Goal: Ask a question: Seek information or help from site administrators or community

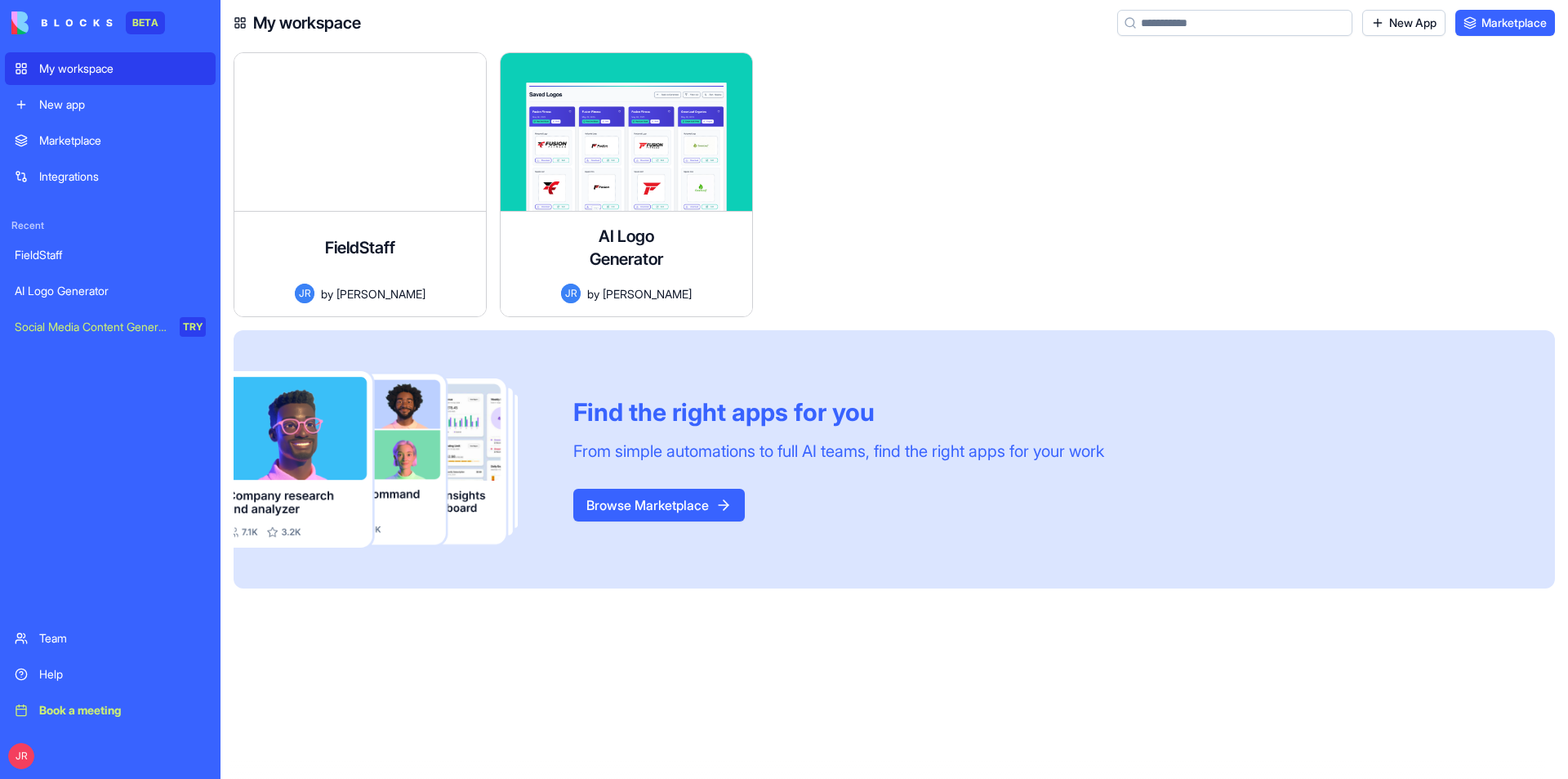
click at [315, 251] on div "FieldStaff A comprehensive field staff management system with Google Sheets int…" at bounding box center [360, 264] width 251 height 105
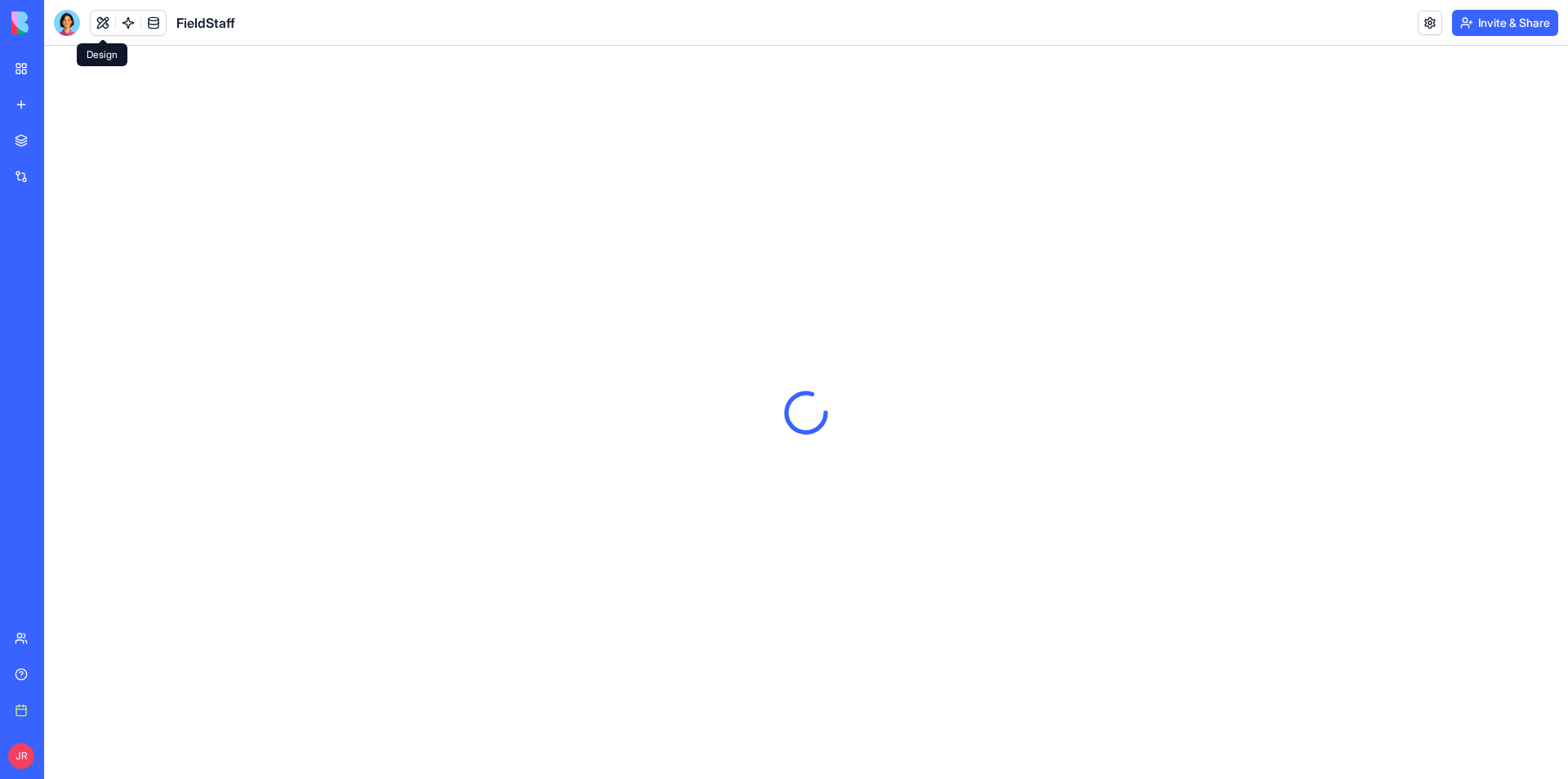
click at [105, 20] on button at bounding box center [102, 23] width 24 height 24
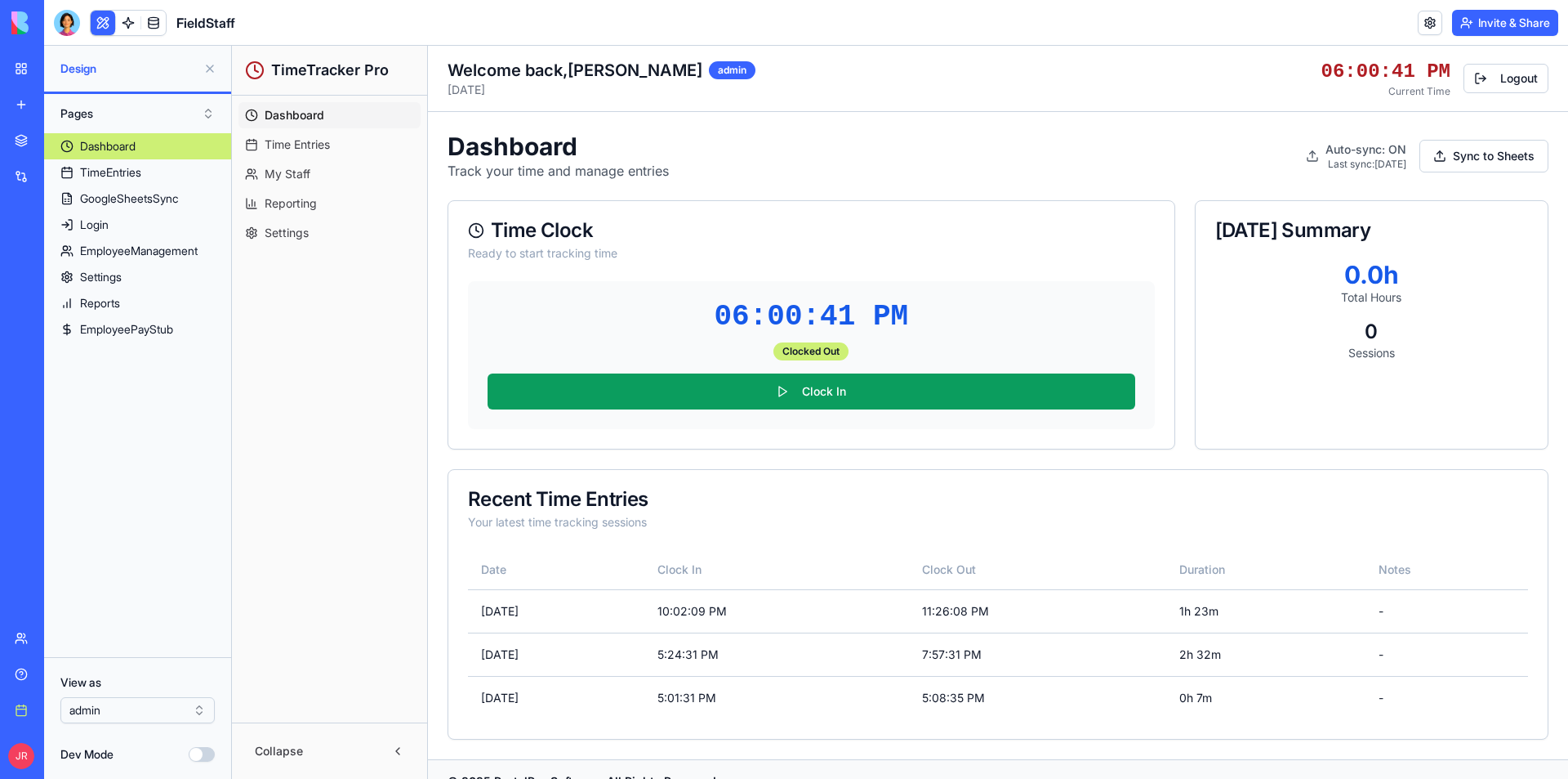
click at [204, 757] on button "Dev Mode" at bounding box center [202, 754] width 26 height 14
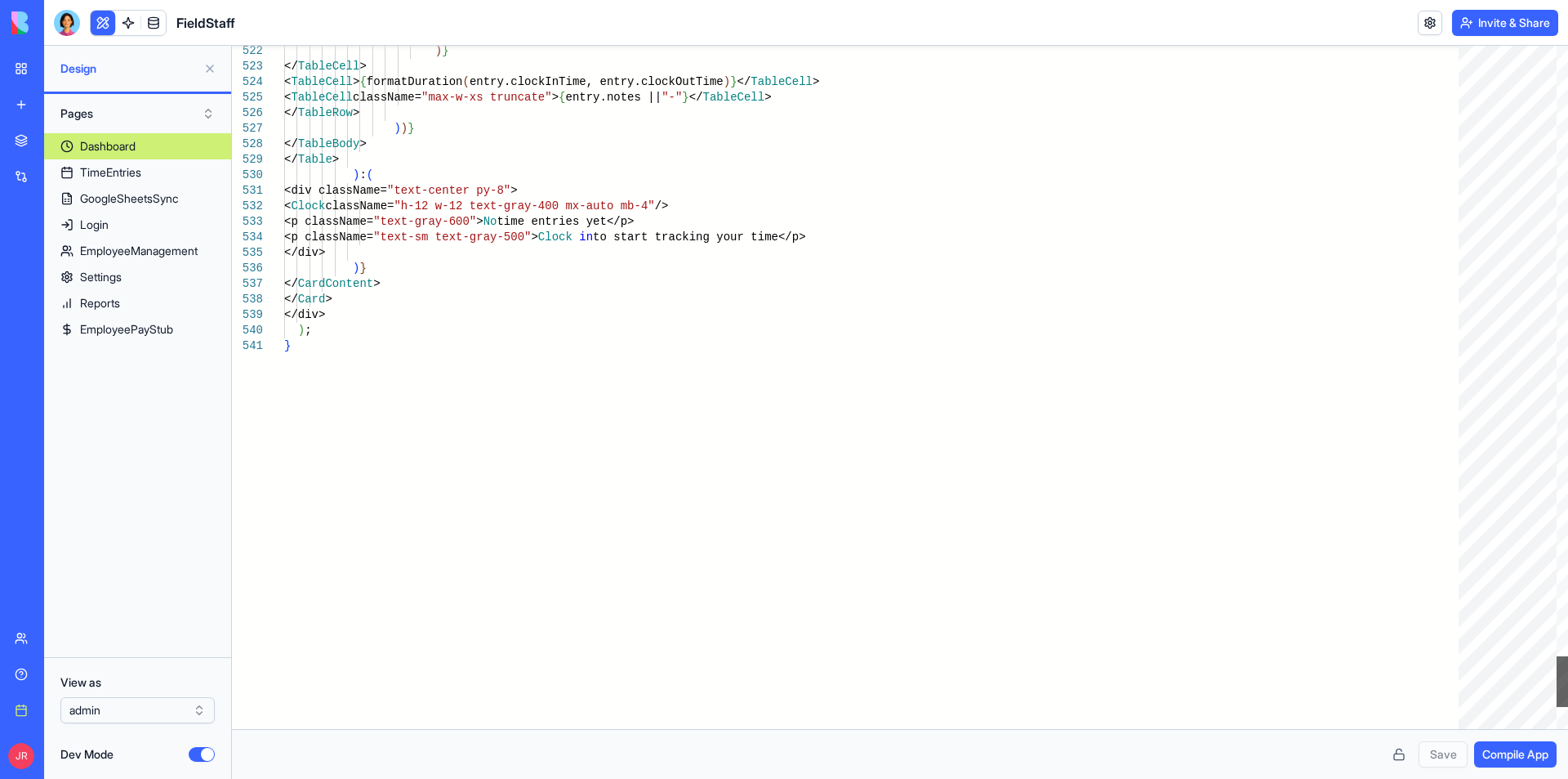
click at [1556, 686] on div at bounding box center [1562, 681] width 12 height 51
click at [134, 173] on div "TimeEntries" at bounding box center [110, 172] width 62 height 16
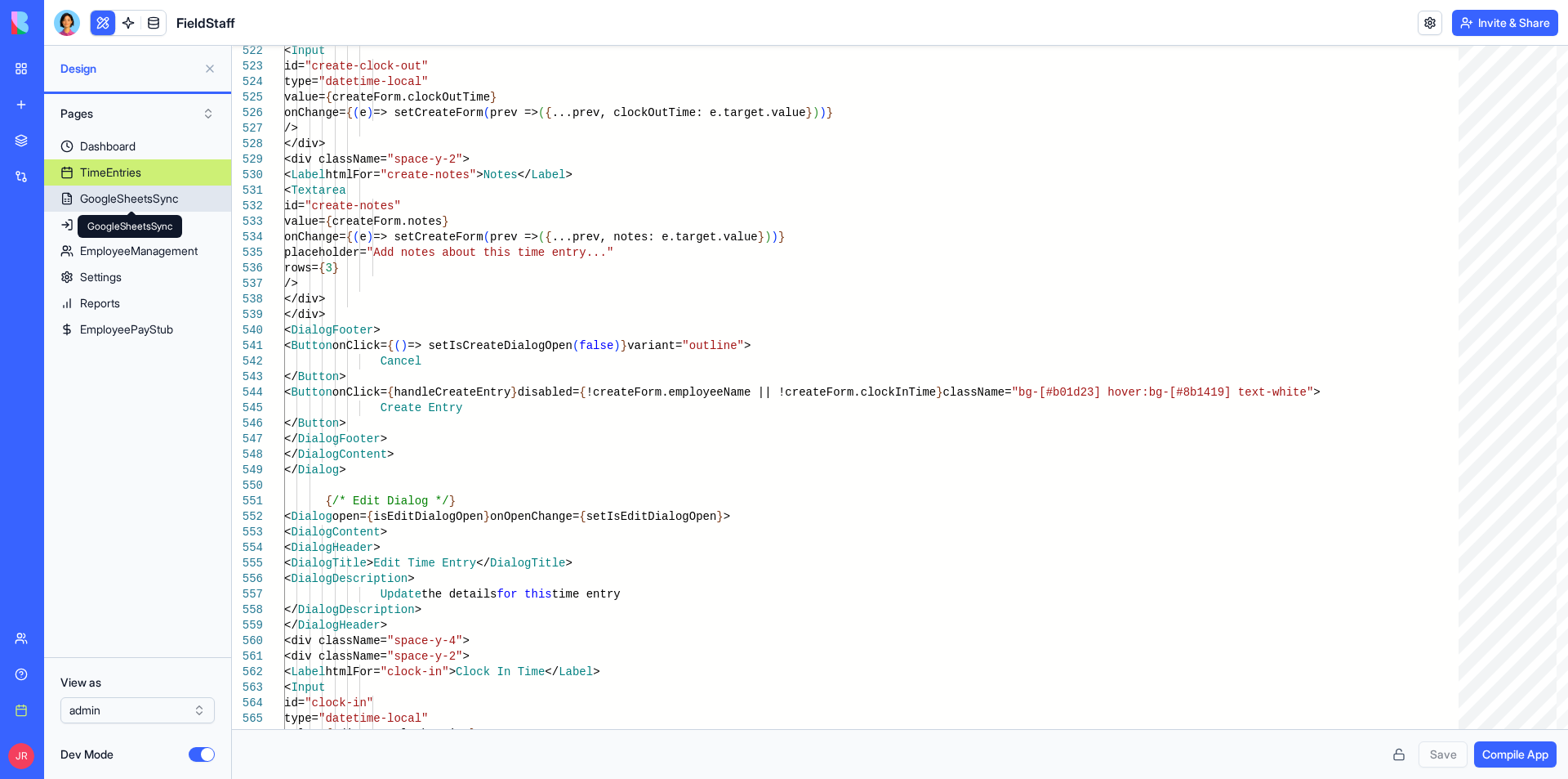
click at [147, 192] on div "GoogleSheetsSync" at bounding box center [129, 198] width 98 height 16
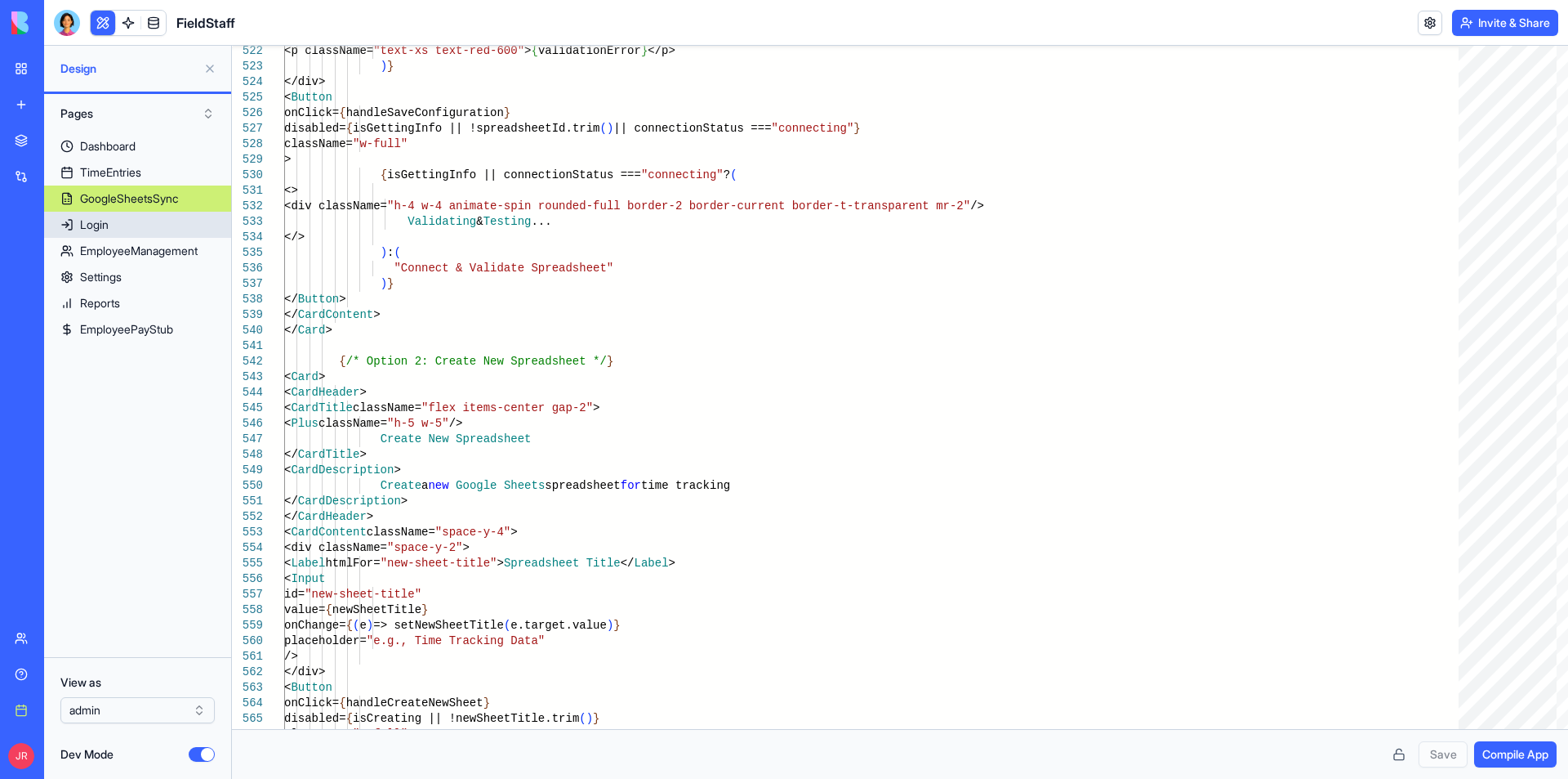
click at [144, 219] on link "Login" at bounding box center [137, 225] width 187 height 26
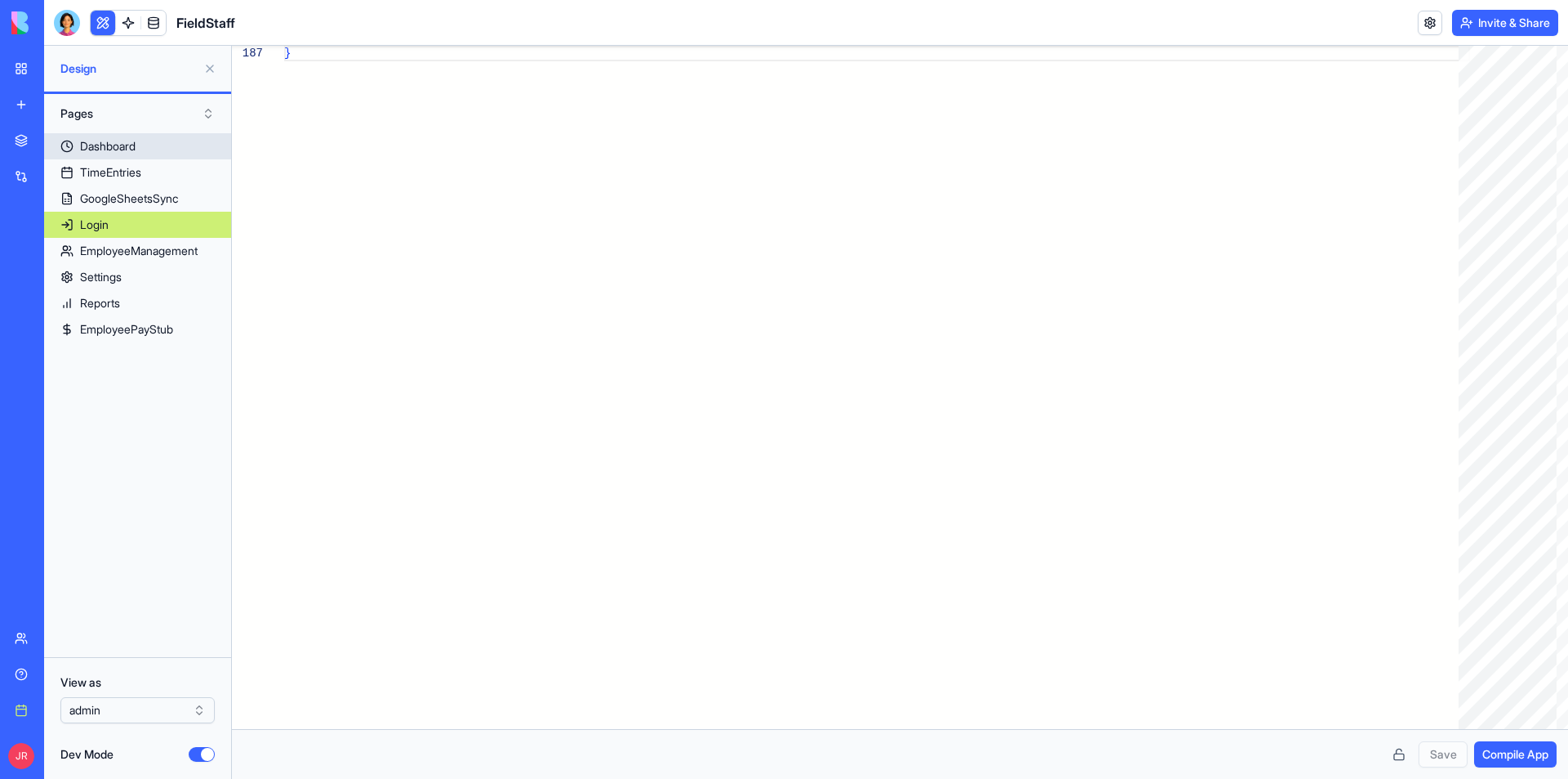
click at [165, 150] on link "Dashboard" at bounding box center [137, 146] width 187 height 26
type textarea "*"
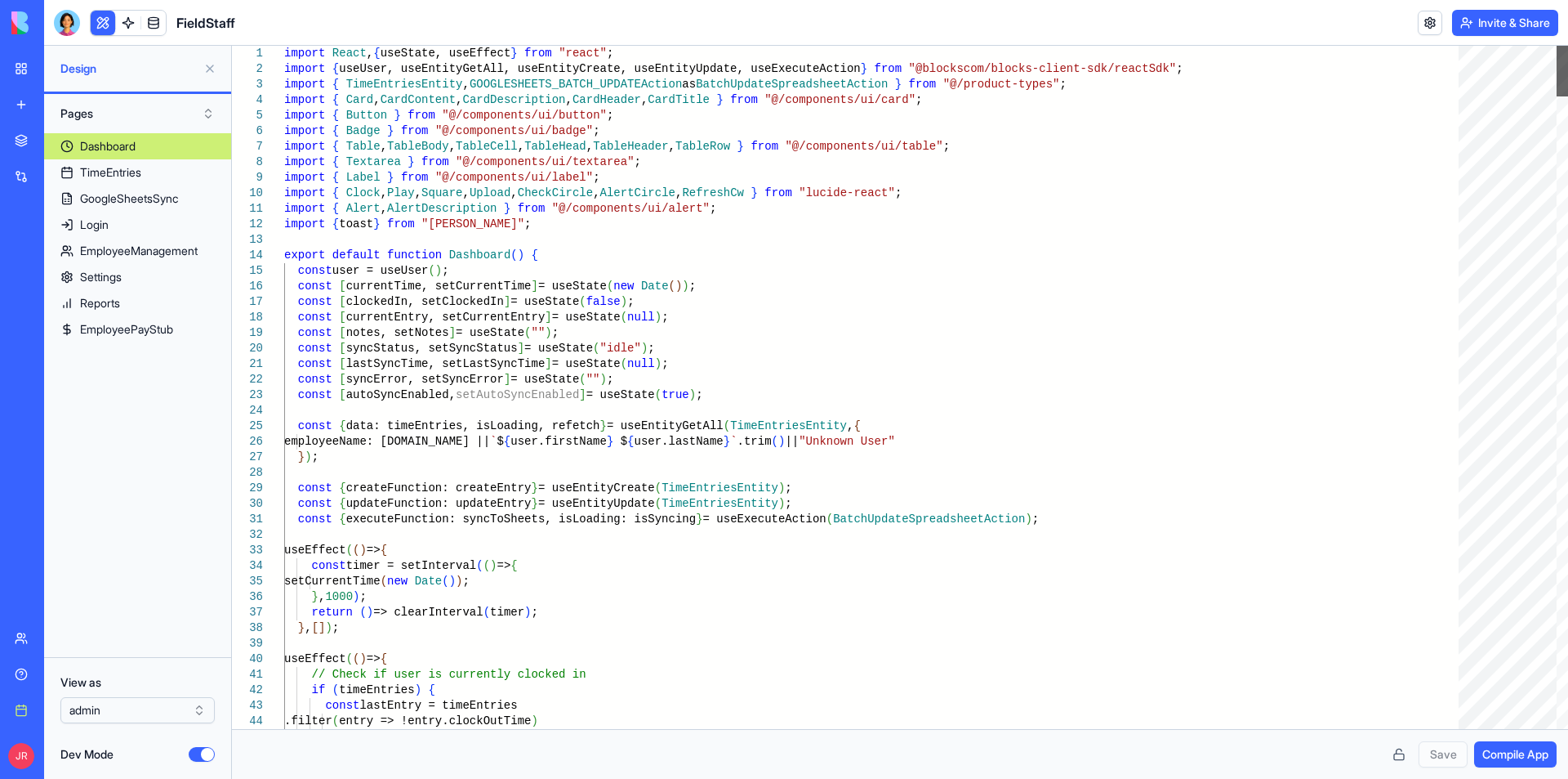
click at [1567, 46] on div at bounding box center [1562, 71] width 12 height 51
click at [1422, 28] on link at bounding box center [1430, 23] width 24 height 24
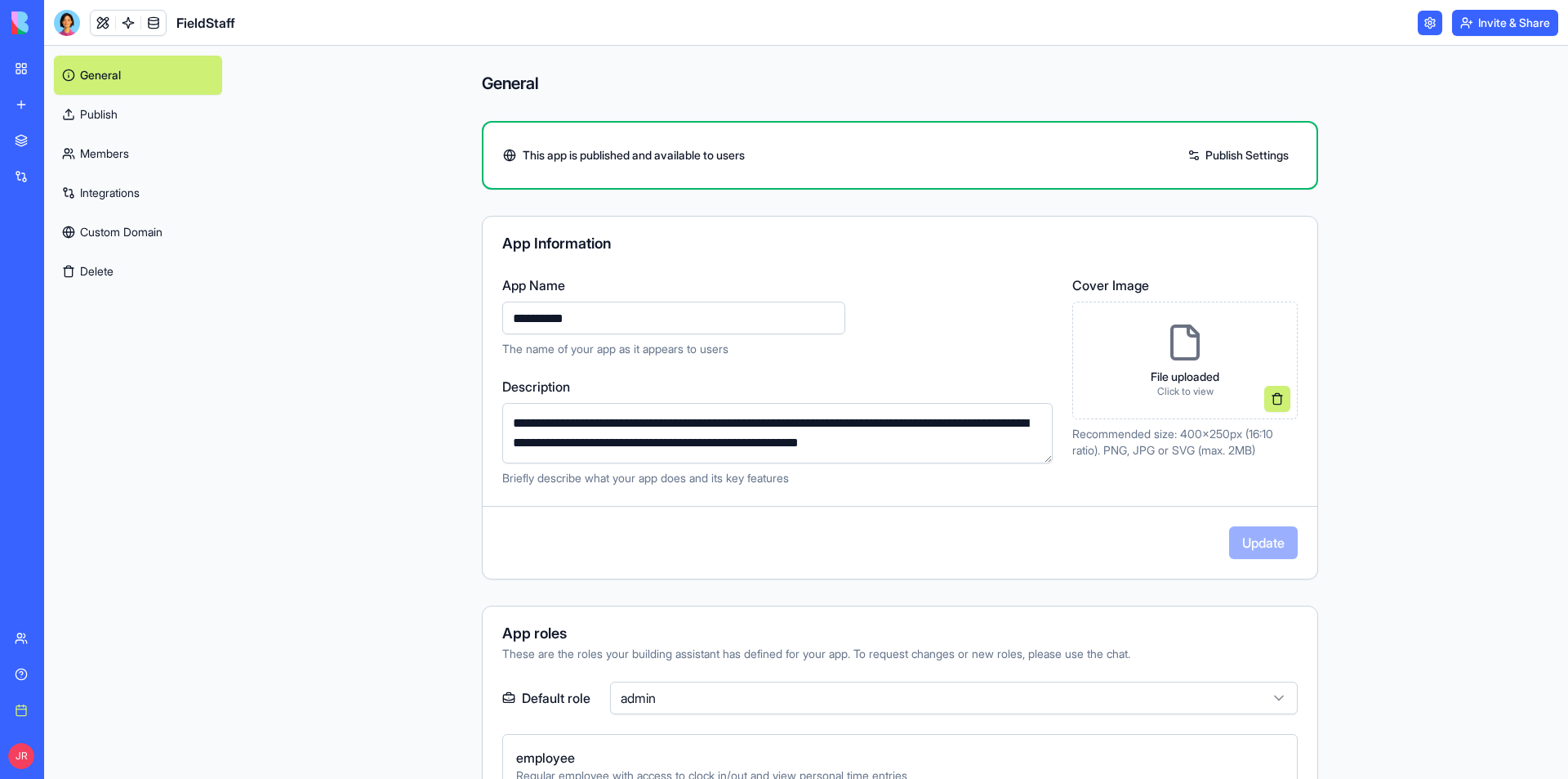
click at [1424, 27] on link at bounding box center [1430, 23] width 24 height 24
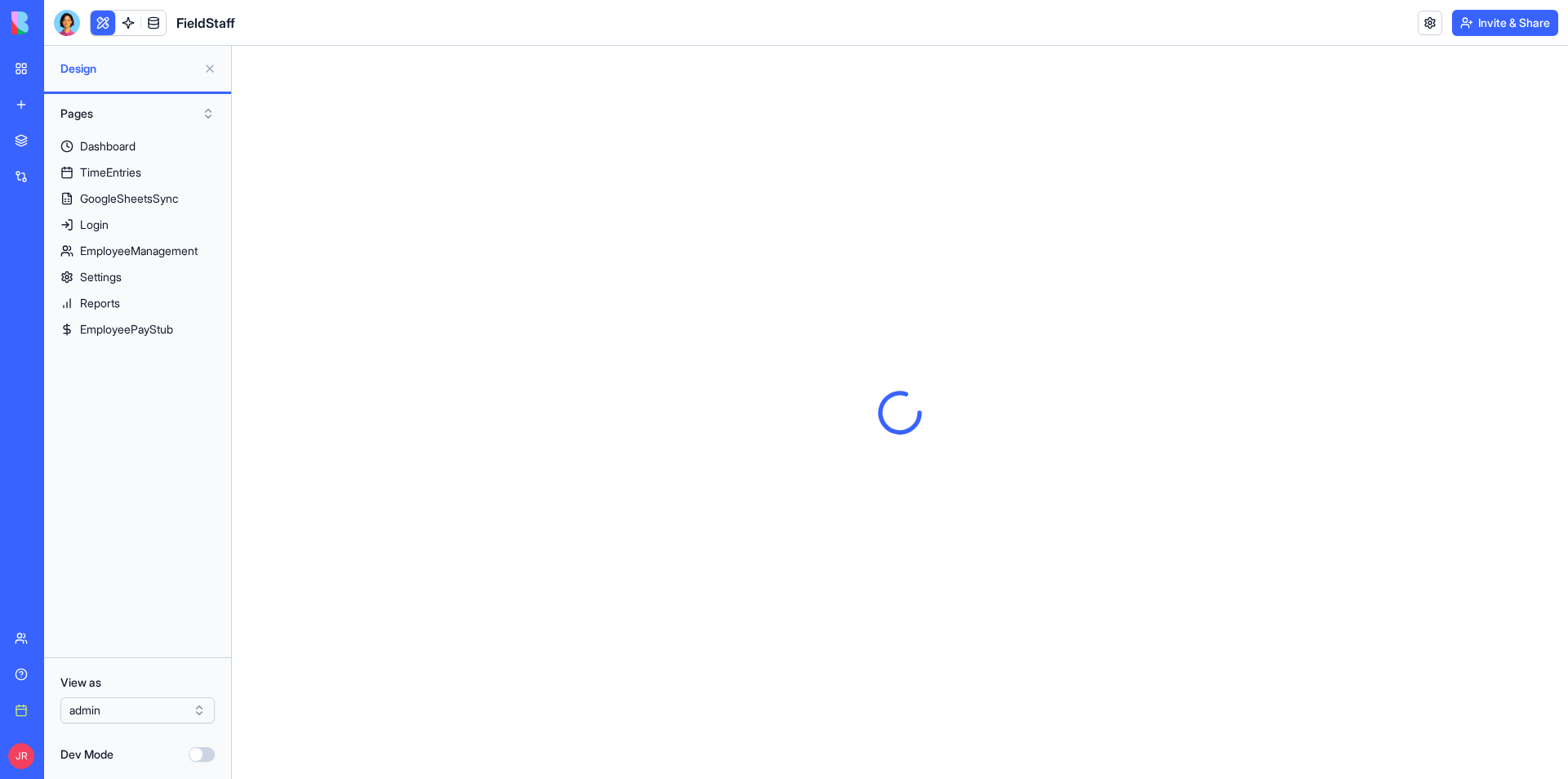
click at [1474, 26] on button "Invite & Share" at bounding box center [1505, 23] width 106 height 26
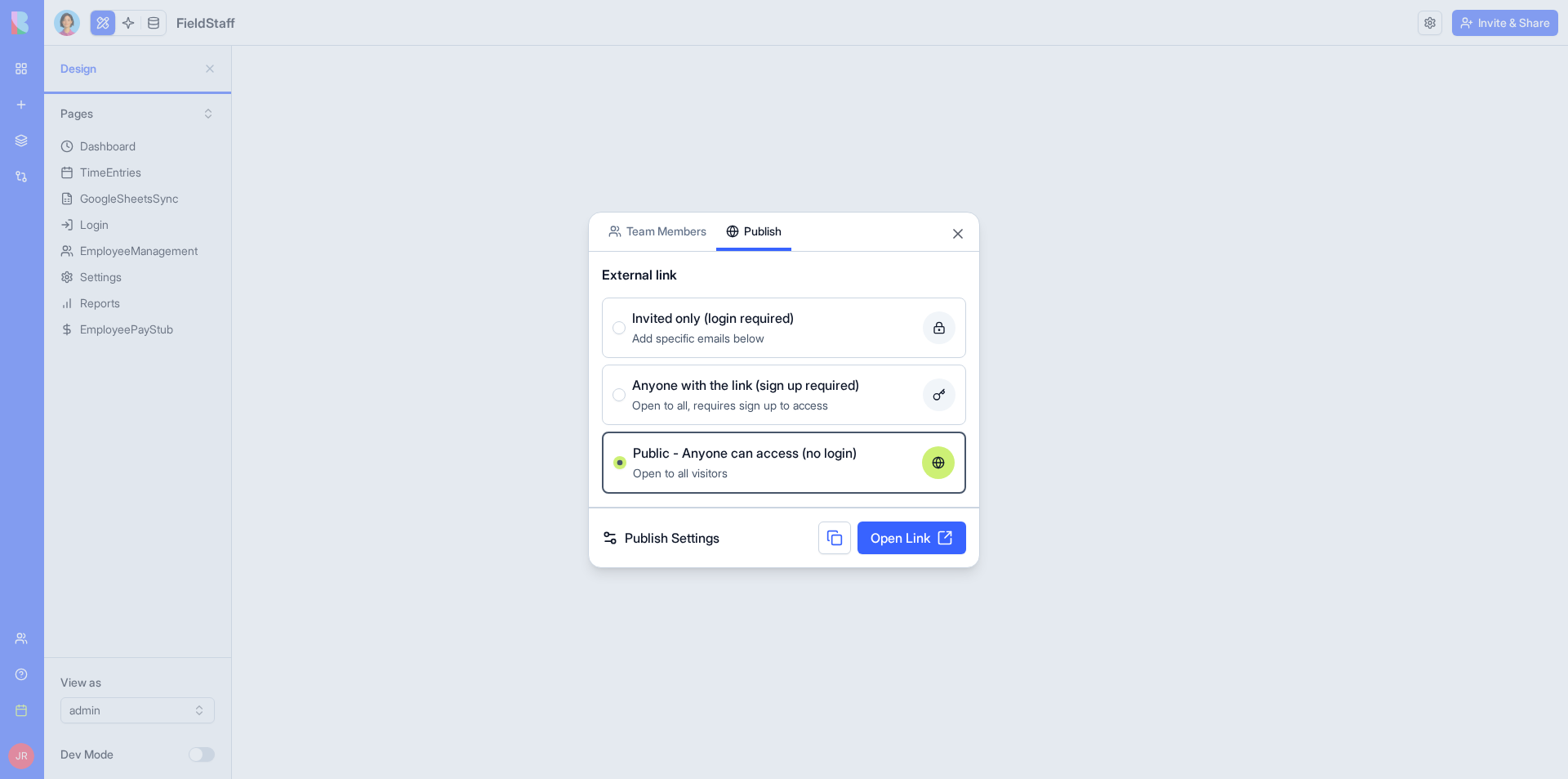
click at [762, 231] on button "Publish" at bounding box center [753, 232] width 75 height 39
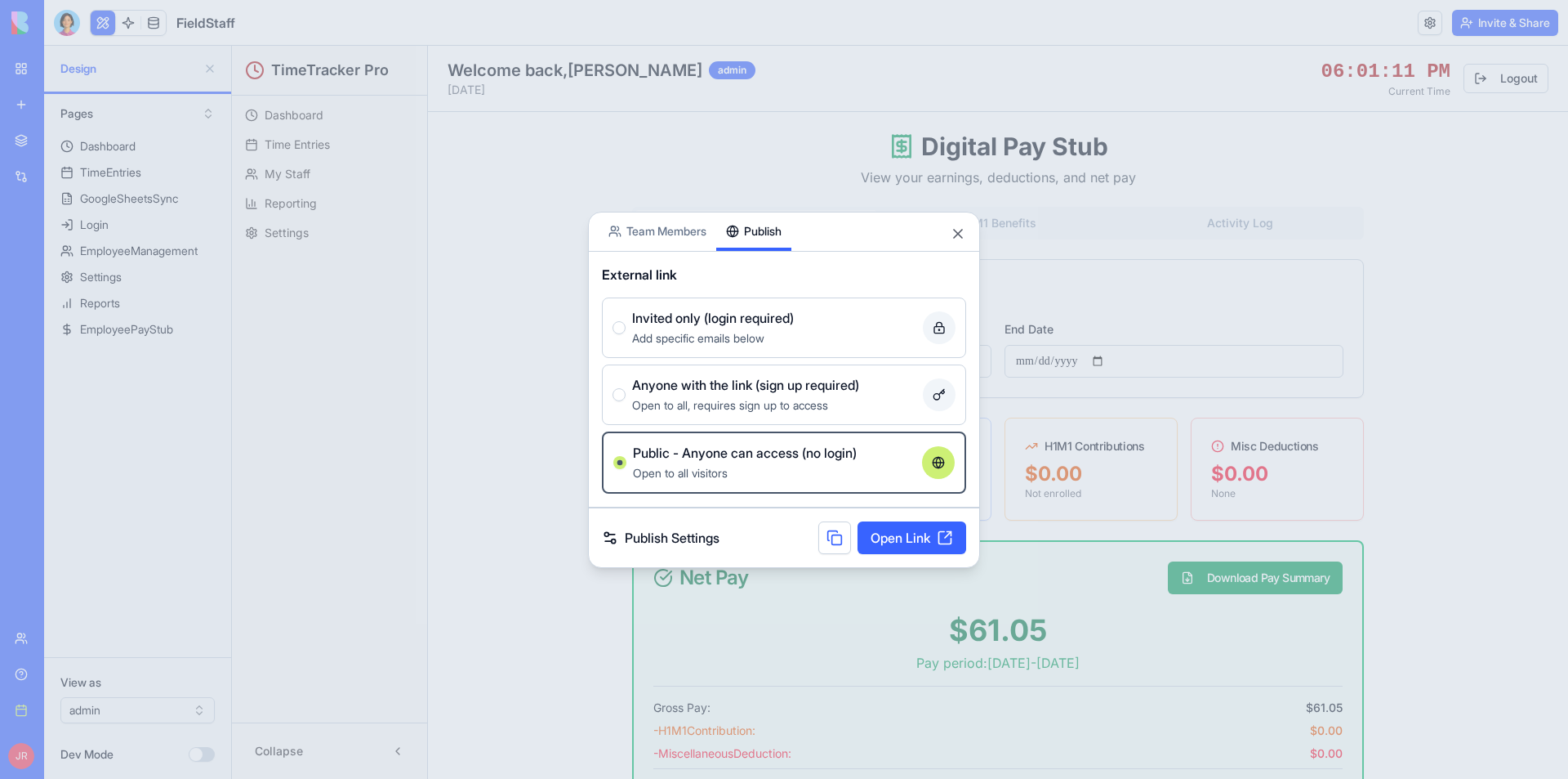
click at [928, 544] on link "Open Link" at bounding box center [912, 538] width 109 height 33
click at [959, 230] on button "Close" at bounding box center [957, 233] width 16 height 16
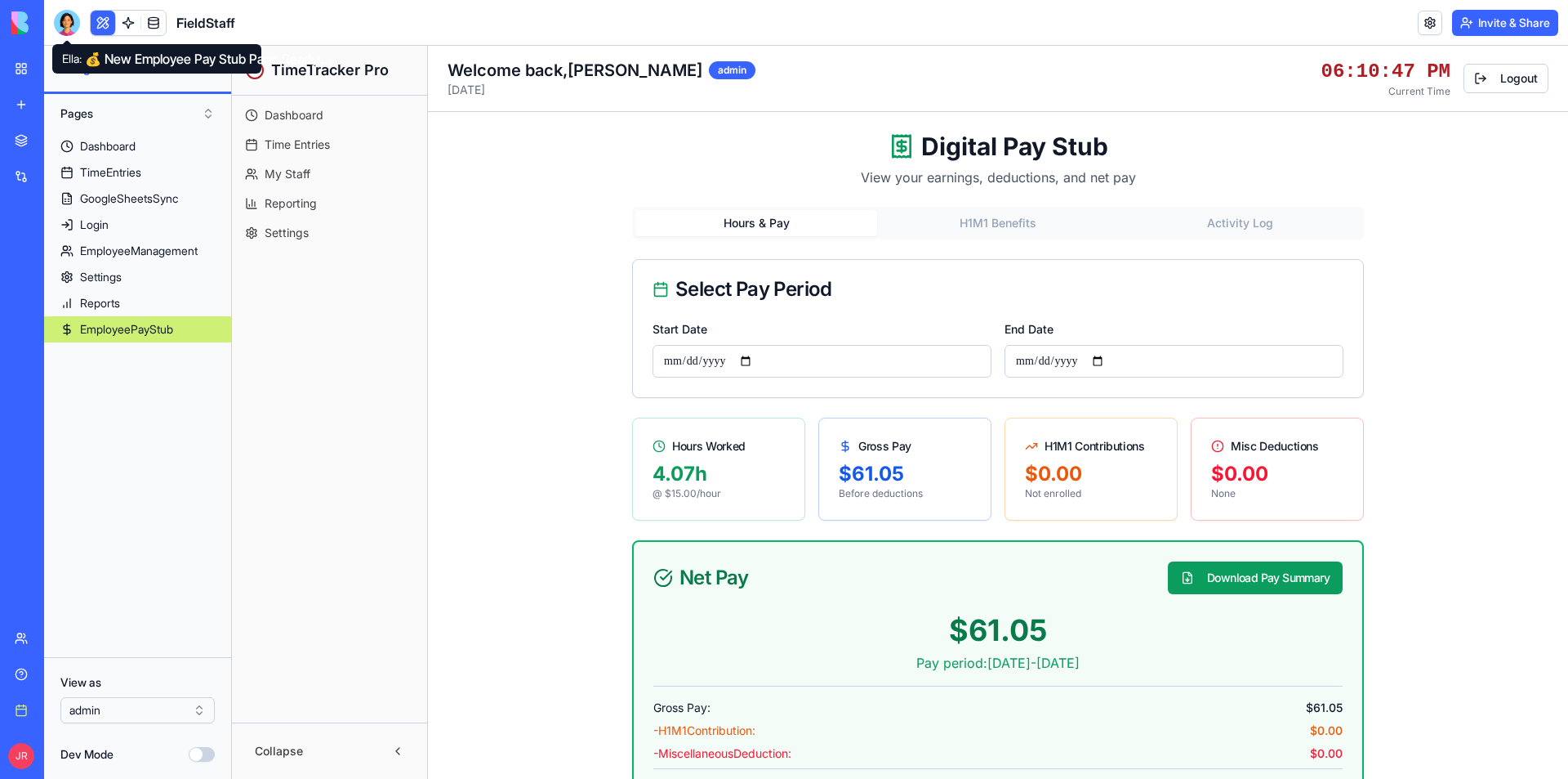
click at [59, 23] on div at bounding box center [67, 23] width 26 height 26
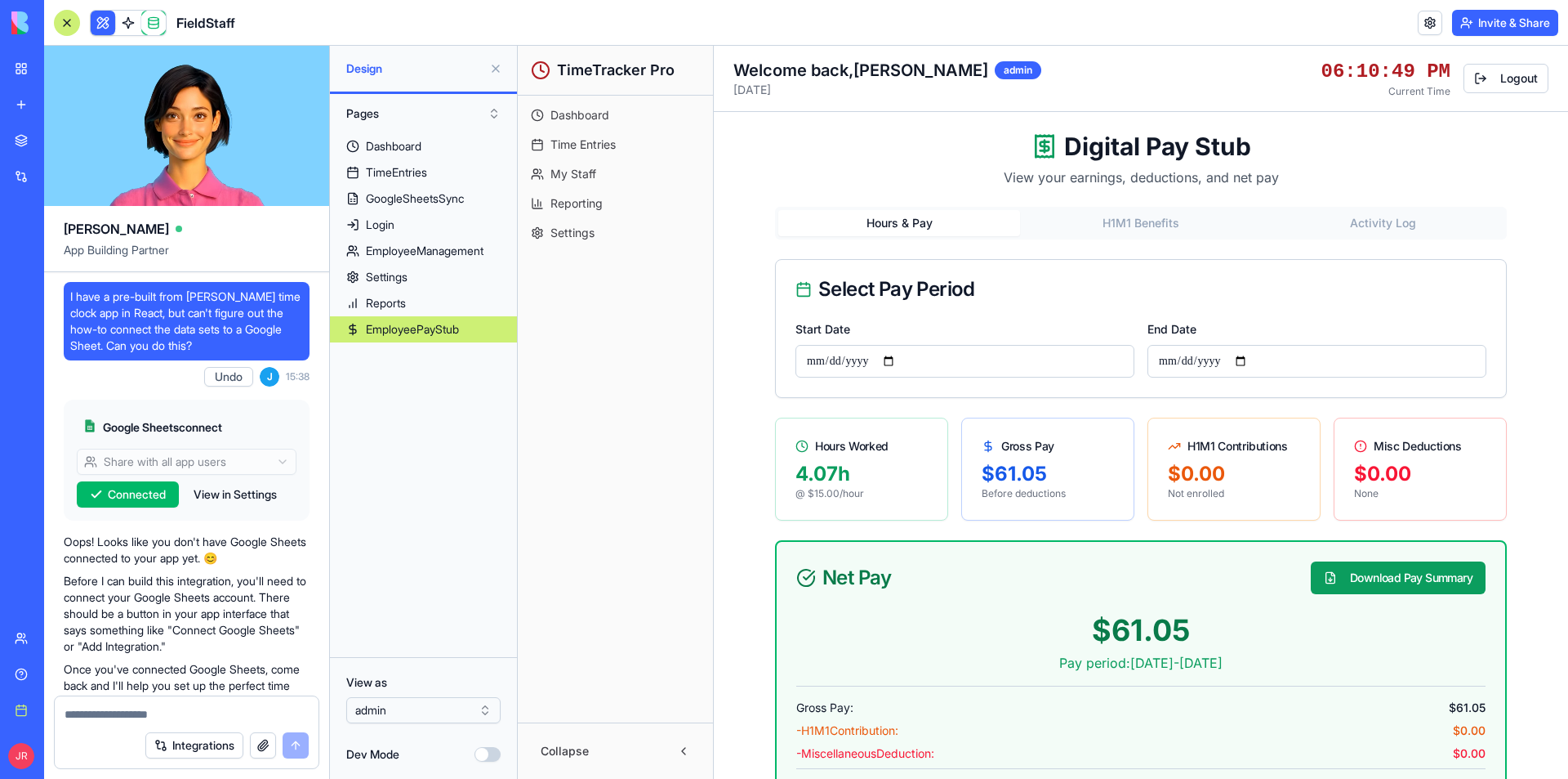
scroll to position [50185, 0]
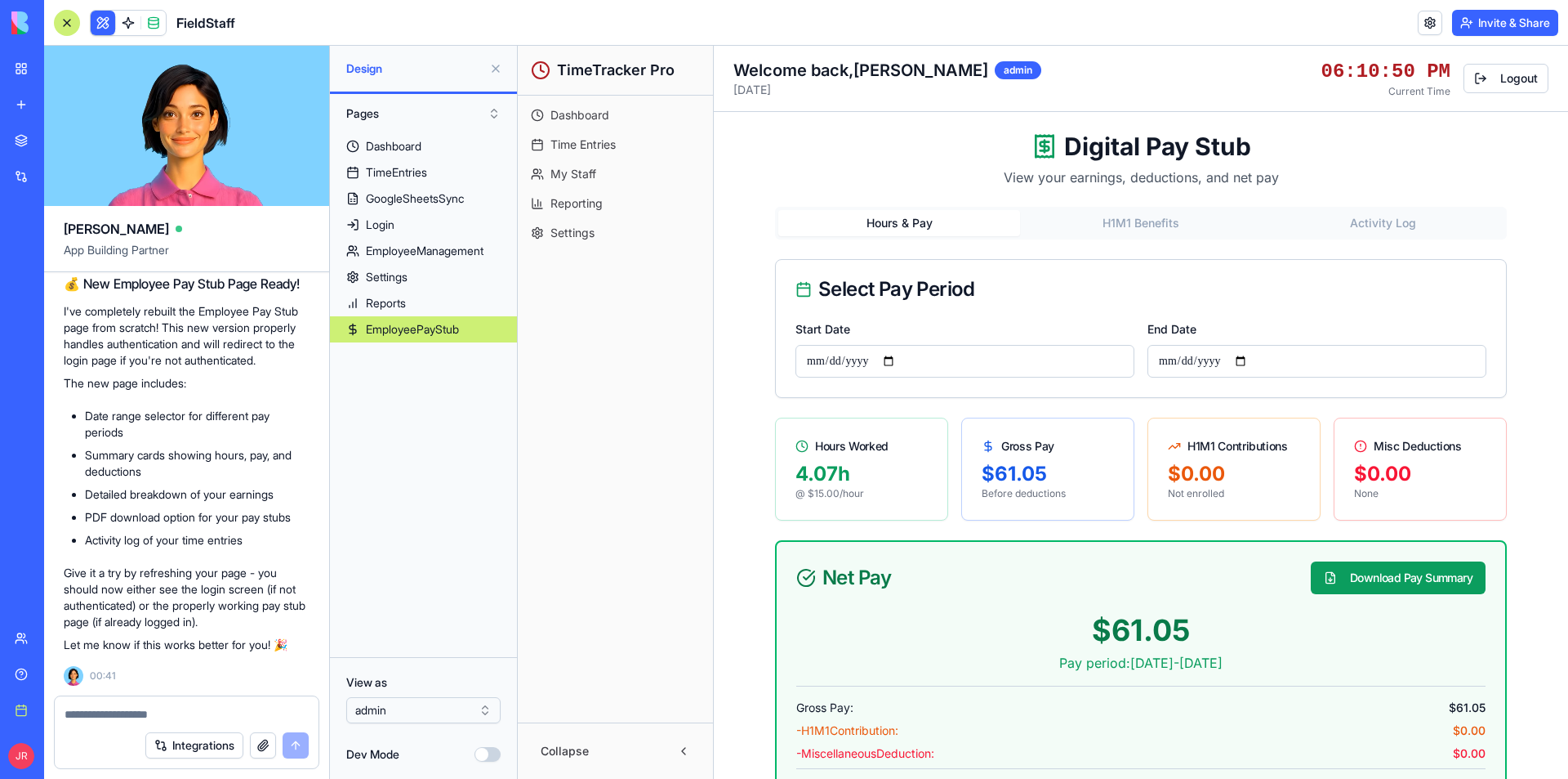
click at [140, 719] on textarea at bounding box center [186, 714] width 244 height 16
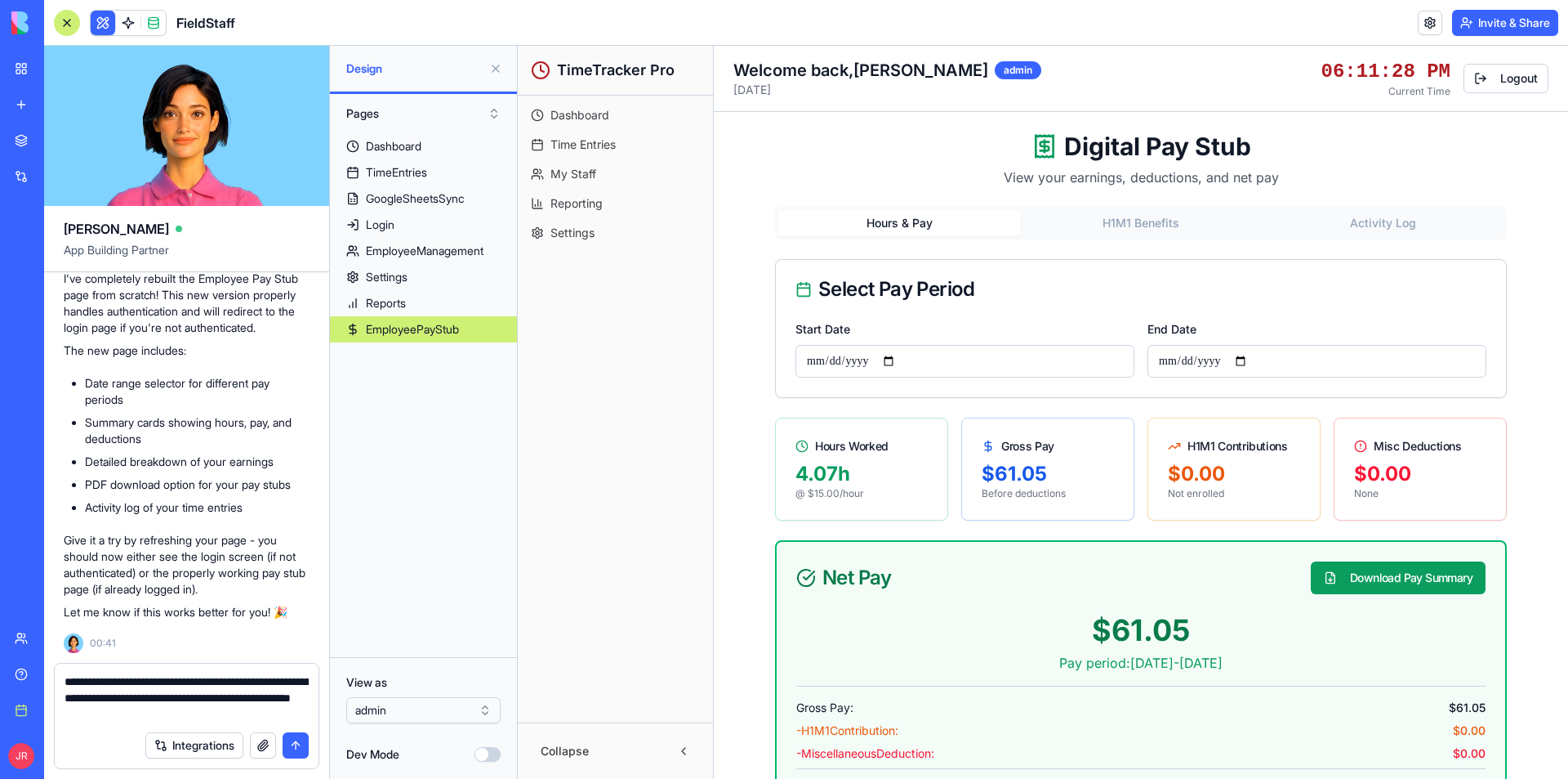
paste textarea "**********"
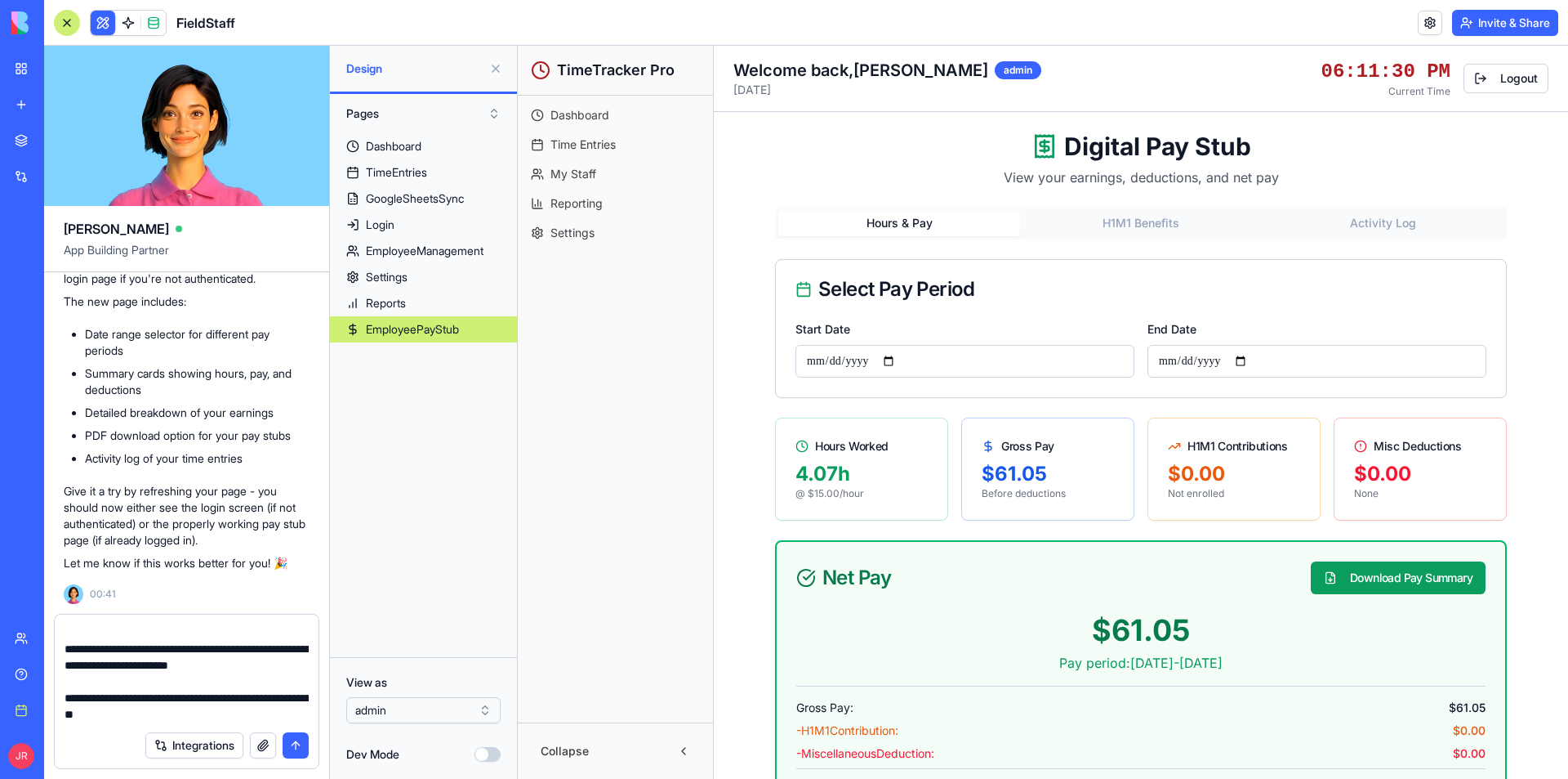
scroll to position [8514, 0]
type textarea "**********"
click at [292, 747] on button "submit" at bounding box center [295, 744] width 26 height 26
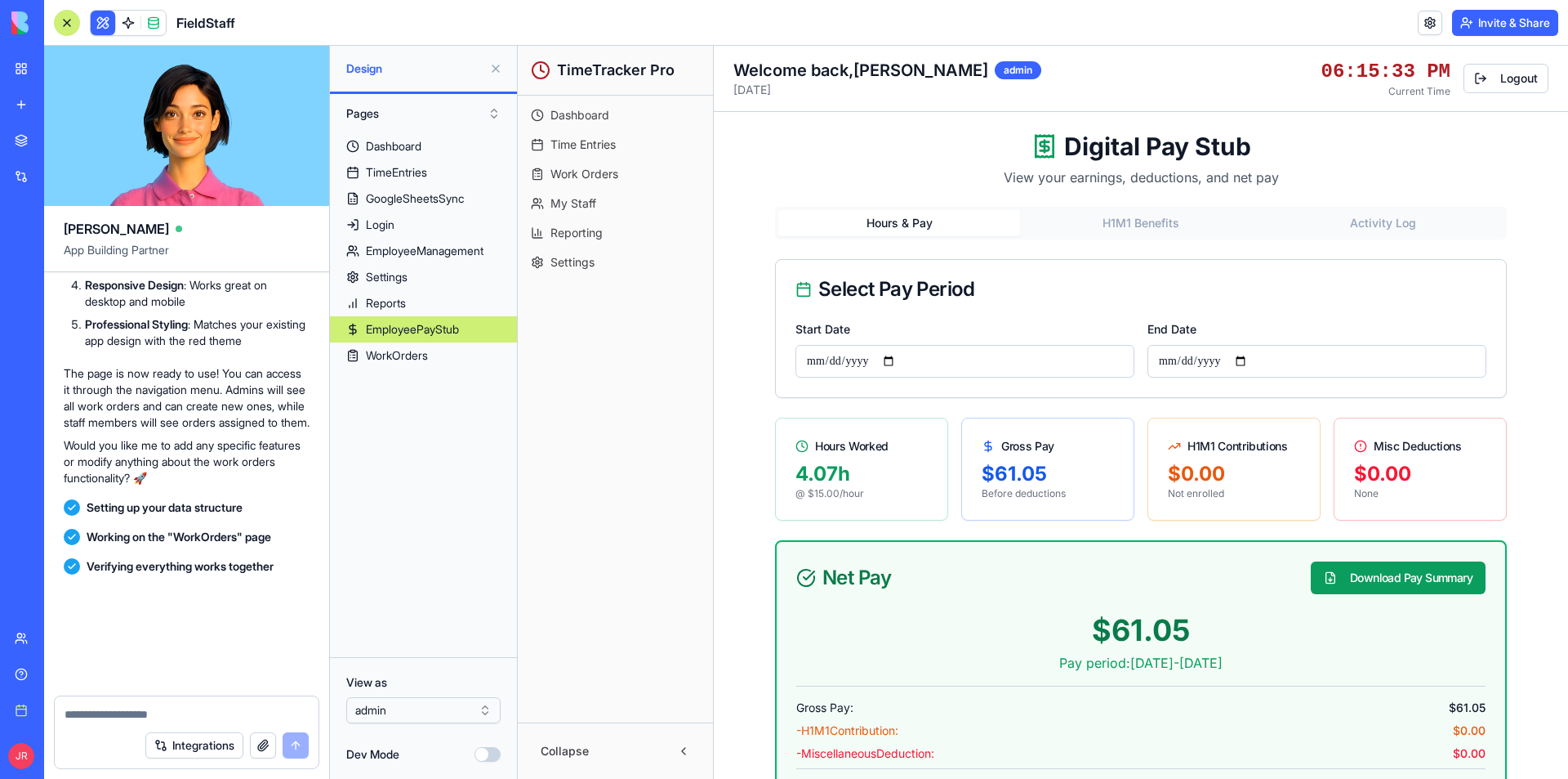
scroll to position [56164, 0]
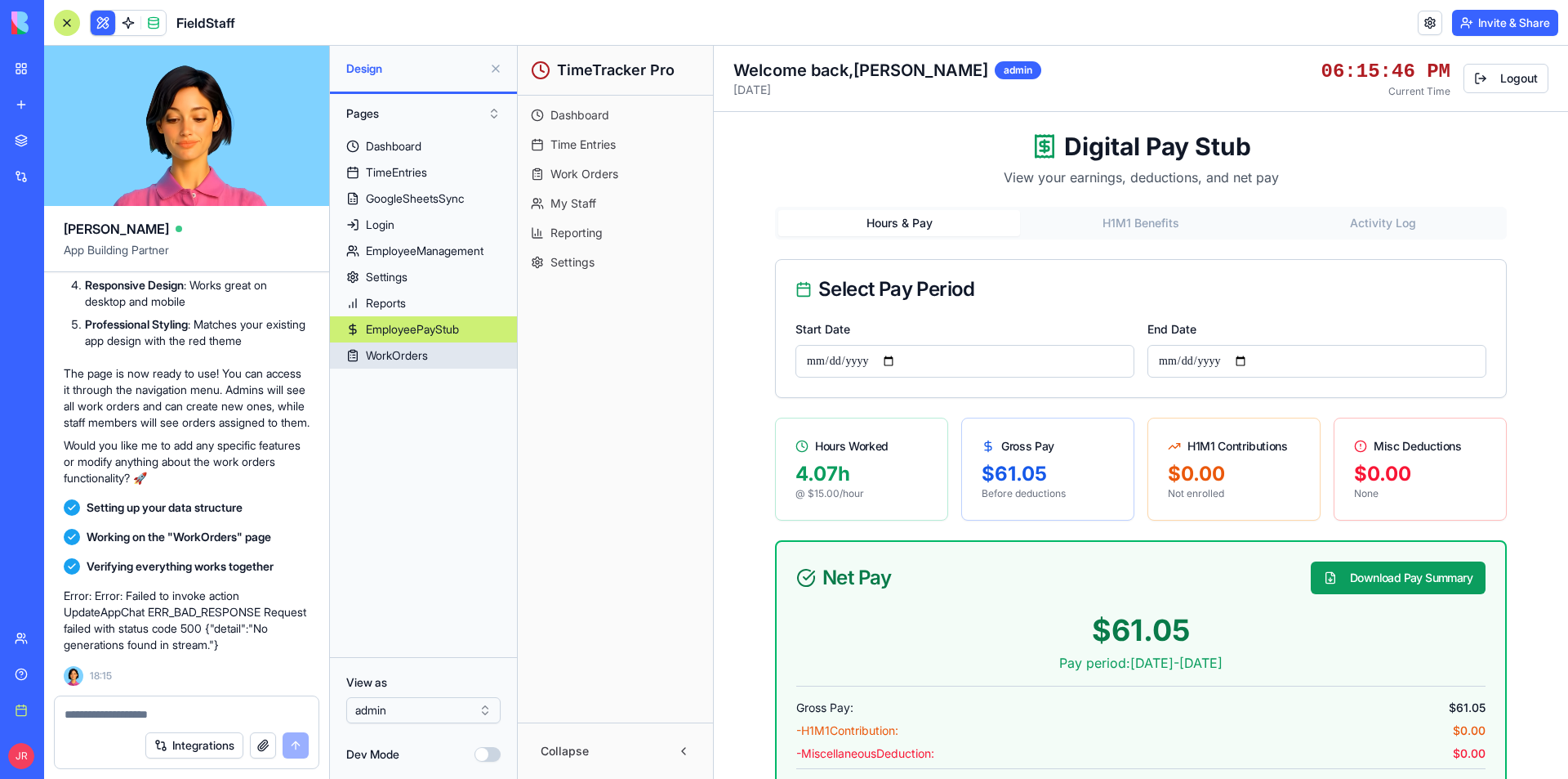
click at [413, 350] on div "WorkOrders" at bounding box center [397, 354] width 62 height 16
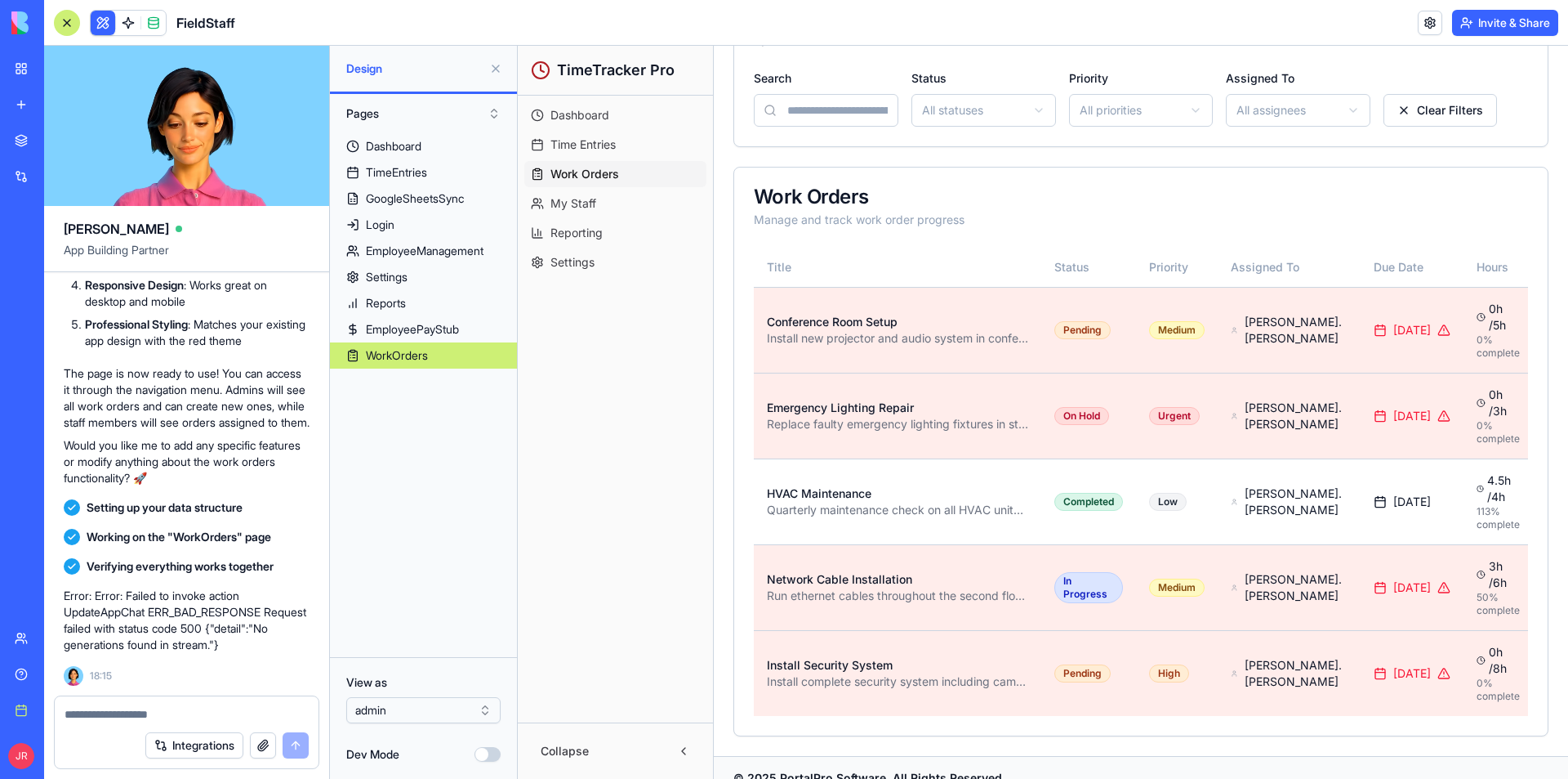
scroll to position [327, 0]
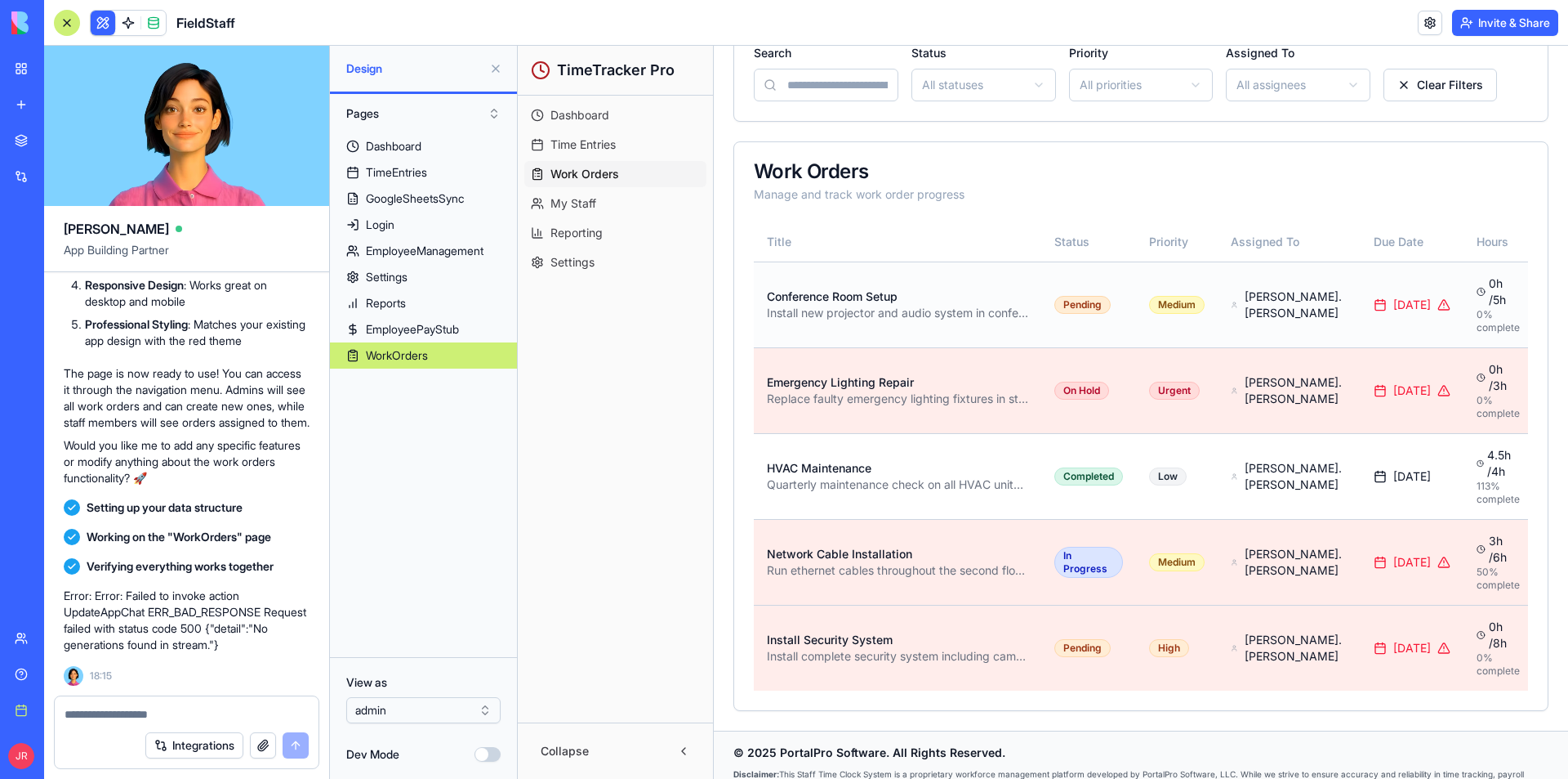
click at [895, 307] on div "Install new projector and audio system in conference room B" at bounding box center [897, 312] width 261 height 16
click at [860, 289] on div "Conference Room Setup" at bounding box center [897, 296] width 261 height 16
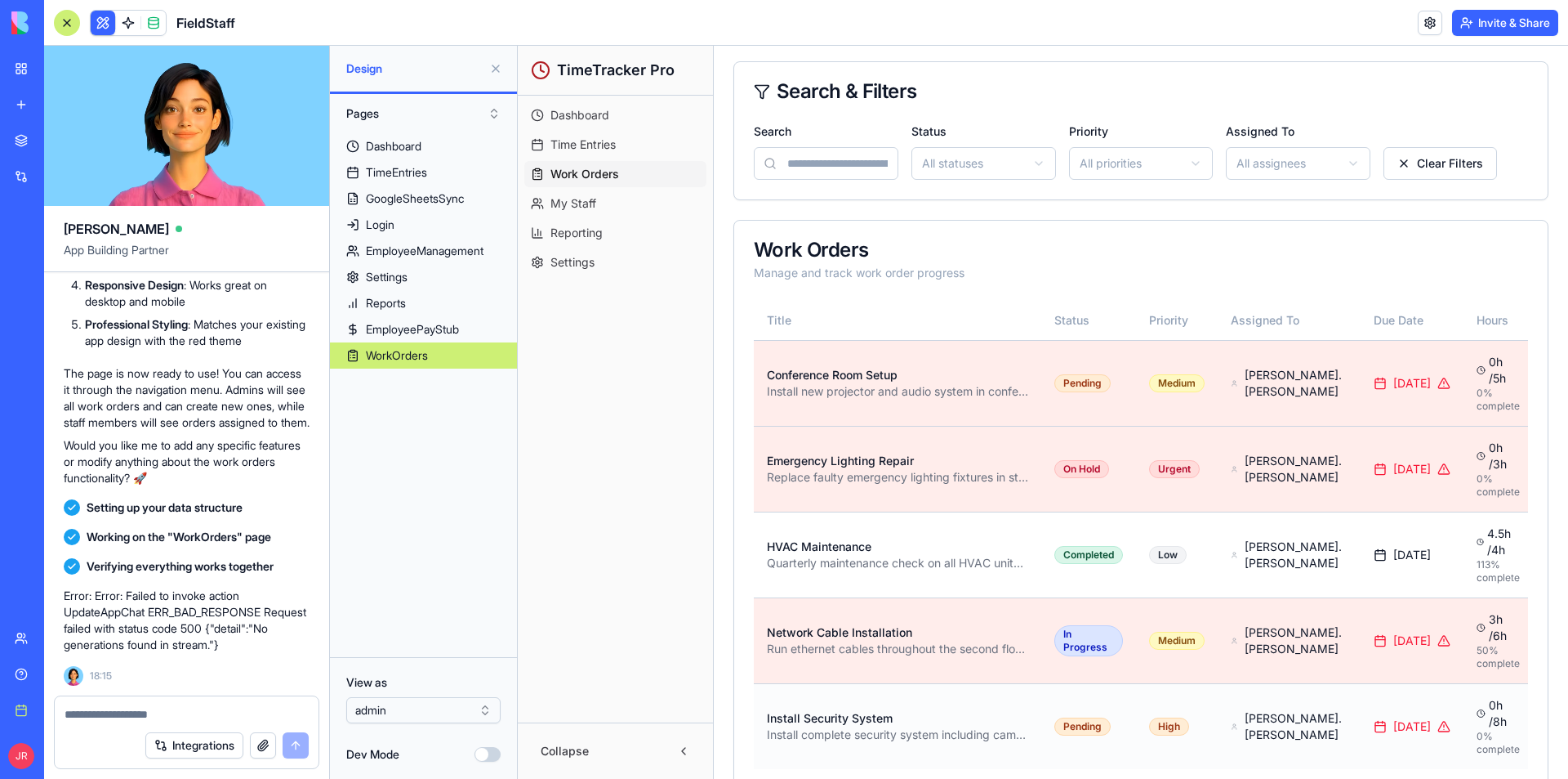
scroll to position [67, 0]
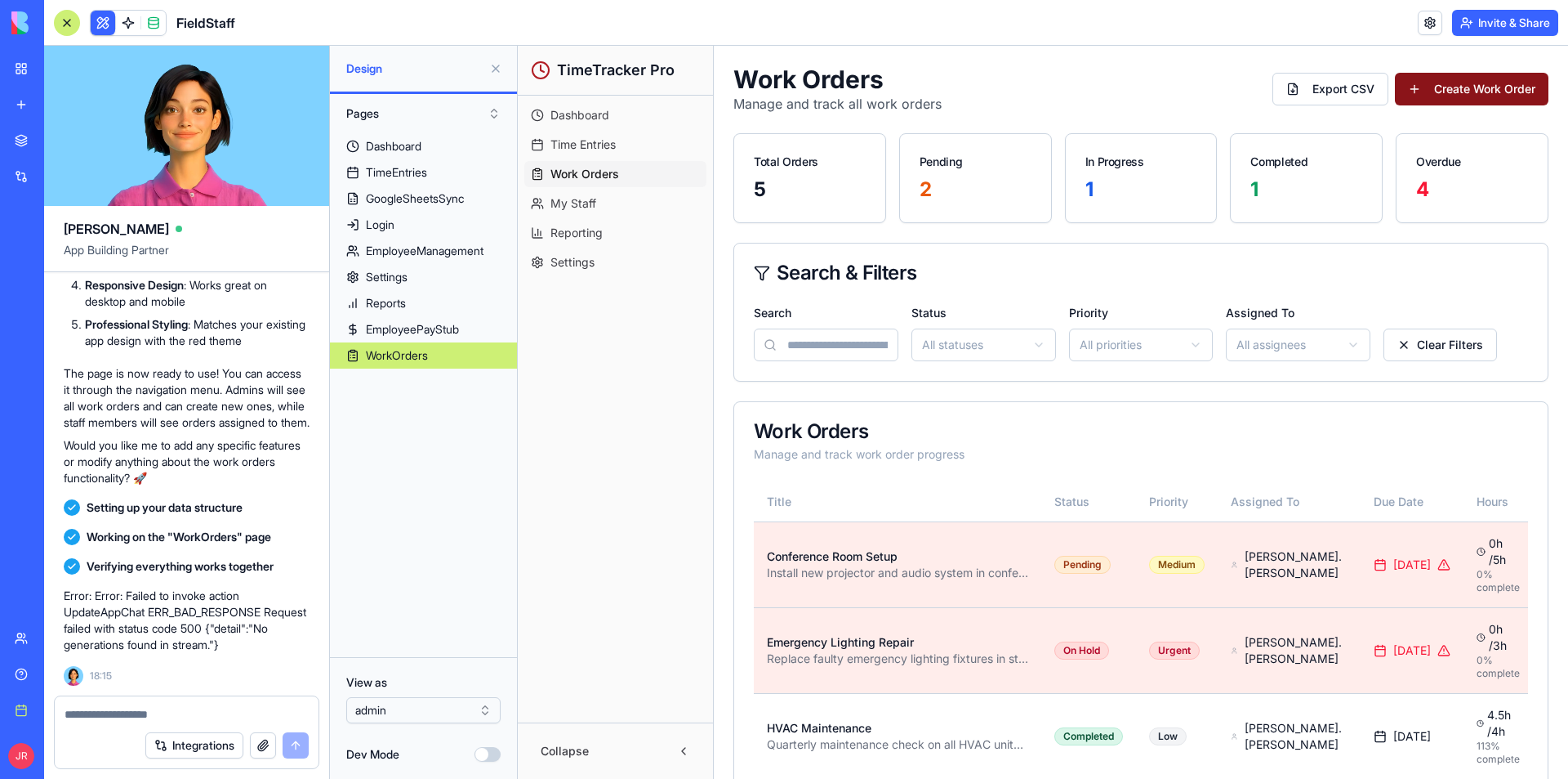
click at [1465, 89] on button "Create Work Order" at bounding box center [1472, 89] width 154 height 33
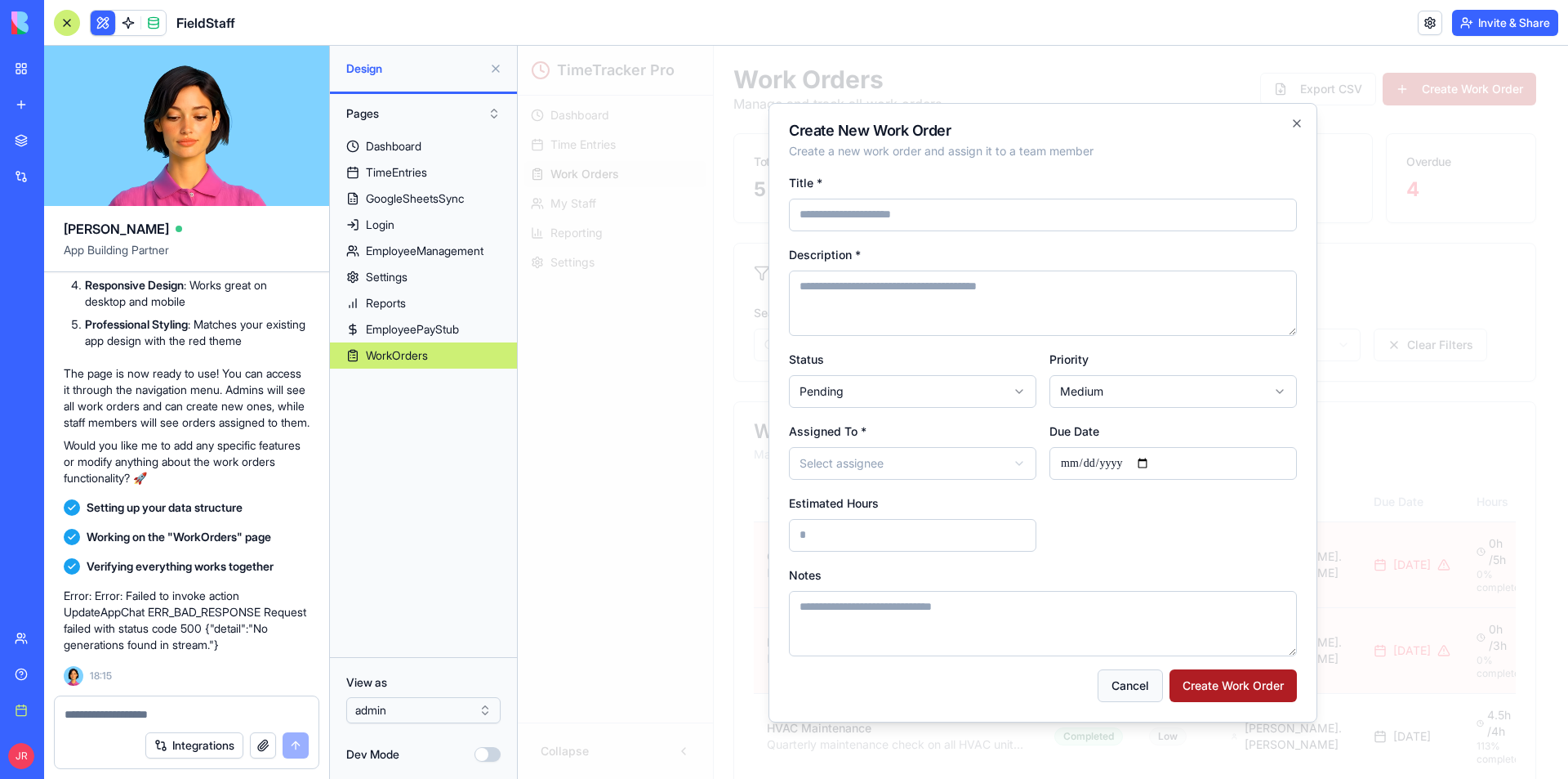
click at [1134, 686] on button "Cancel" at bounding box center [1129, 685] width 65 height 33
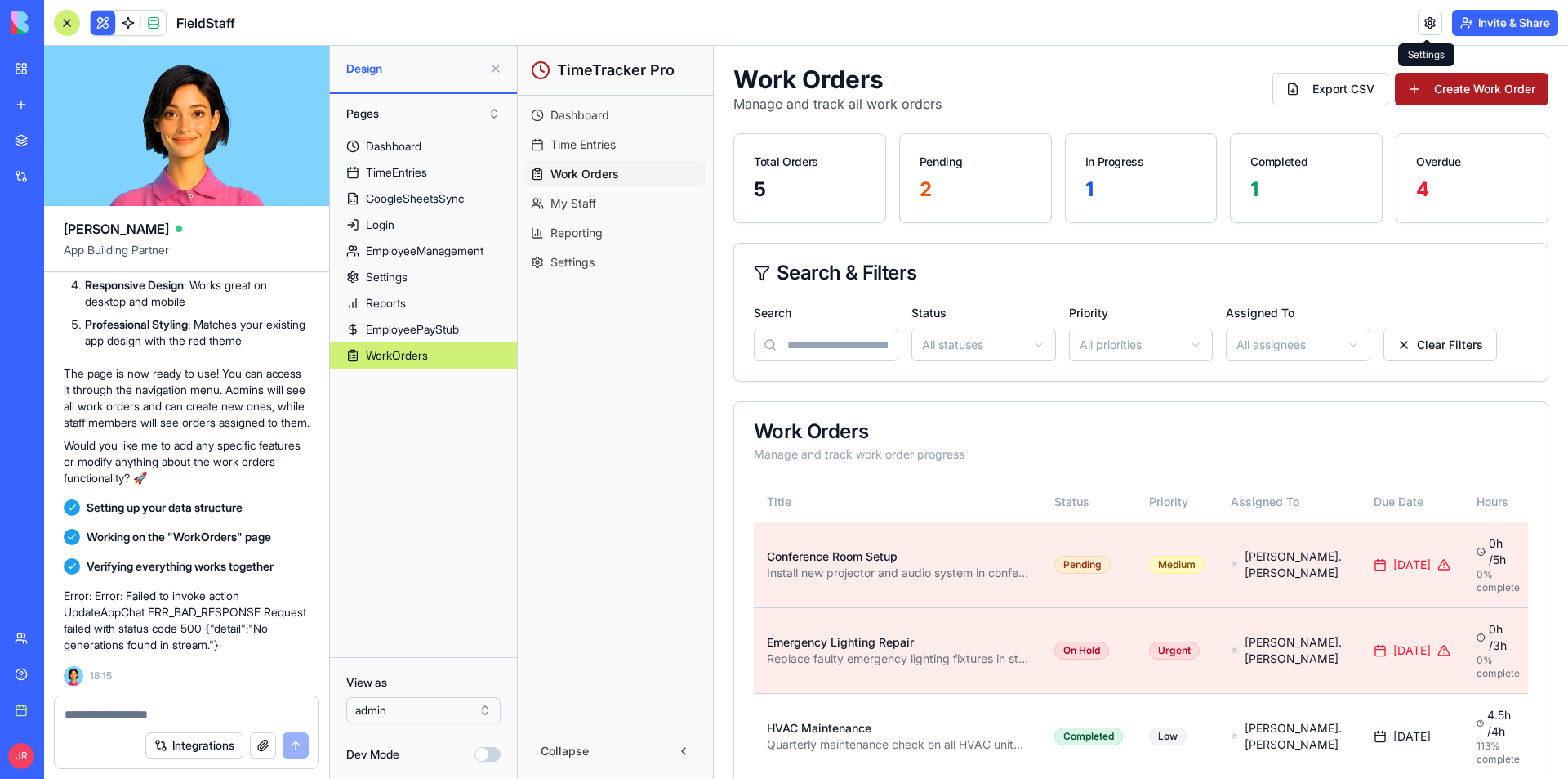
click at [1422, 23] on link at bounding box center [1430, 23] width 24 height 24
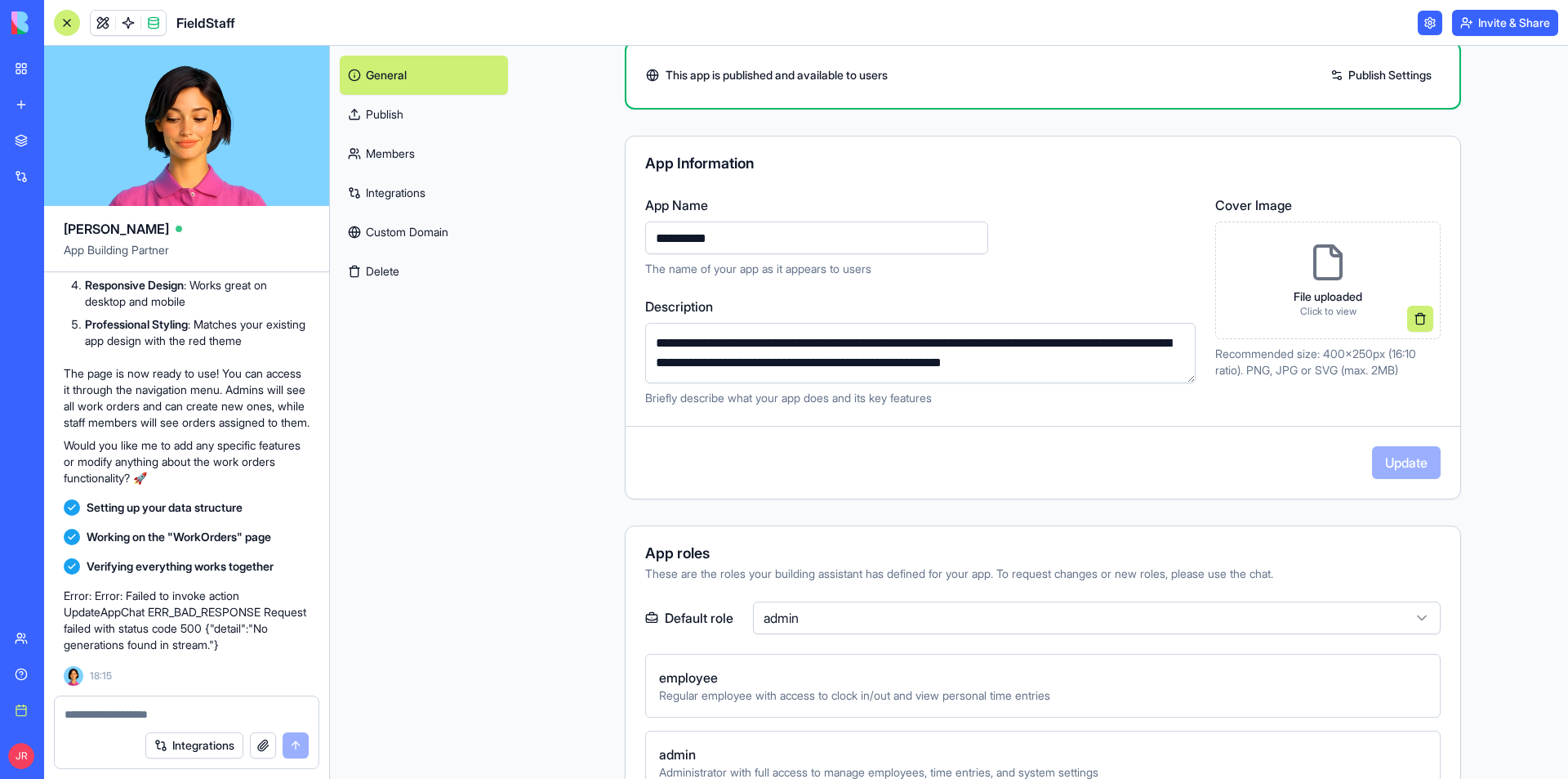
scroll to position [327, 0]
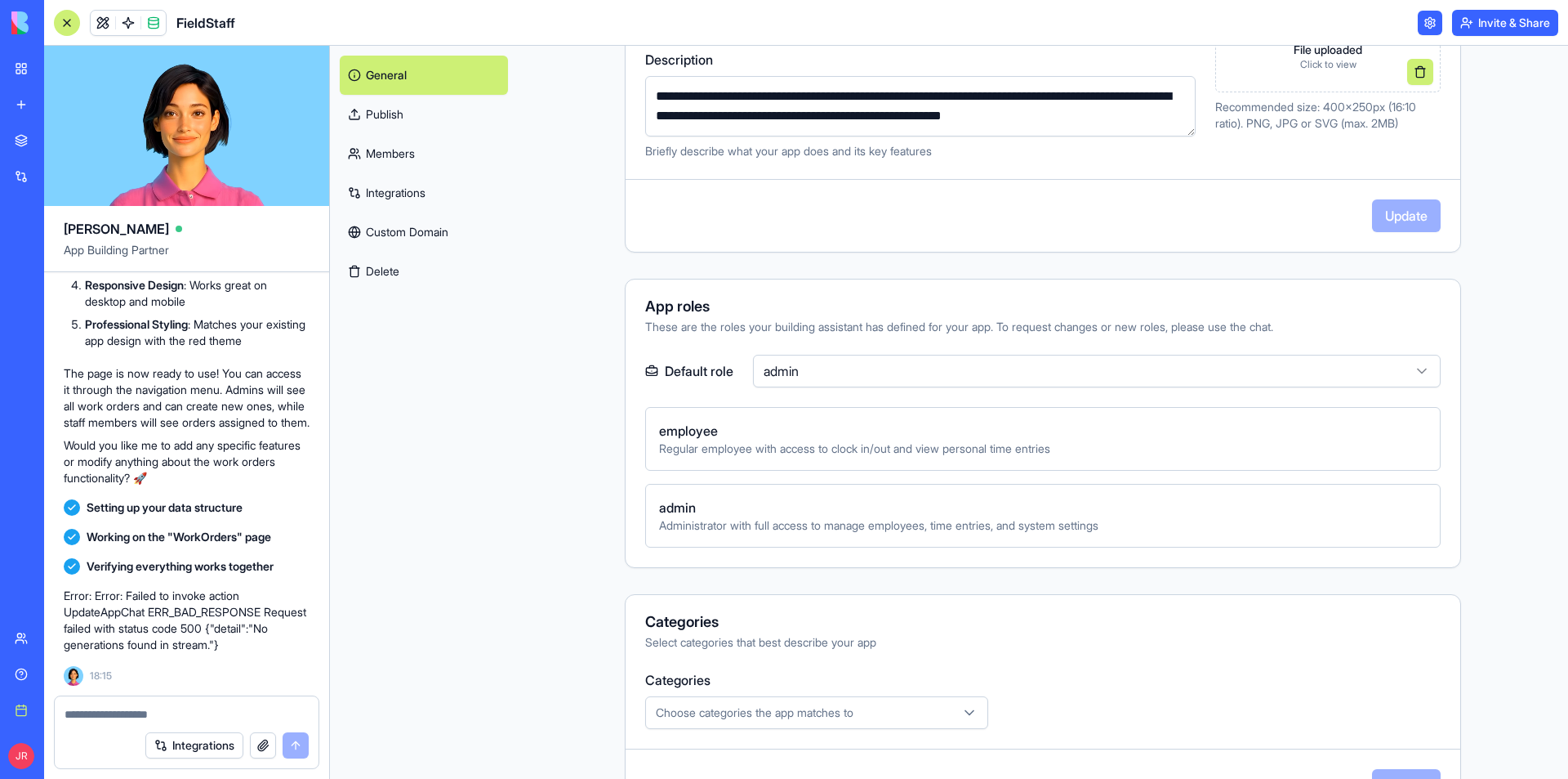
click at [830, 369] on html "BETA My workspace New app Marketplace Integrations Recent FieldStaff AI Logo Ge…" at bounding box center [784, 389] width 1568 height 779
click at [101, 15] on link at bounding box center [102, 23] width 24 height 24
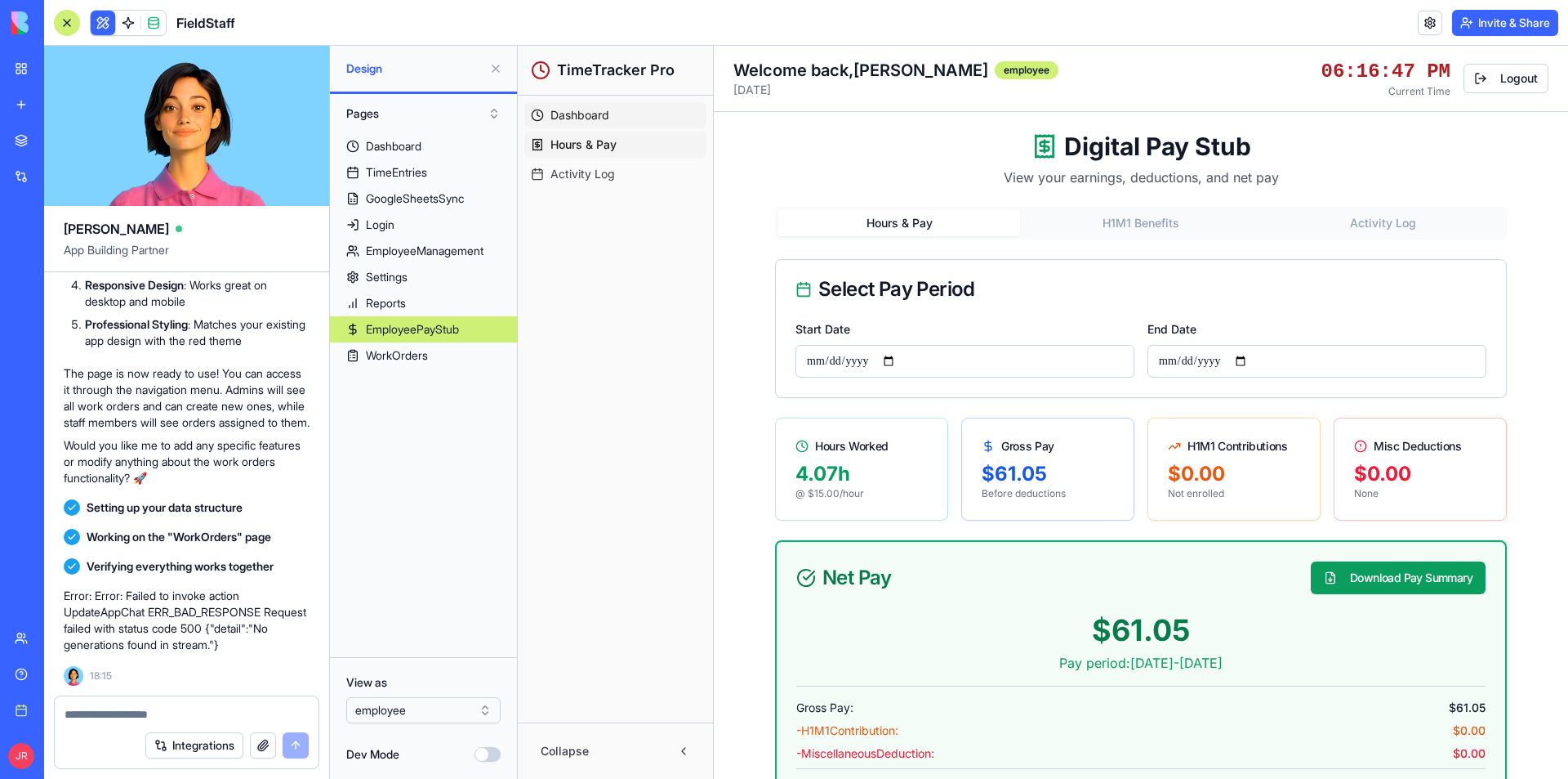
click at [604, 108] on span "Dashboard" at bounding box center [580, 115] width 59 height 16
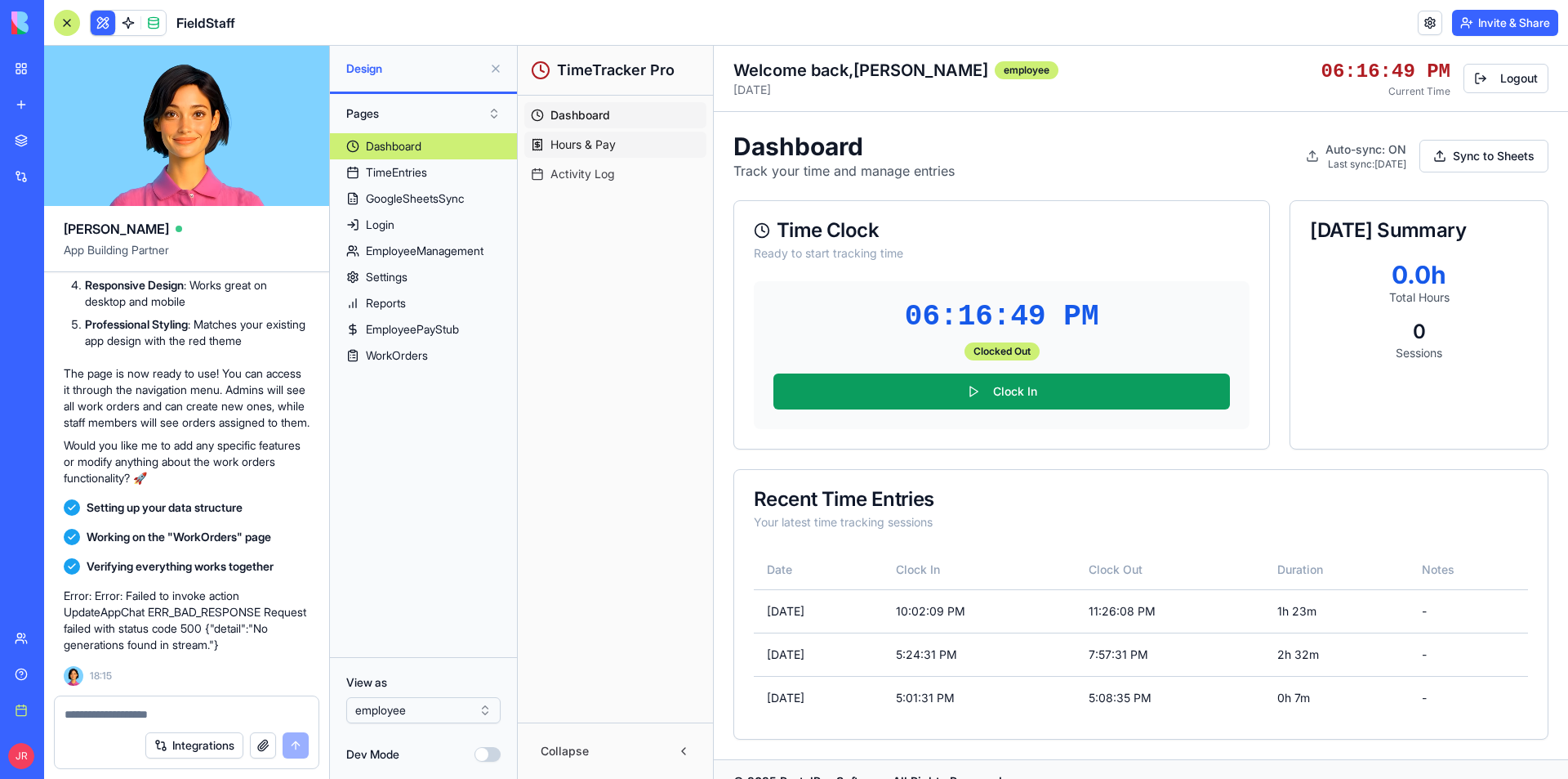
click at [611, 147] on span "Hours & Pay" at bounding box center [583, 144] width 65 height 16
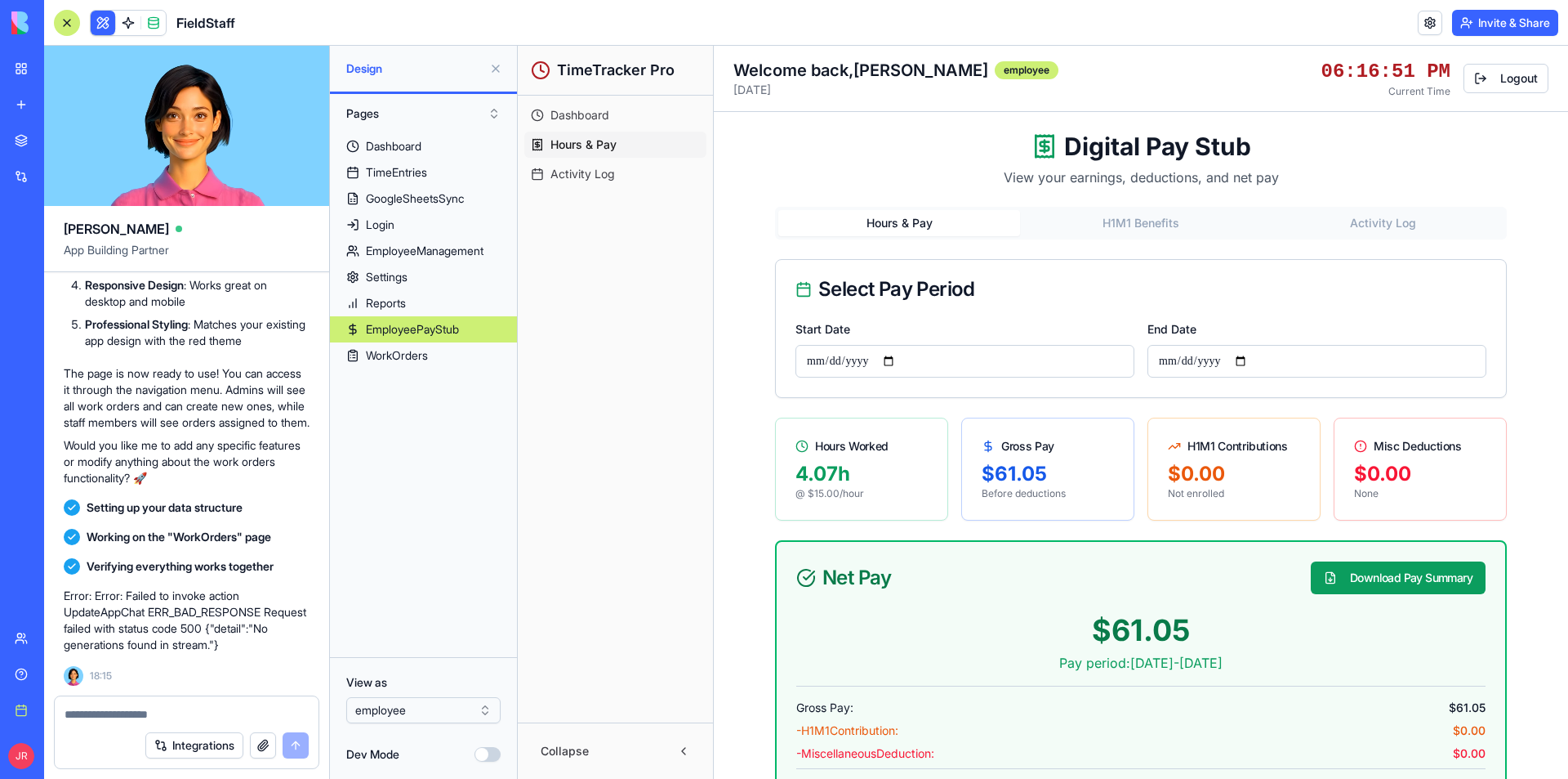
click at [603, 173] on span "Activity Log" at bounding box center [583, 174] width 64 height 16
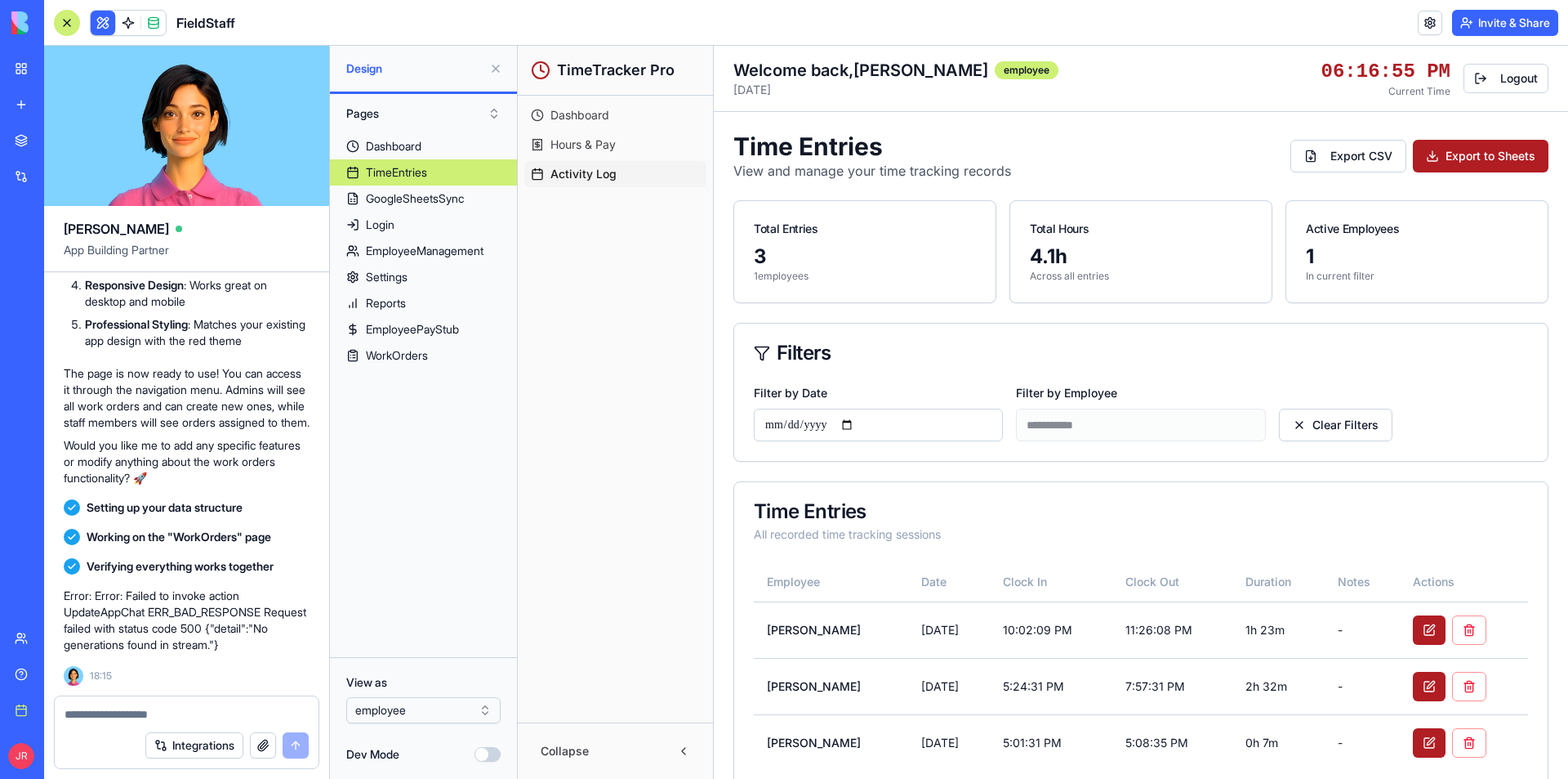
click at [616, 144] on span "Hours & Pay" at bounding box center [583, 144] width 65 height 16
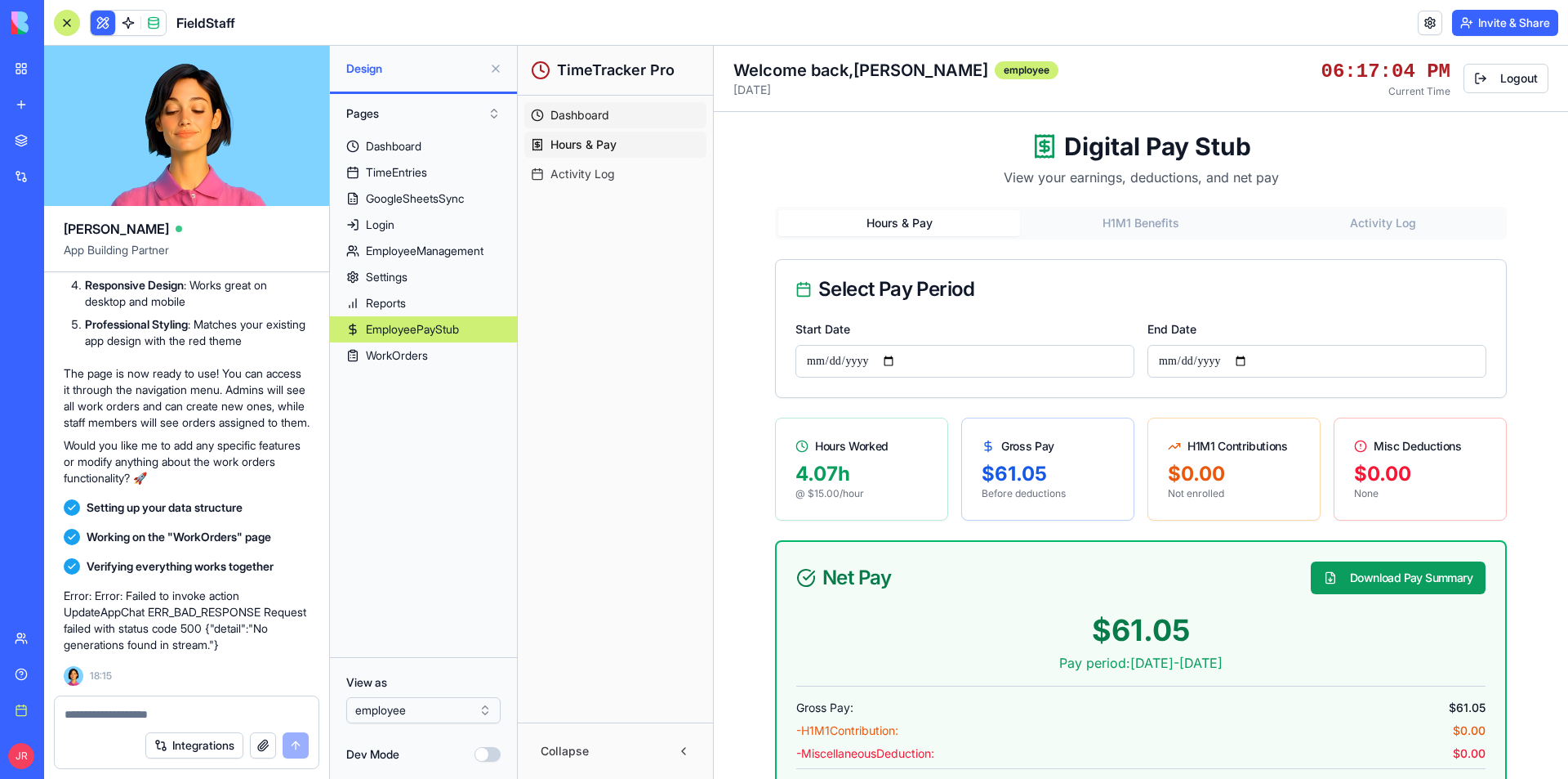
click at [599, 116] on span "Dashboard" at bounding box center [580, 115] width 59 height 16
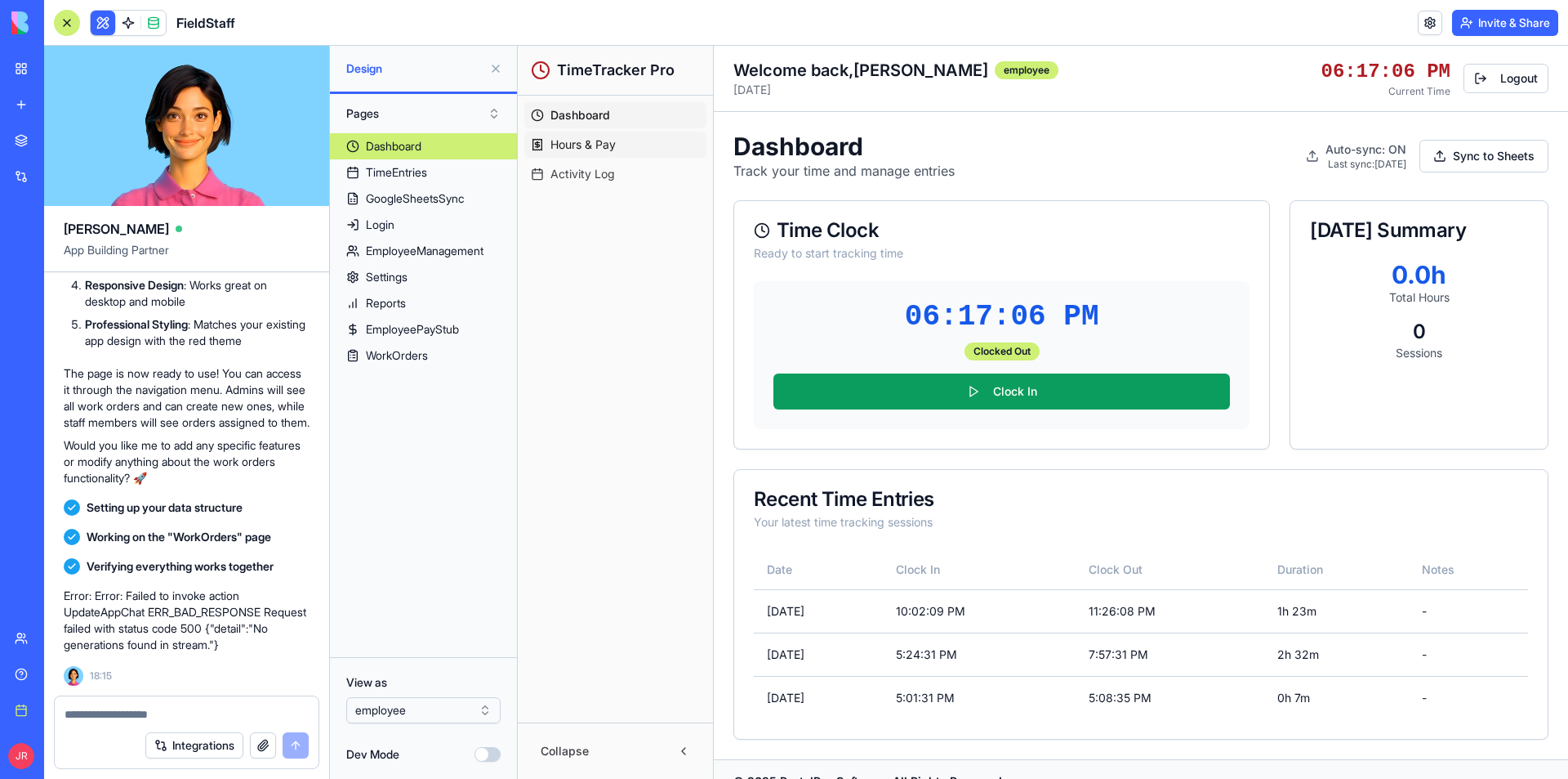
click at [606, 148] on span "Hours & Pay" at bounding box center [583, 144] width 65 height 16
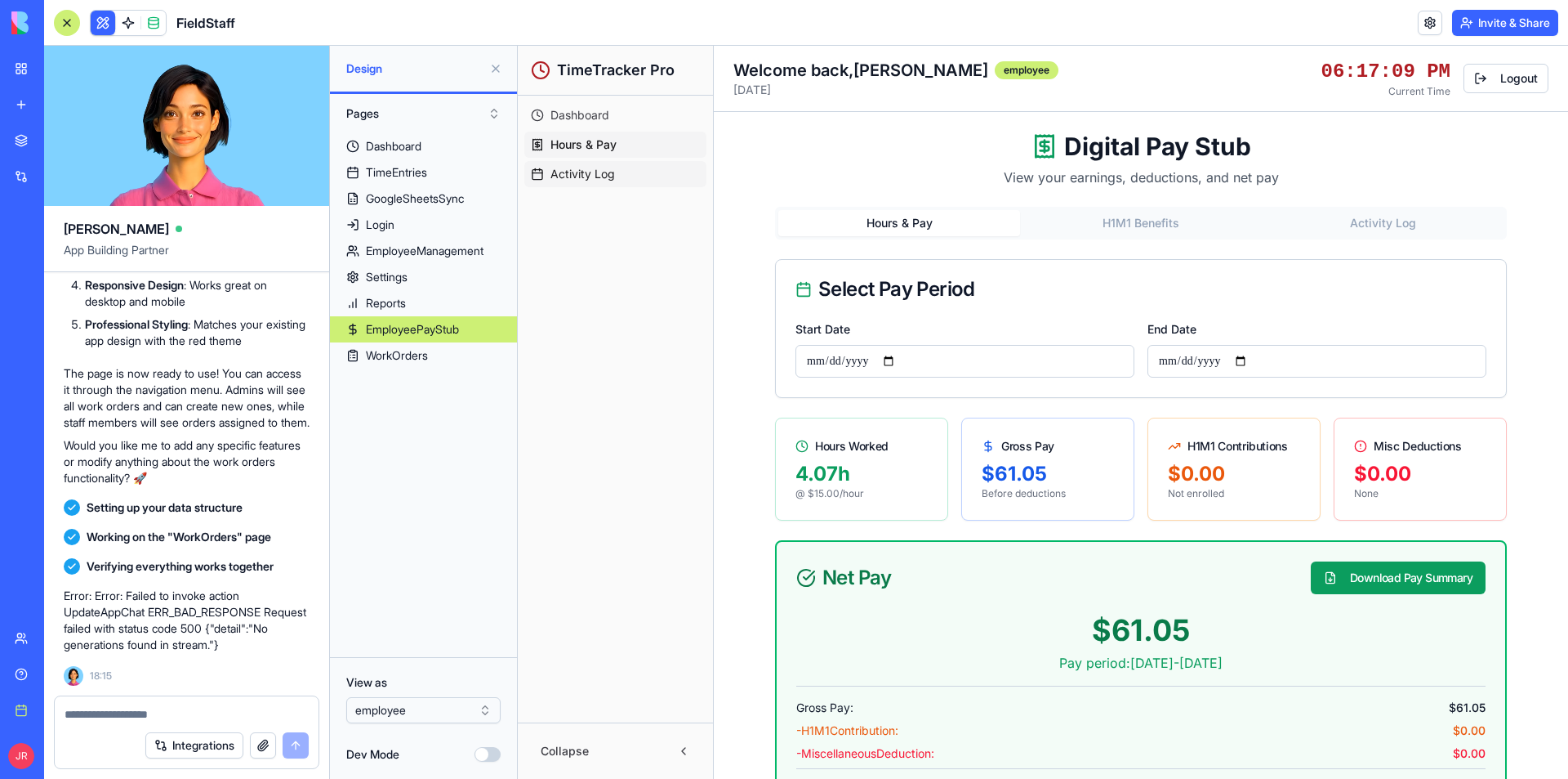
click at [601, 177] on span "Activity Log" at bounding box center [583, 174] width 64 height 16
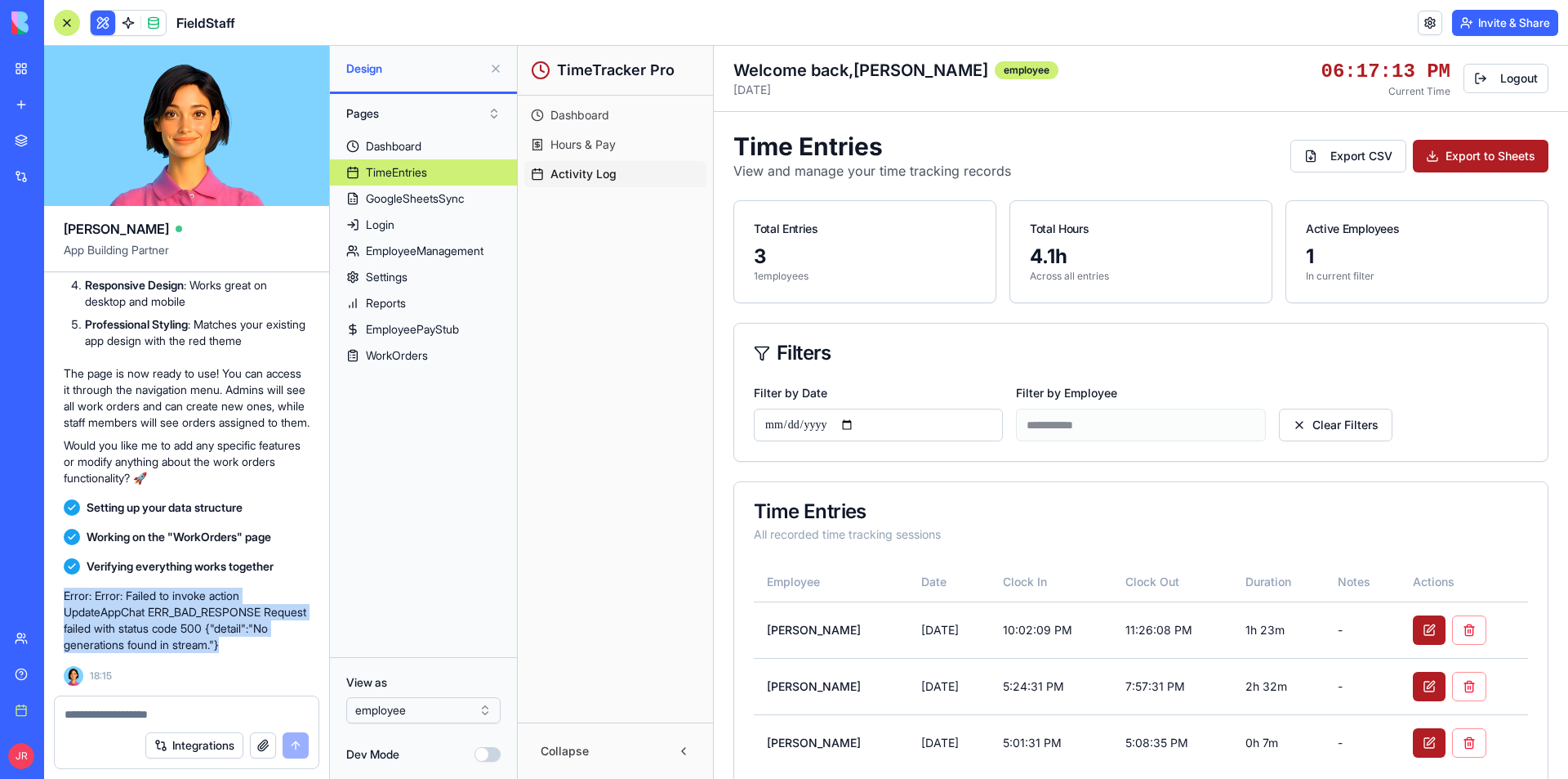
drag, startPoint x: 306, startPoint y: 643, endPoint x: 64, endPoint y: 594, distance: 246.9
copy p "Error: Error: Failed to invoke action UpdateAppChat ERR_BAD_RESPONSE Request fa…"
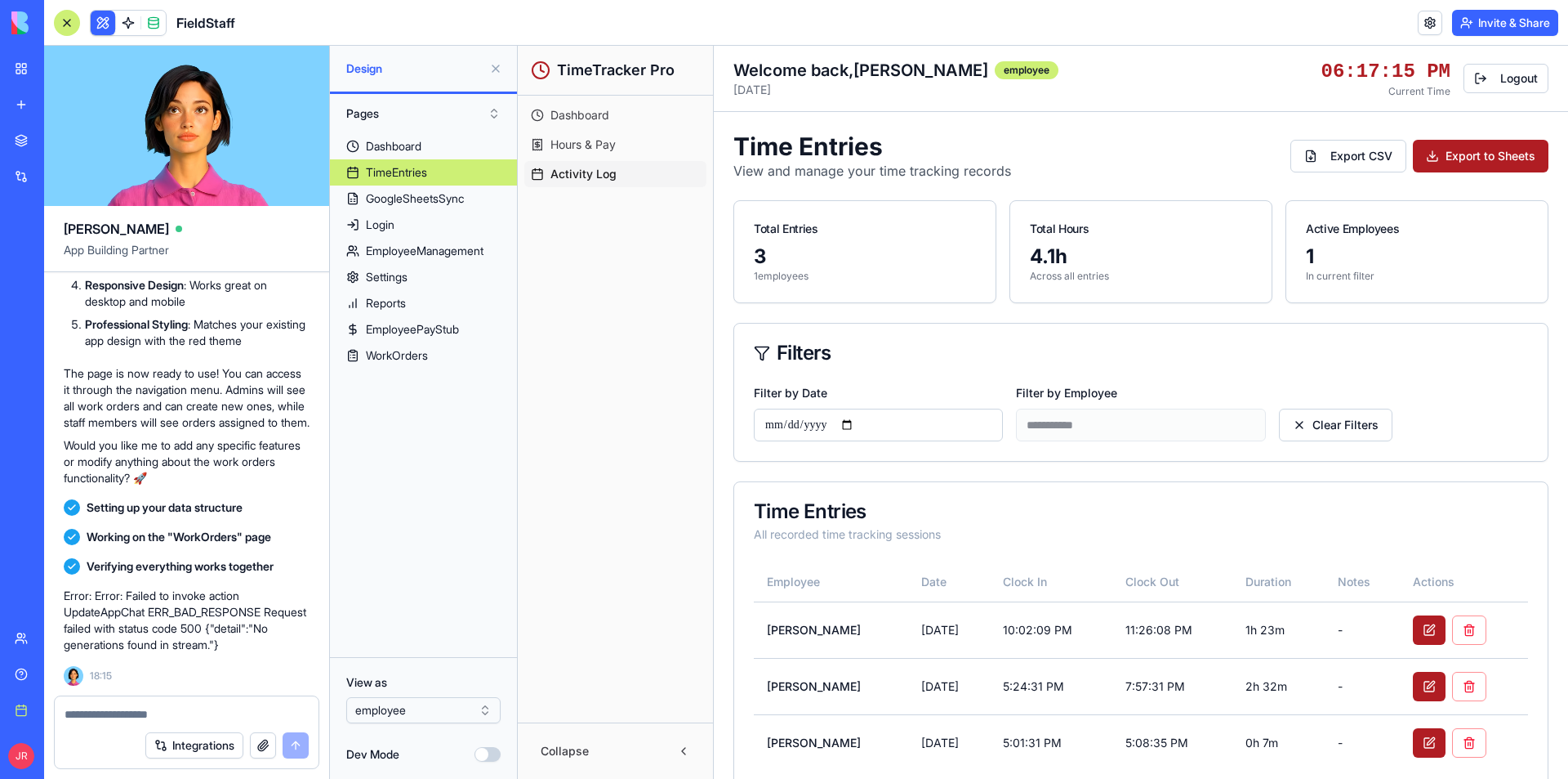
click at [144, 711] on textarea at bounding box center [186, 714] width 244 height 16
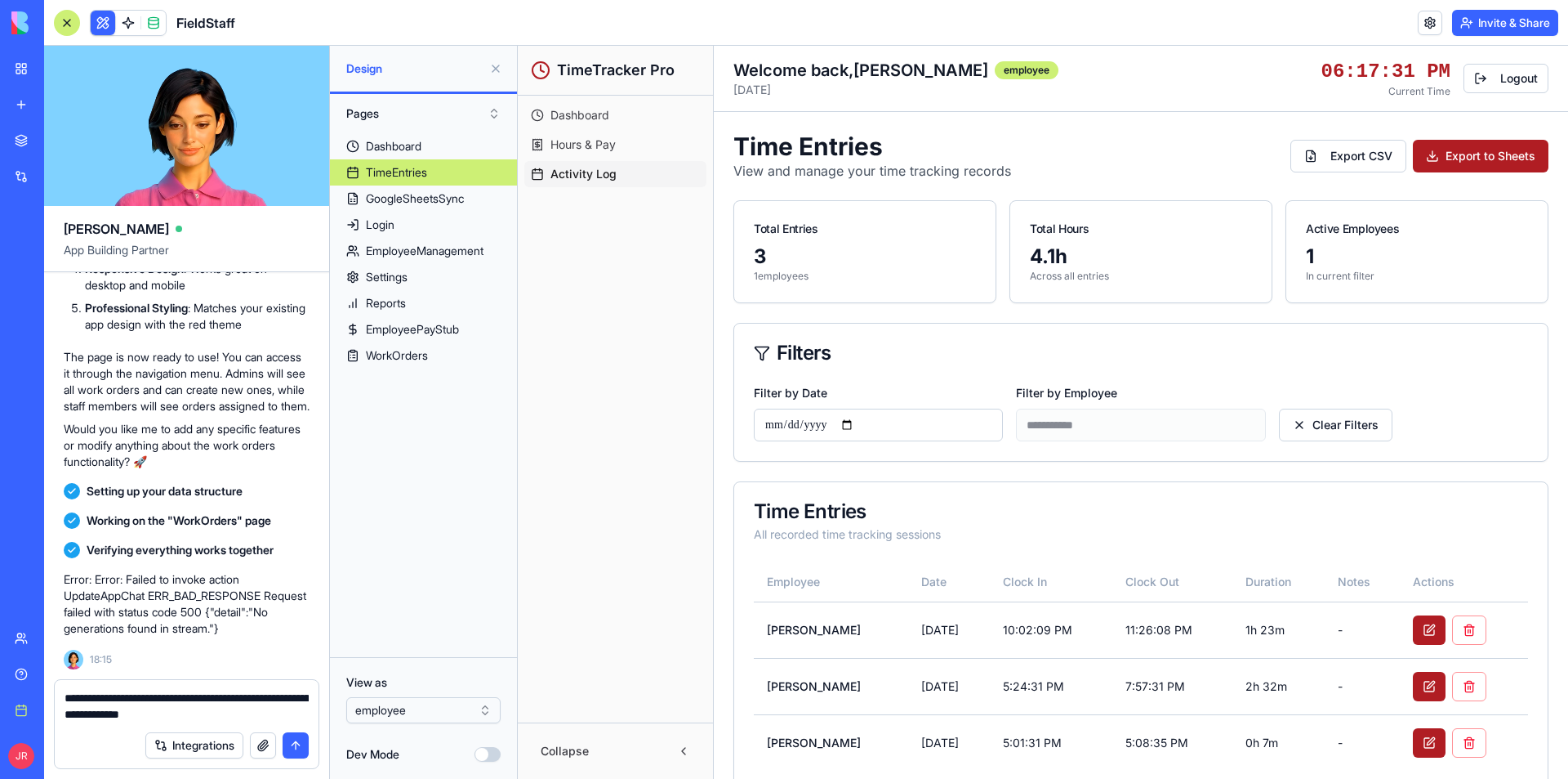
type textarea "**********"
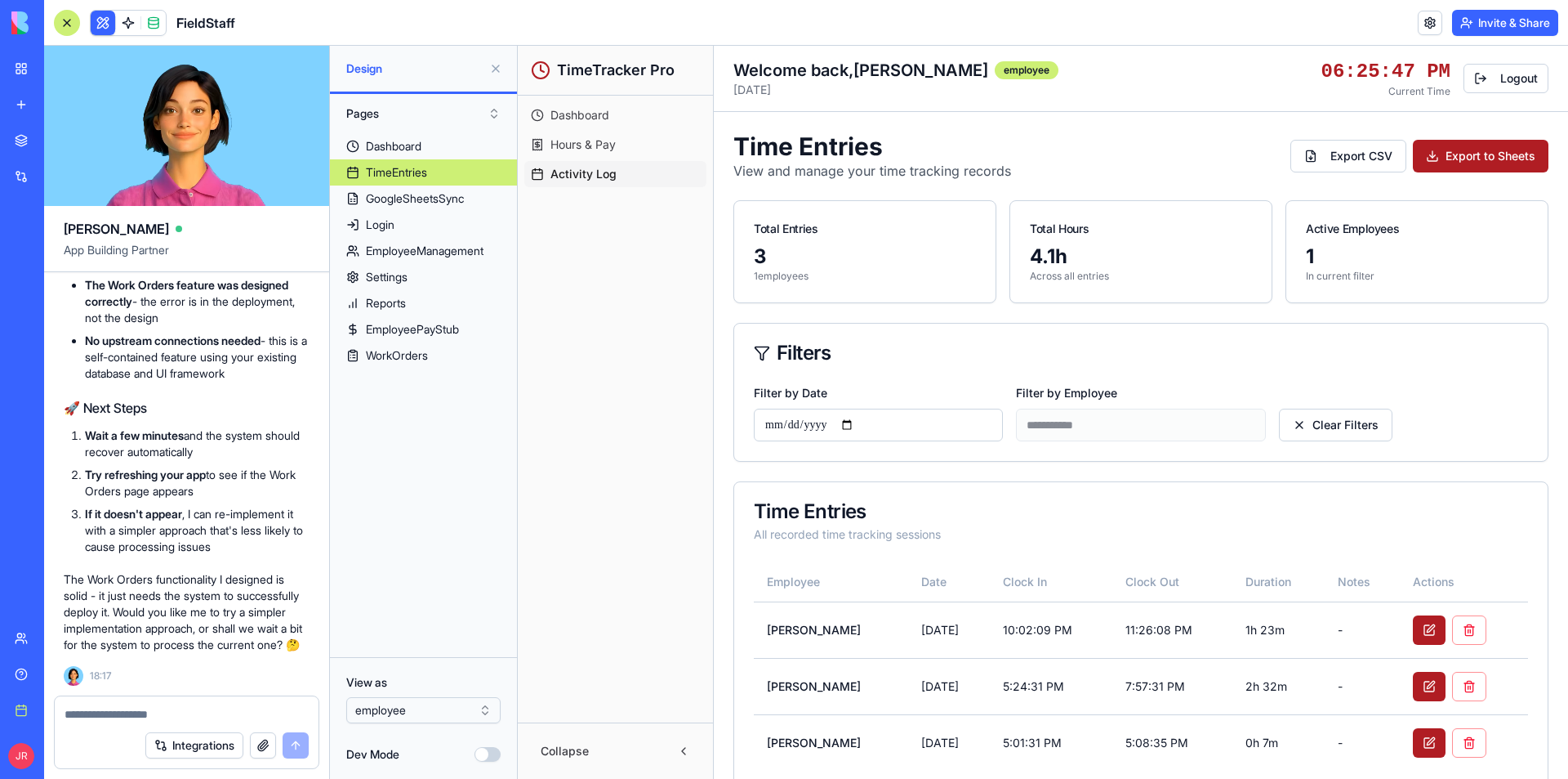
scroll to position [57153, 0]
click at [187, 711] on textarea at bounding box center [186, 714] width 244 height 16
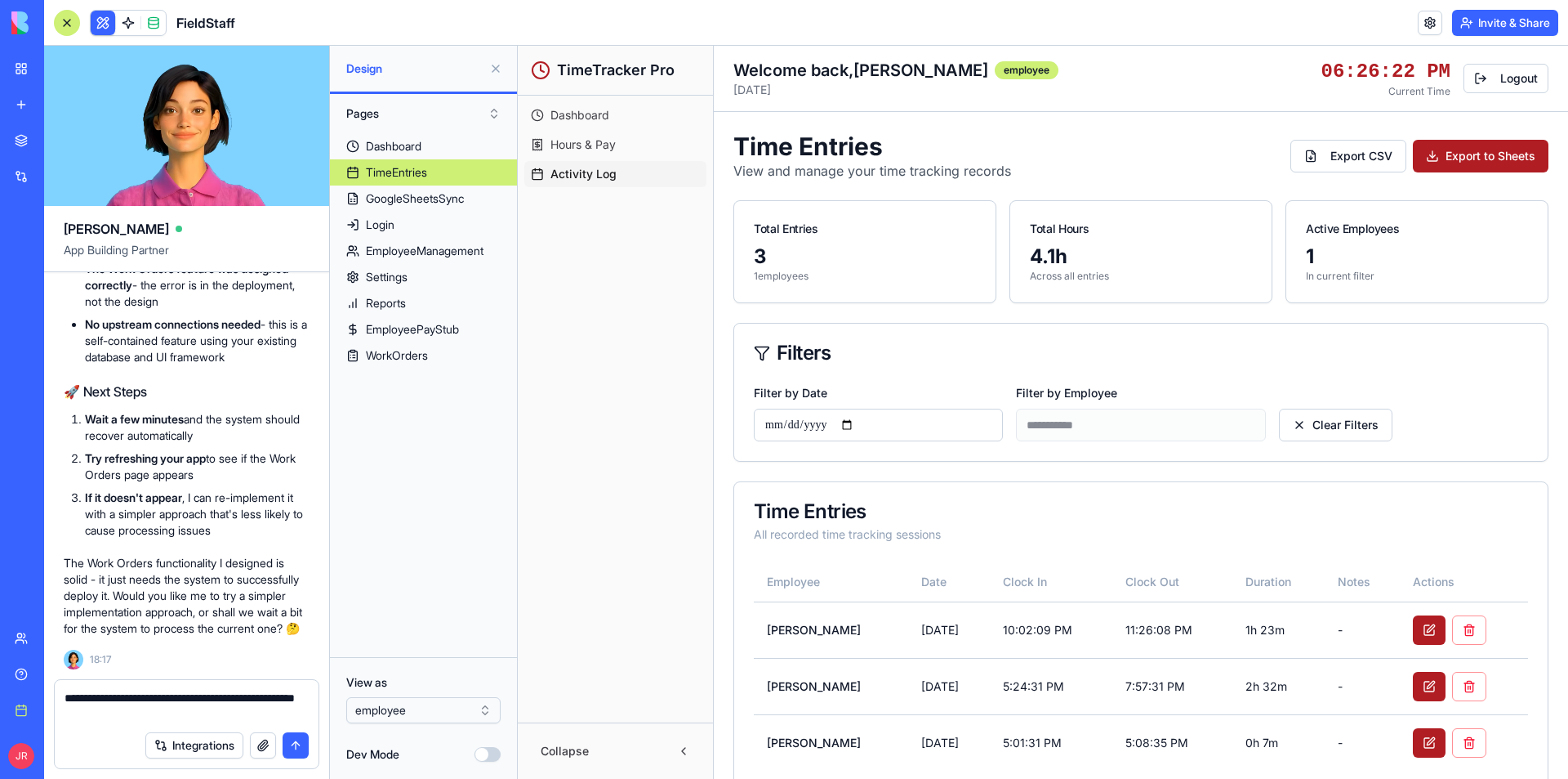
type textarea "**********"
click at [297, 747] on button "submit" at bounding box center [295, 744] width 26 height 26
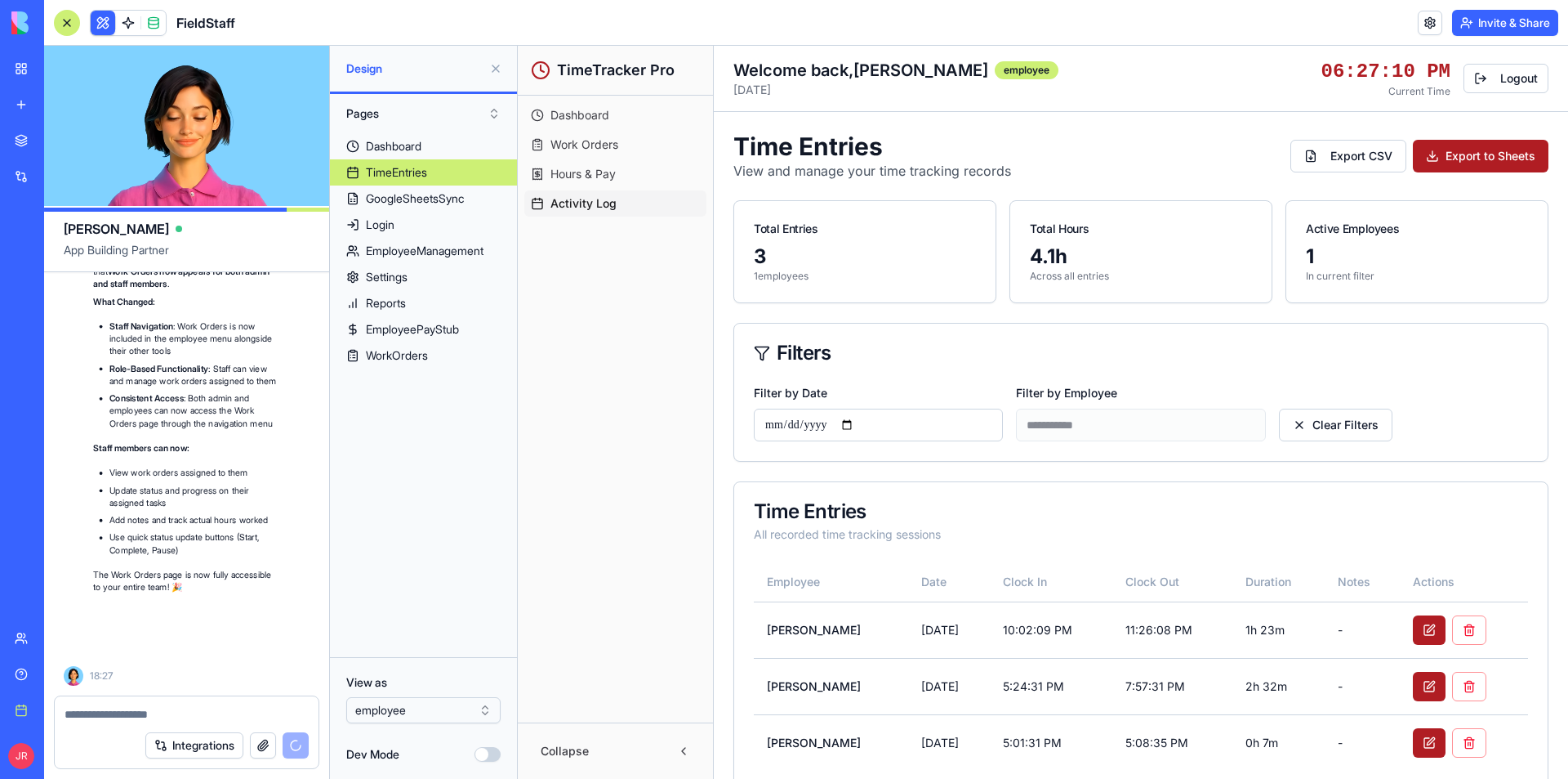
scroll to position [57960, 0]
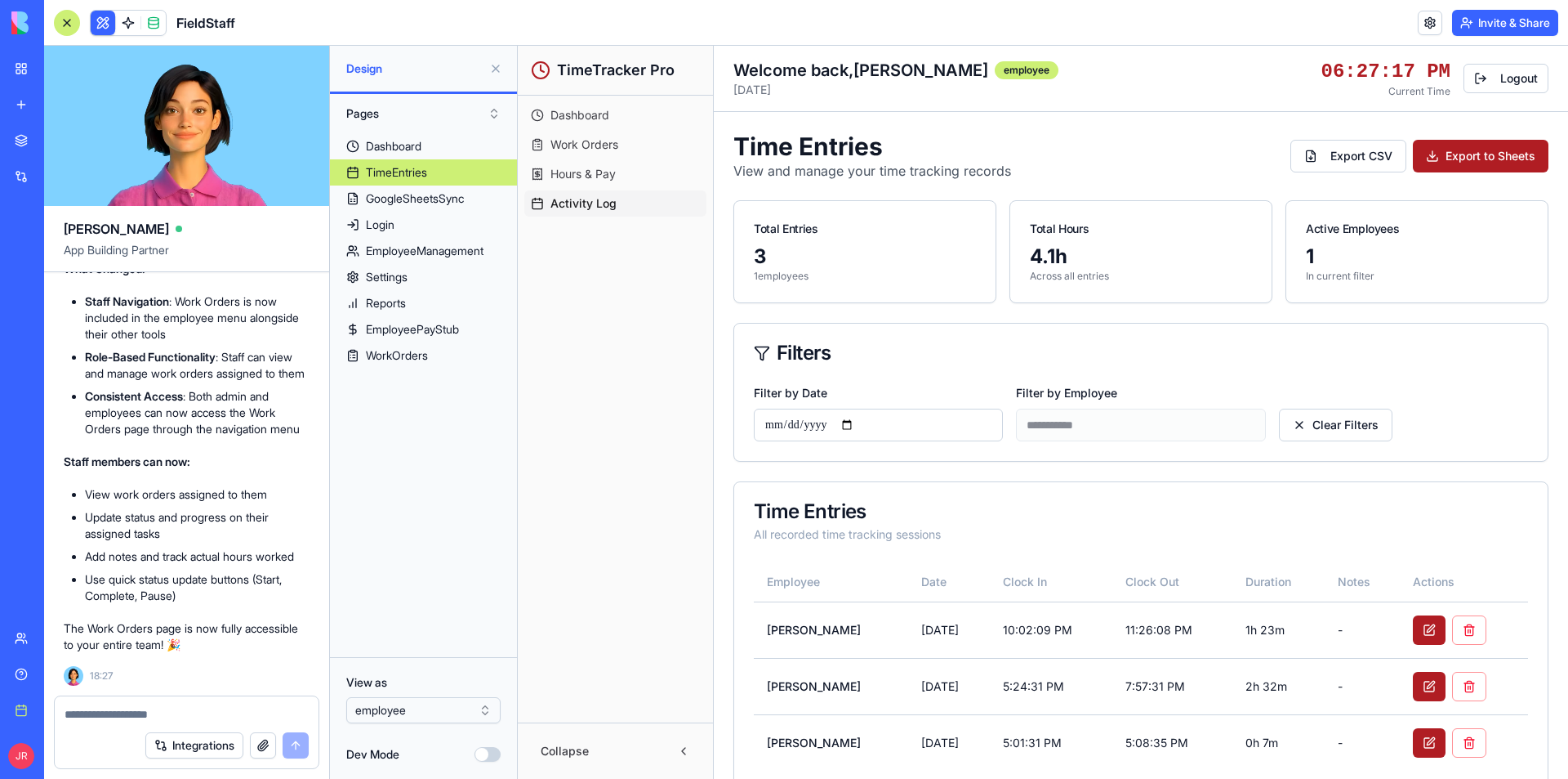
click at [591, 113] on span "Dashboard" at bounding box center [580, 115] width 59 height 16
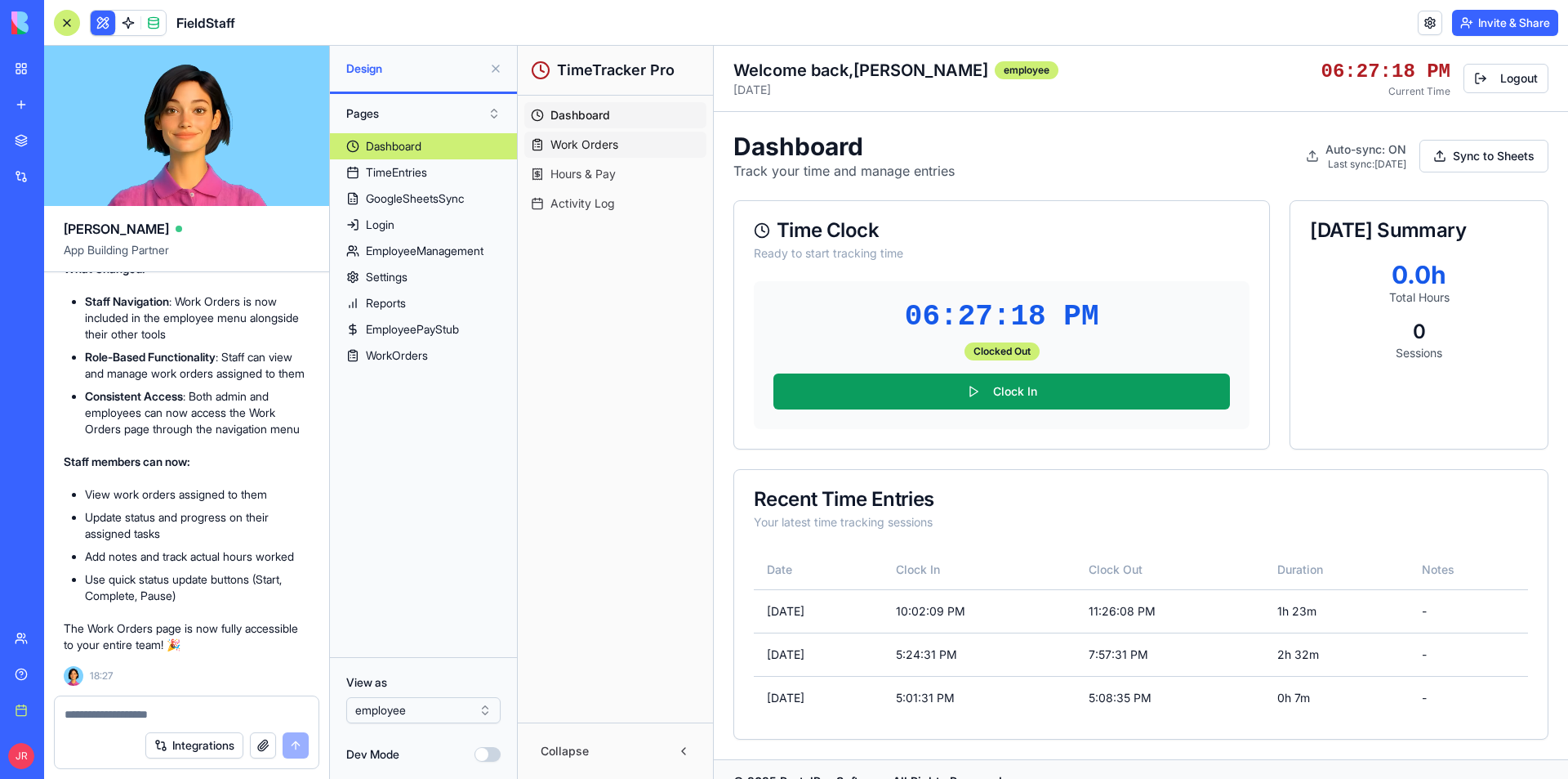
click at [590, 143] on span "Work Orders" at bounding box center [585, 144] width 67 height 16
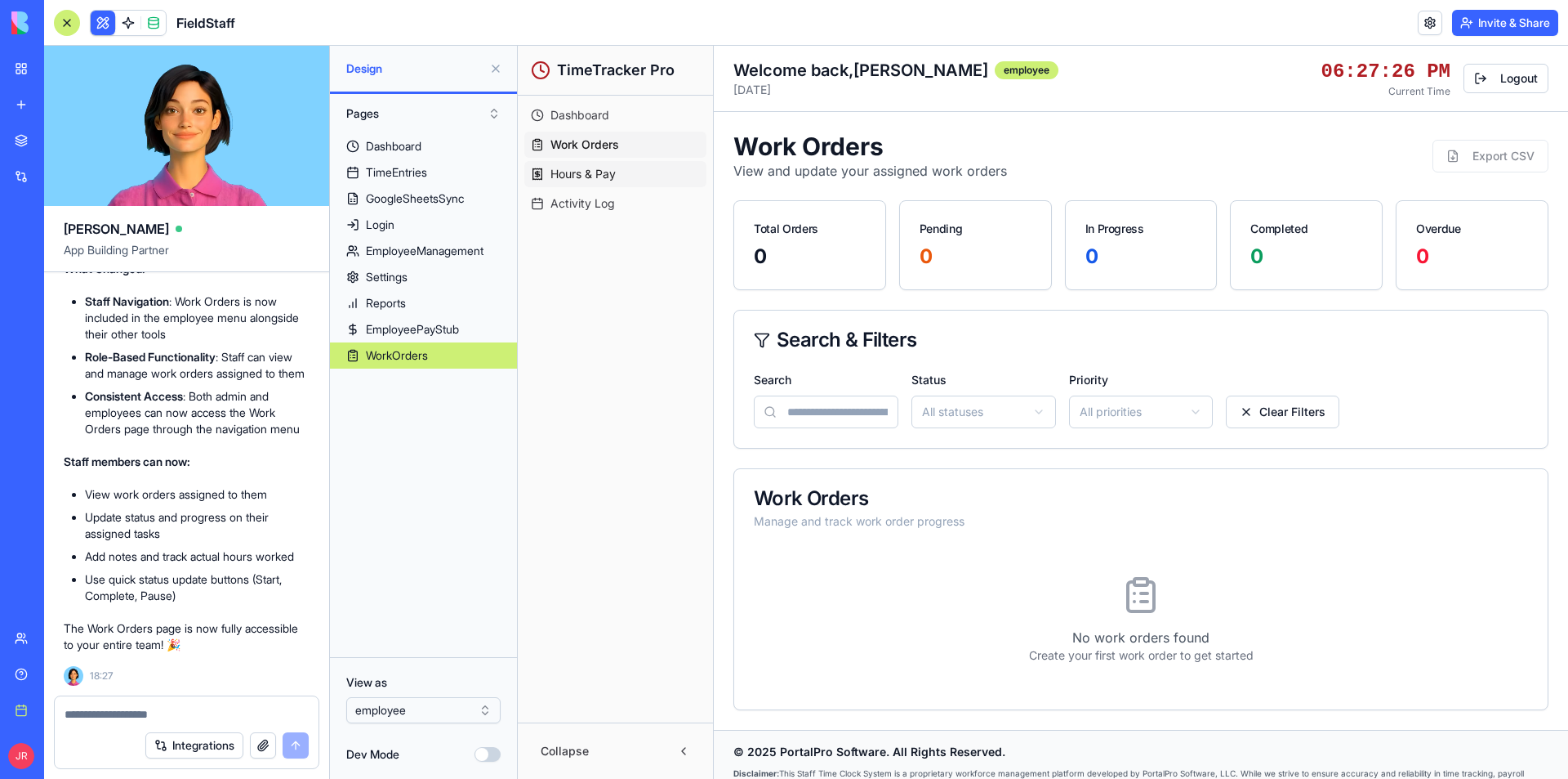
click at [592, 170] on span "Hours & Pay" at bounding box center [583, 174] width 65 height 16
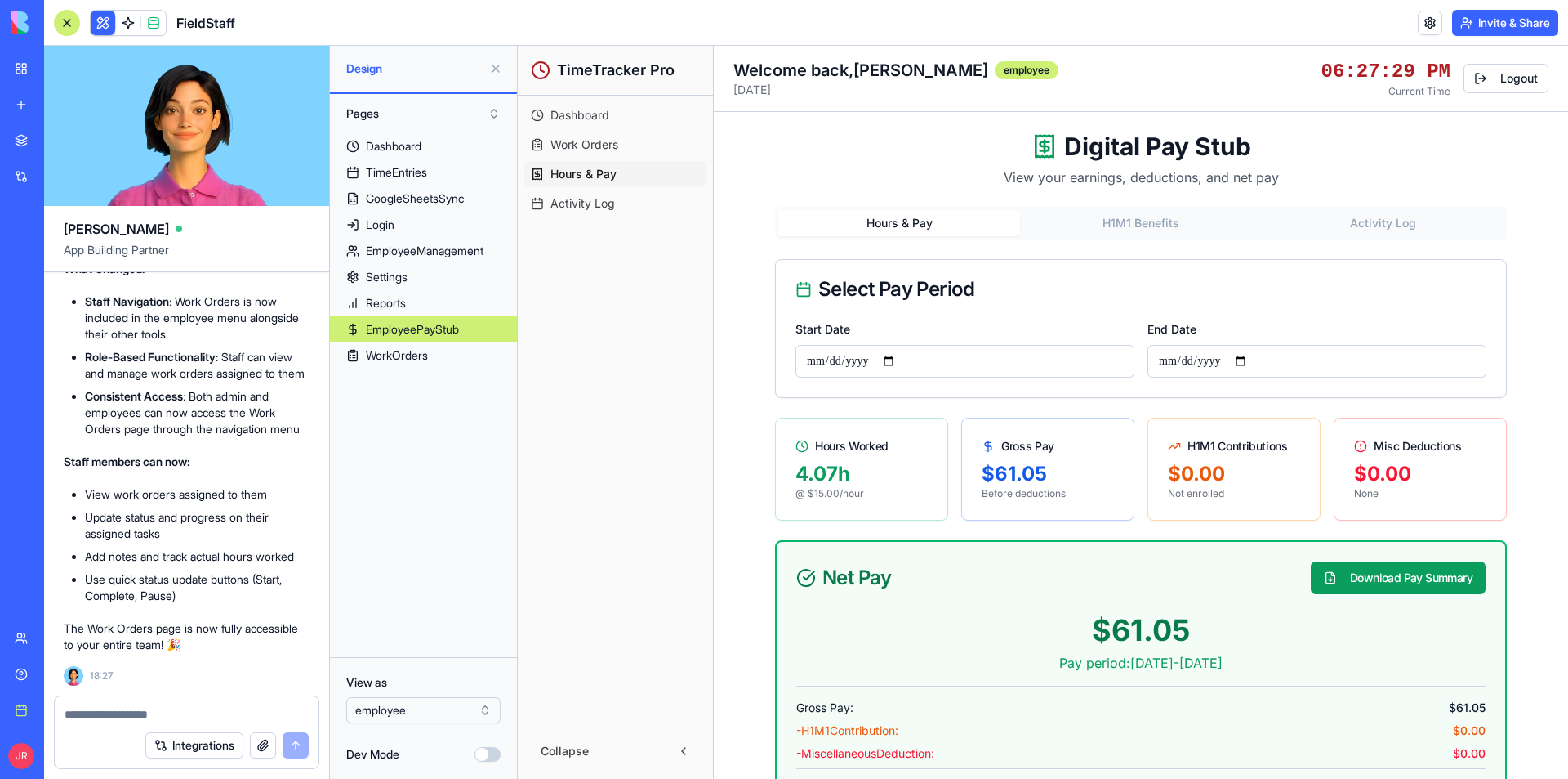
click at [599, 203] on span "Activity Log" at bounding box center [583, 203] width 64 height 16
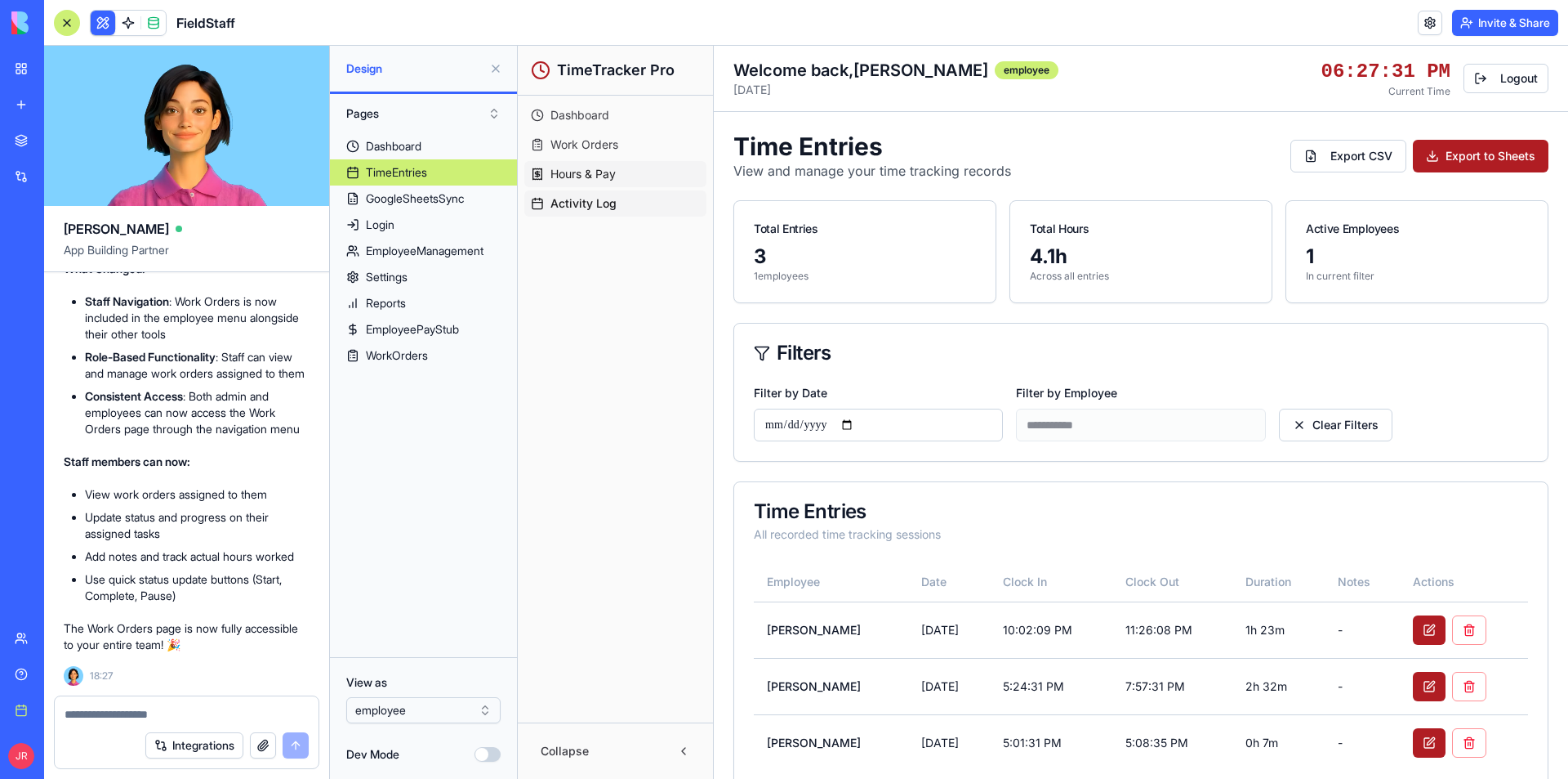
click at [583, 167] on span "Hours & Pay" at bounding box center [583, 174] width 65 height 16
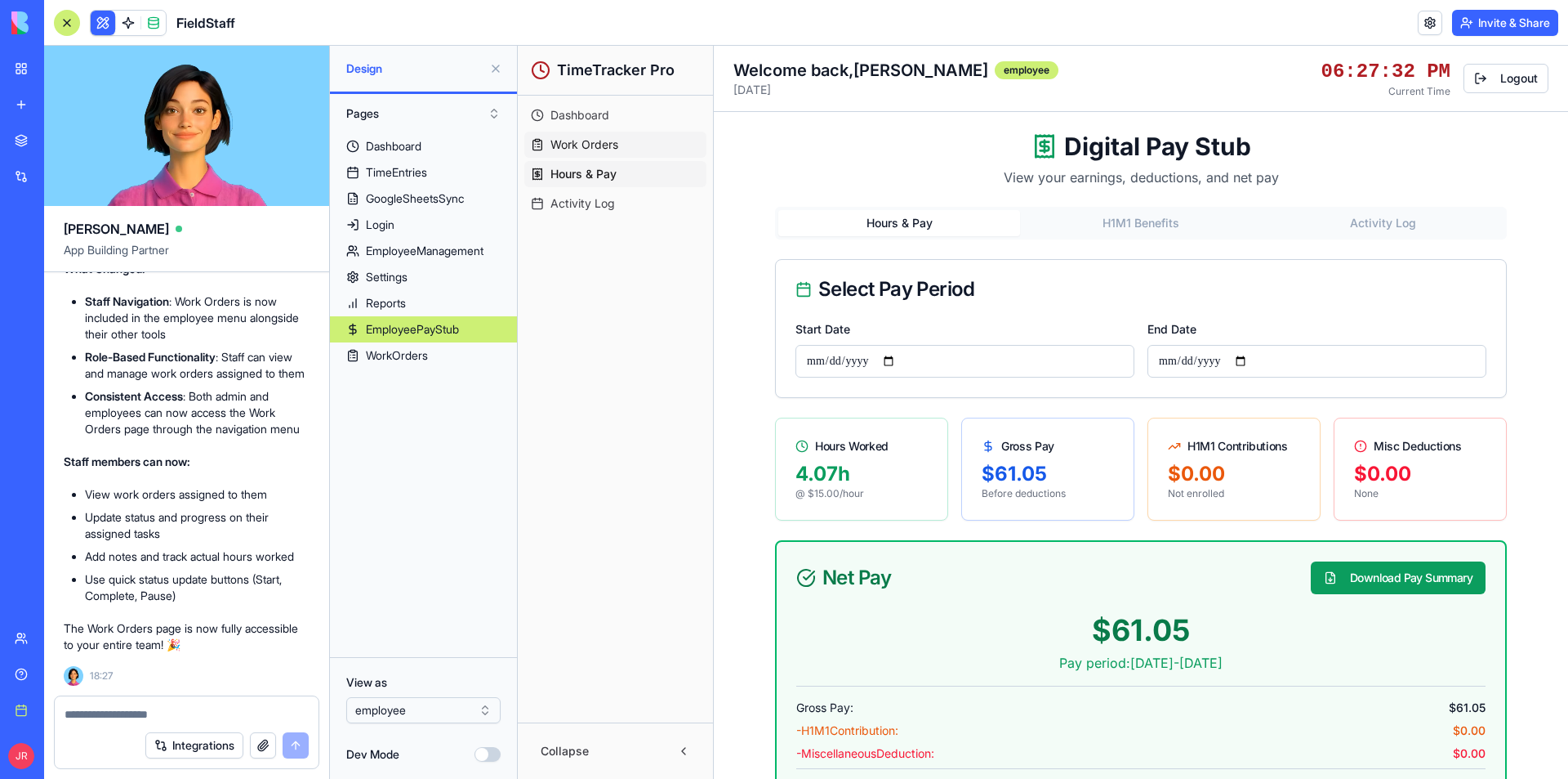
click at [585, 145] on span "Work Orders" at bounding box center [585, 144] width 67 height 16
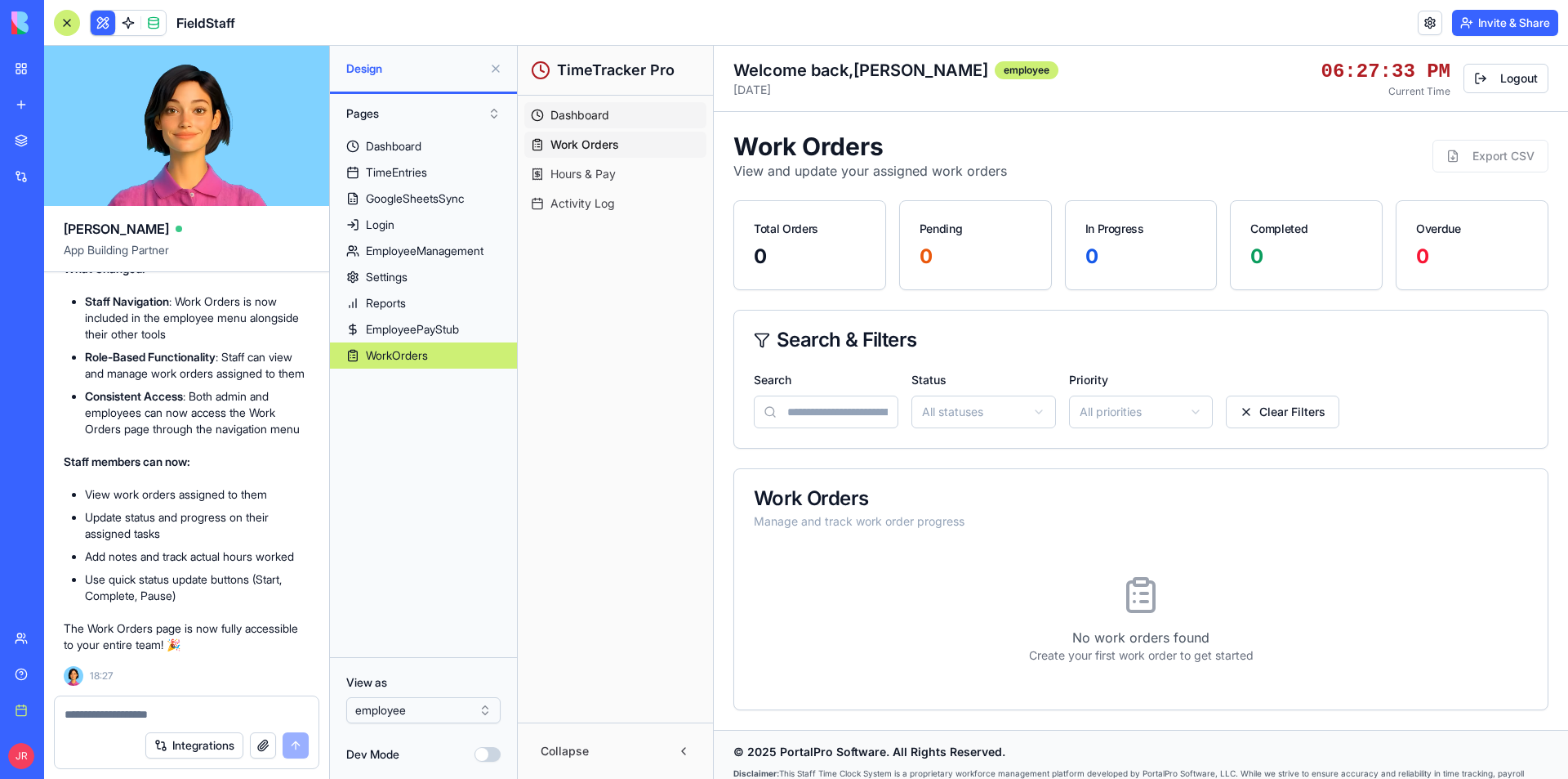
click at [588, 114] on span "Dashboard" at bounding box center [580, 115] width 59 height 16
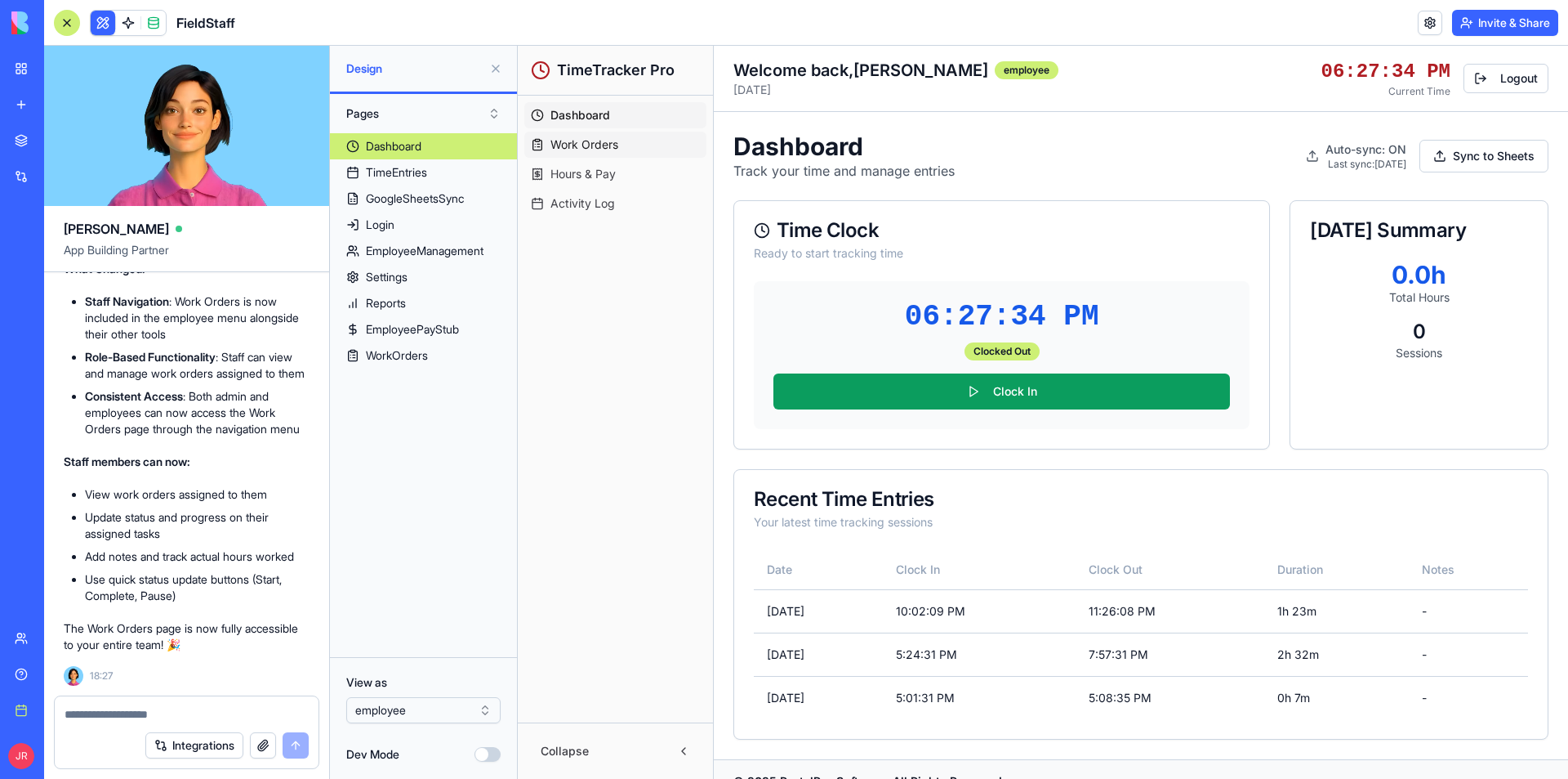
click at [587, 143] on span "Work Orders" at bounding box center [585, 144] width 67 height 16
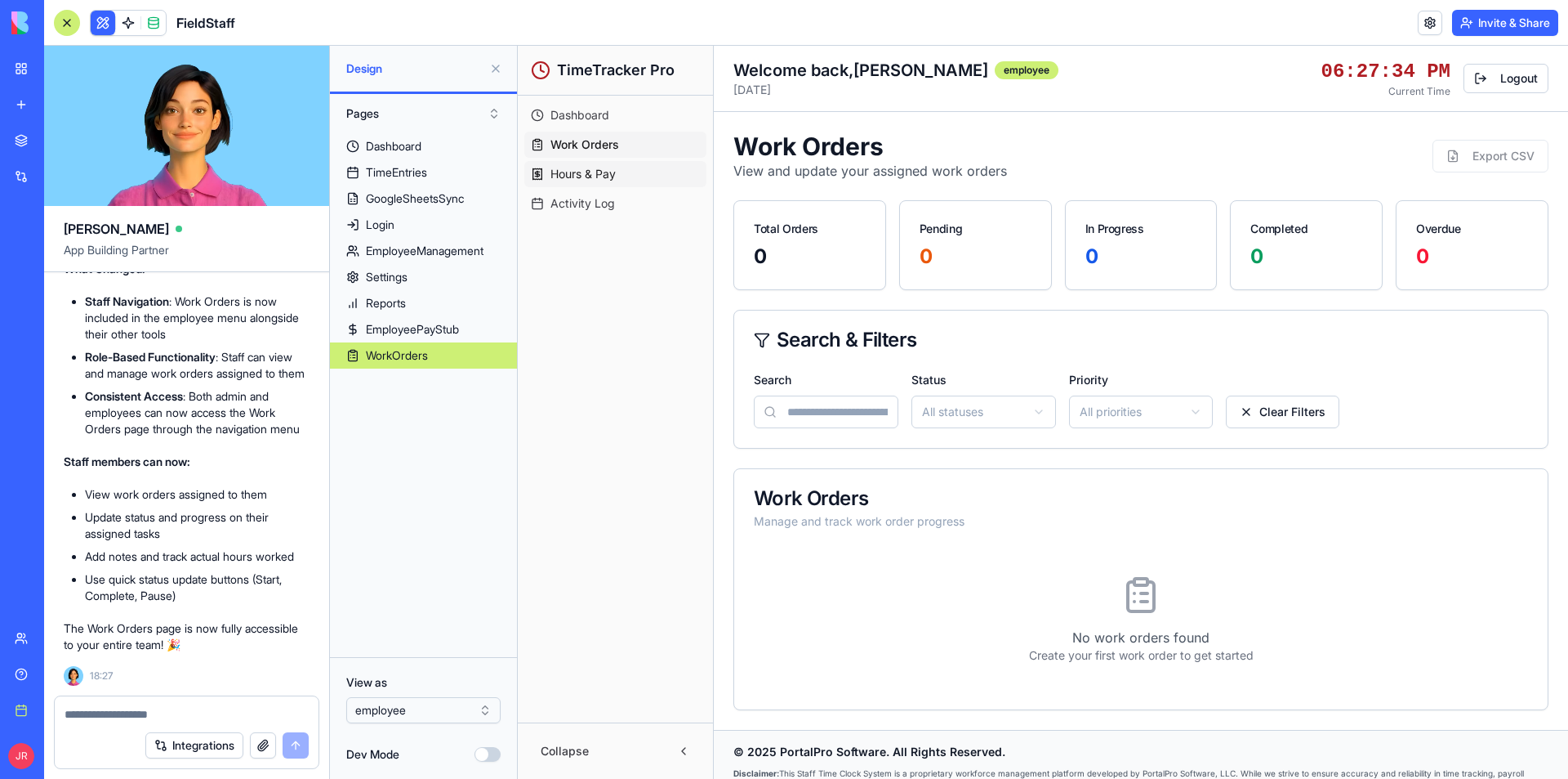
click at [583, 172] on span "Hours & Pay" at bounding box center [583, 174] width 65 height 16
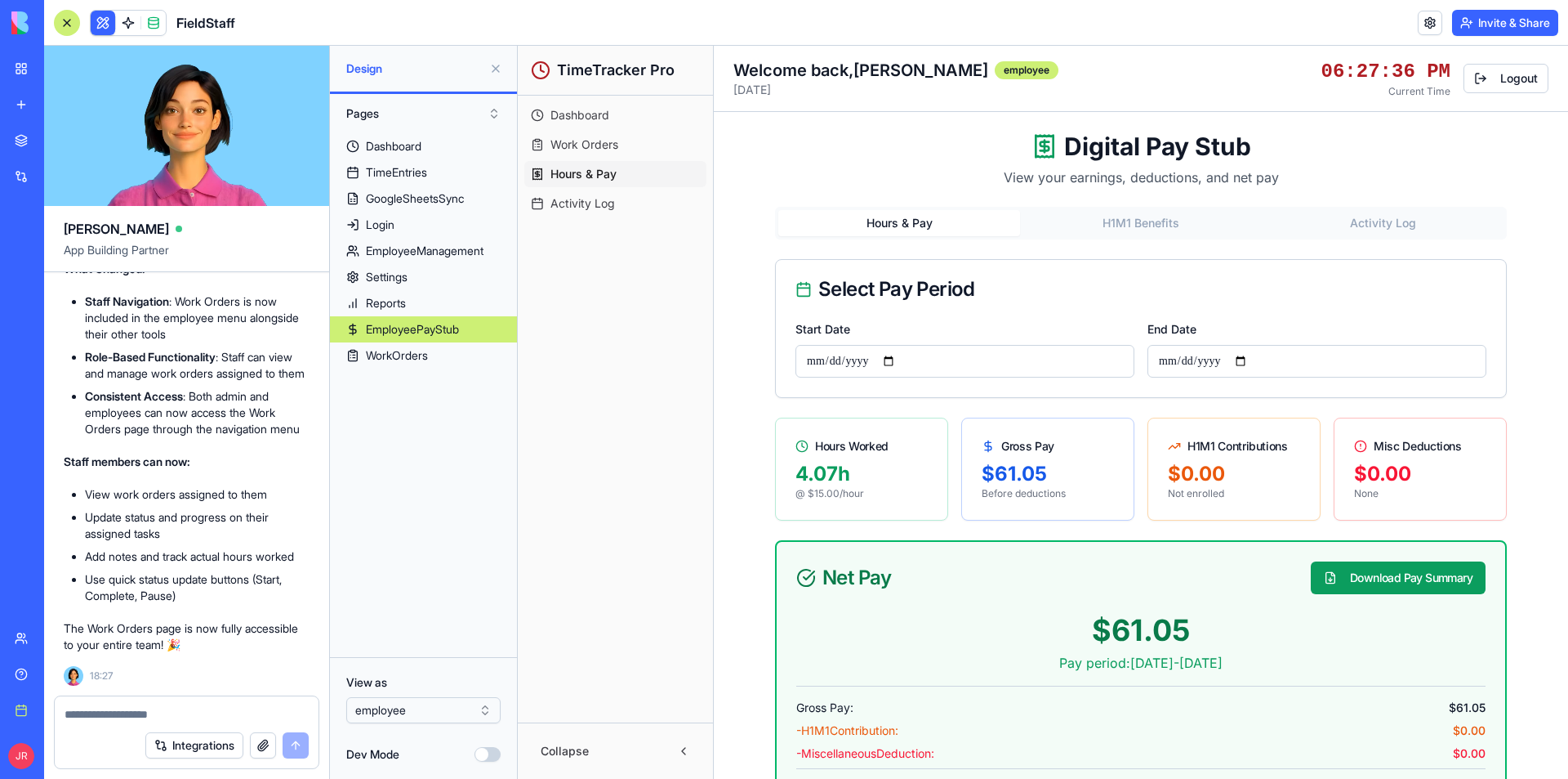
click at [584, 201] on span "Activity Log" at bounding box center [583, 203] width 64 height 16
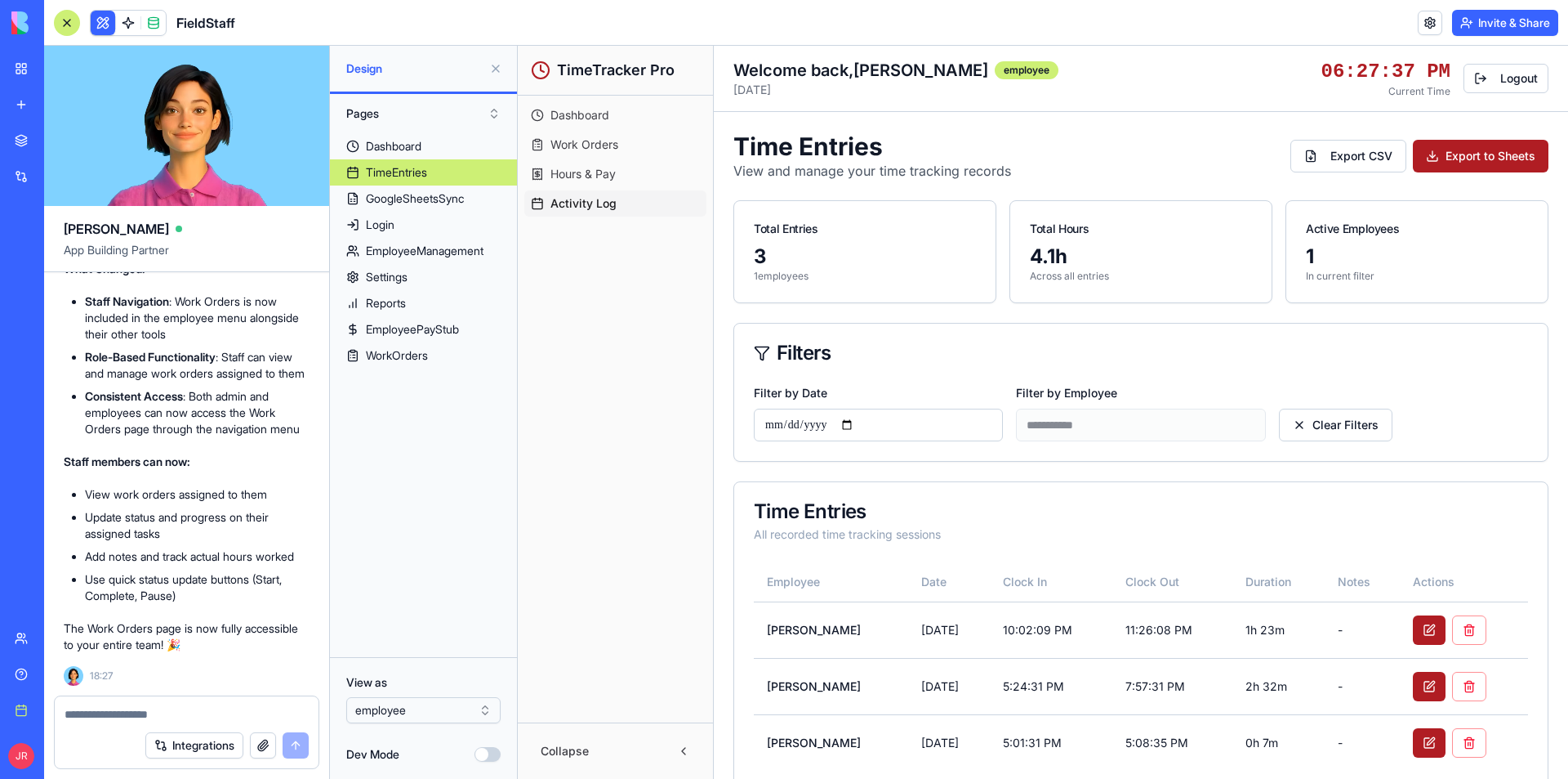
click at [585, 170] on span "Hours & Pay" at bounding box center [583, 174] width 65 height 16
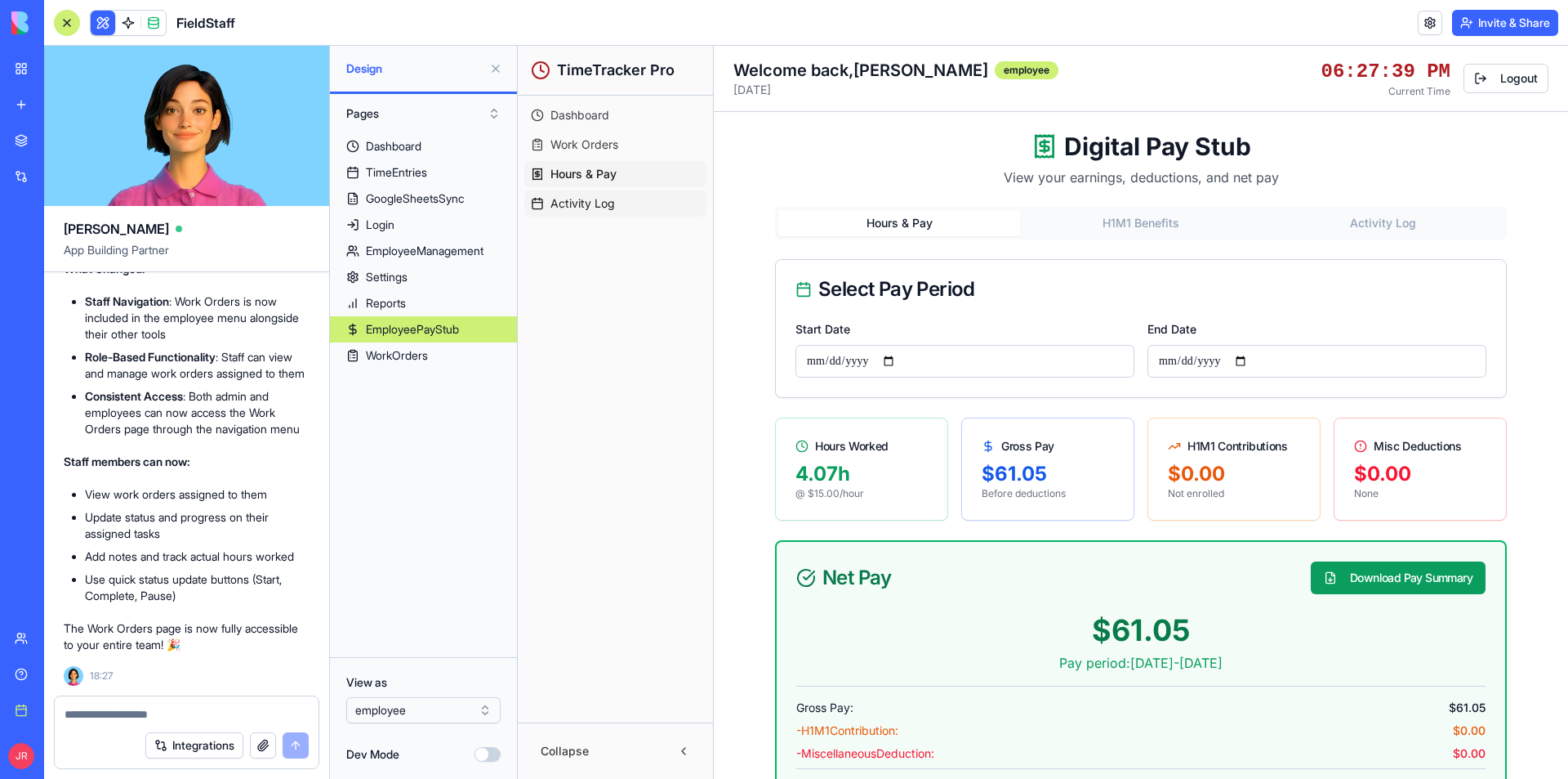
click at [585, 199] on span "Activity Log" at bounding box center [583, 203] width 64 height 16
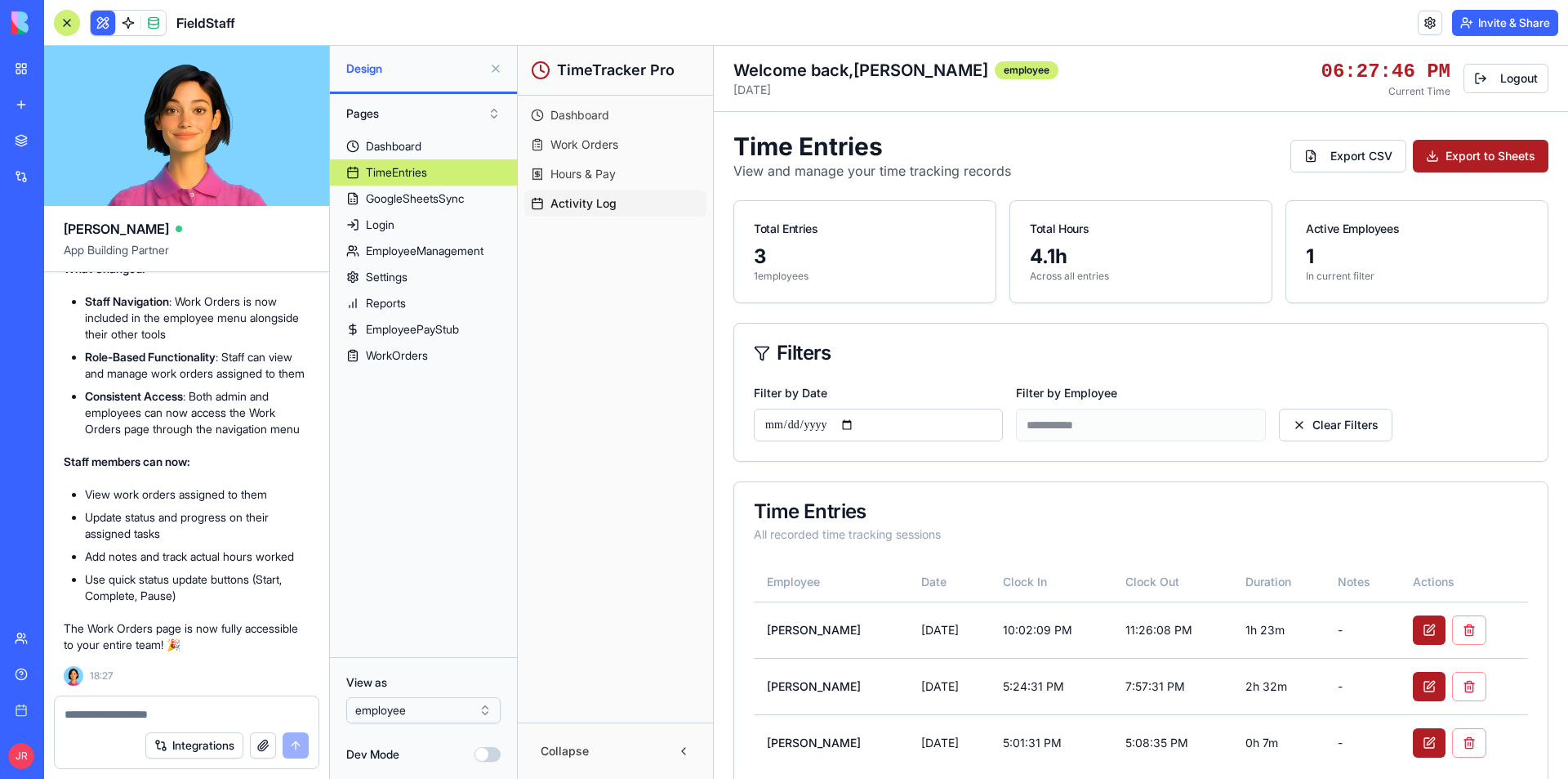
click at [587, 146] on span "Work Orders" at bounding box center [585, 144] width 67 height 16
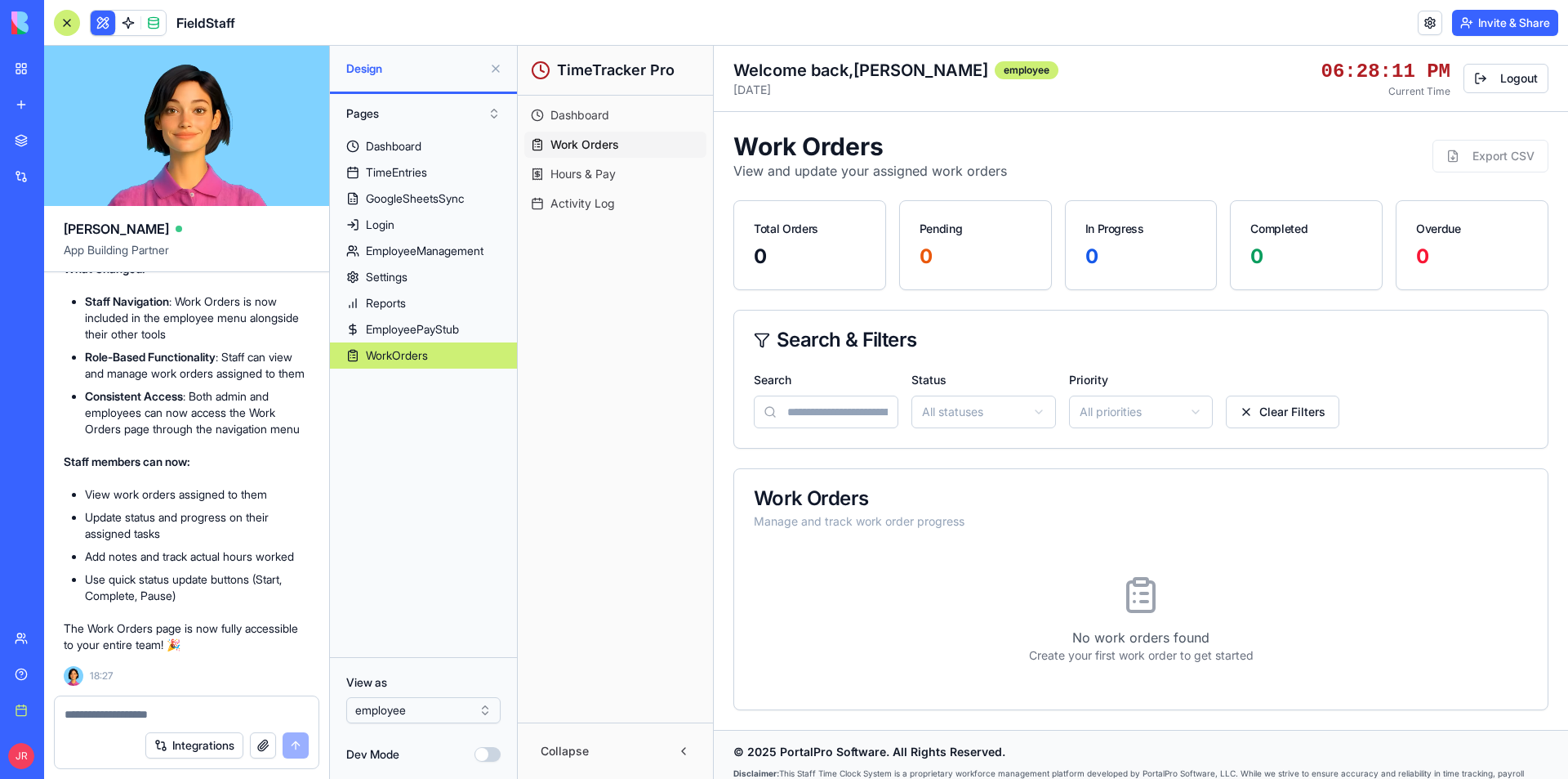
click at [184, 716] on textarea at bounding box center [186, 714] width 244 height 16
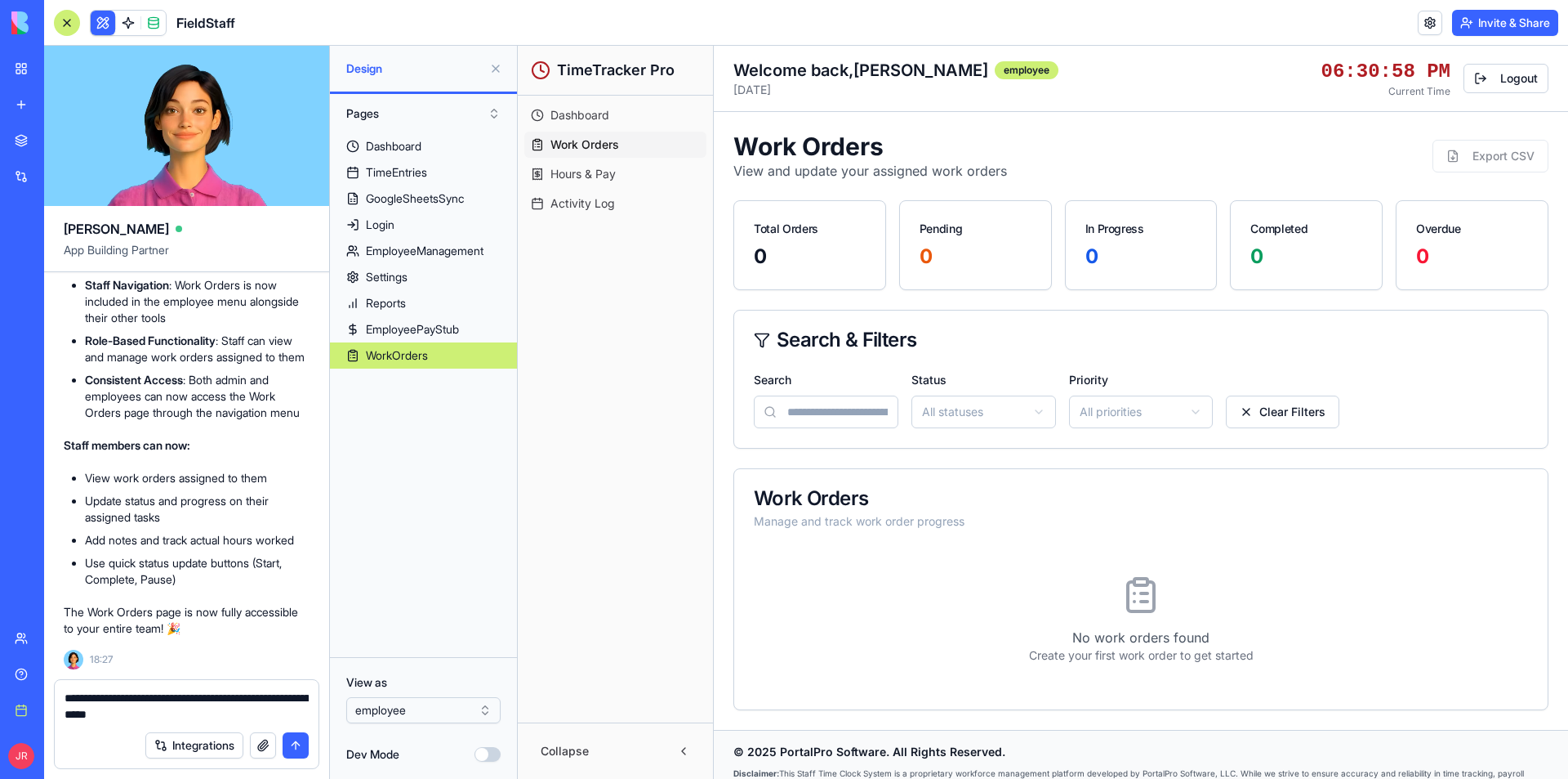
click at [267, 744] on button "button" at bounding box center [262, 744] width 26 height 26
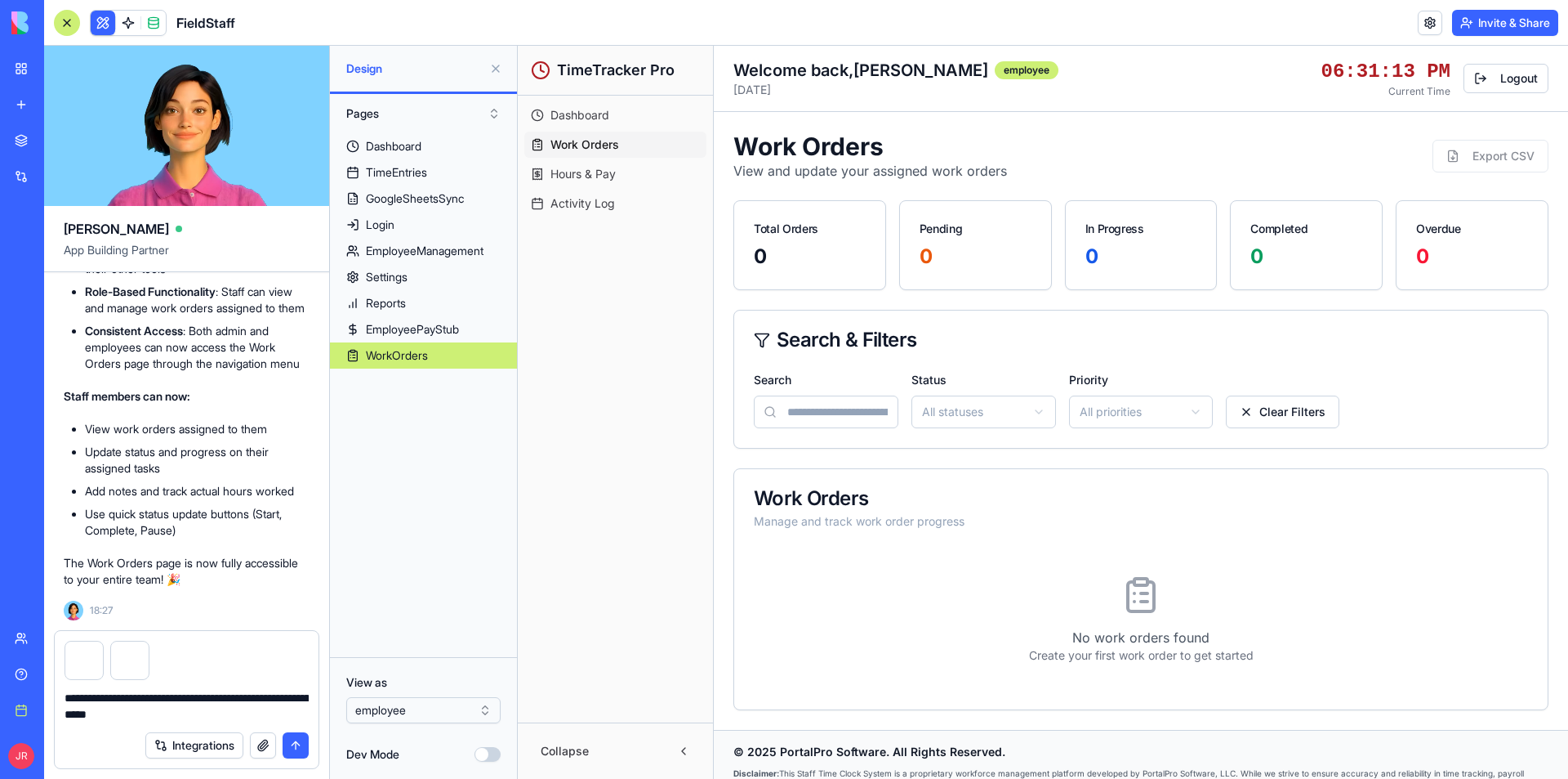
drag, startPoint x: 218, startPoint y: 695, endPoint x: 206, endPoint y: 694, distance: 12.0
click at [206, 694] on textarea "**********" at bounding box center [186, 706] width 244 height 33
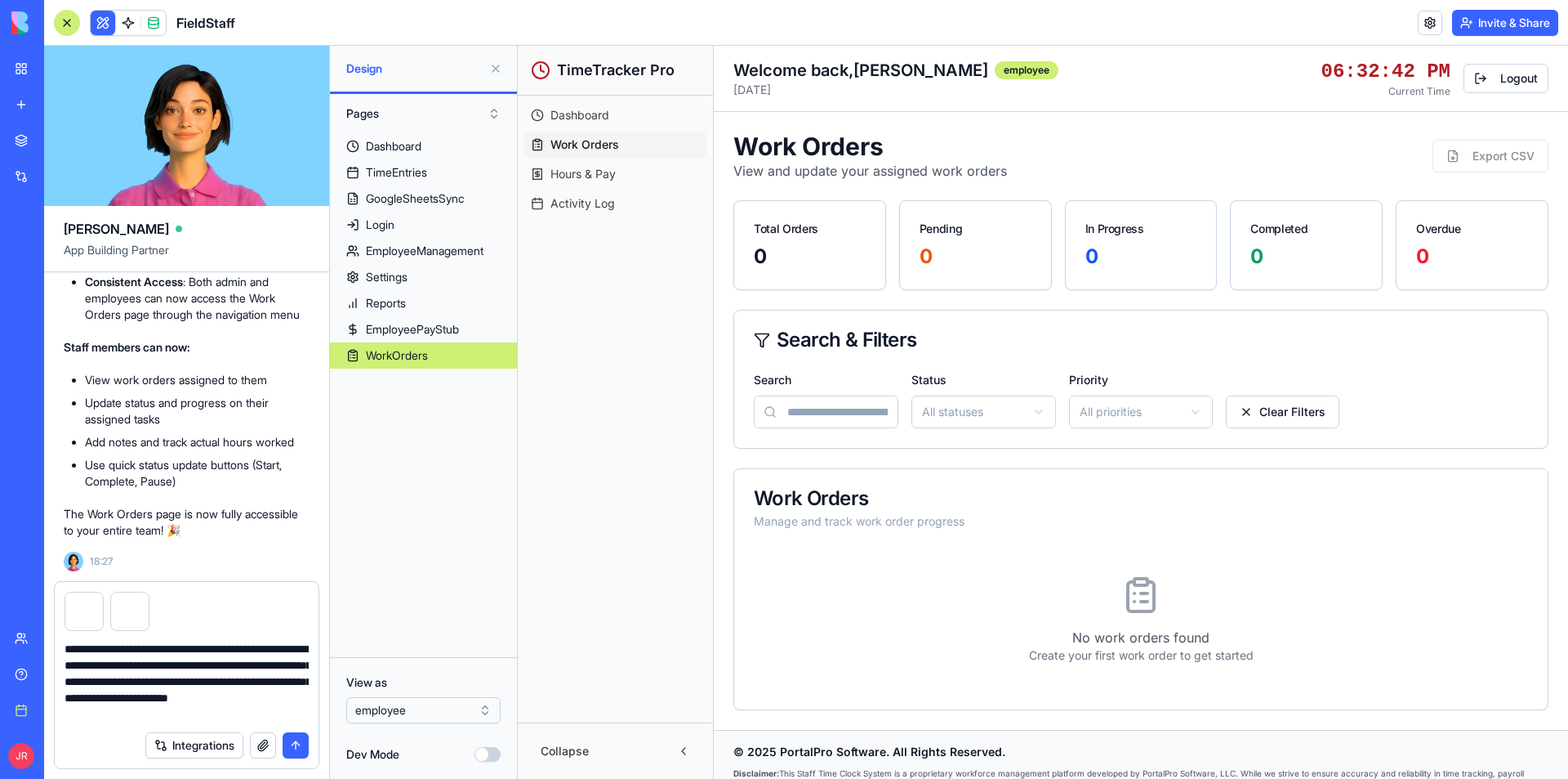
click at [267, 756] on button "button" at bounding box center [262, 744] width 26 height 26
drag, startPoint x: 216, startPoint y: 716, endPoint x: 129, endPoint y: 711, distance: 87.1
click at [129, 711] on textarea "**********" at bounding box center [186, 681] width 244 height 82
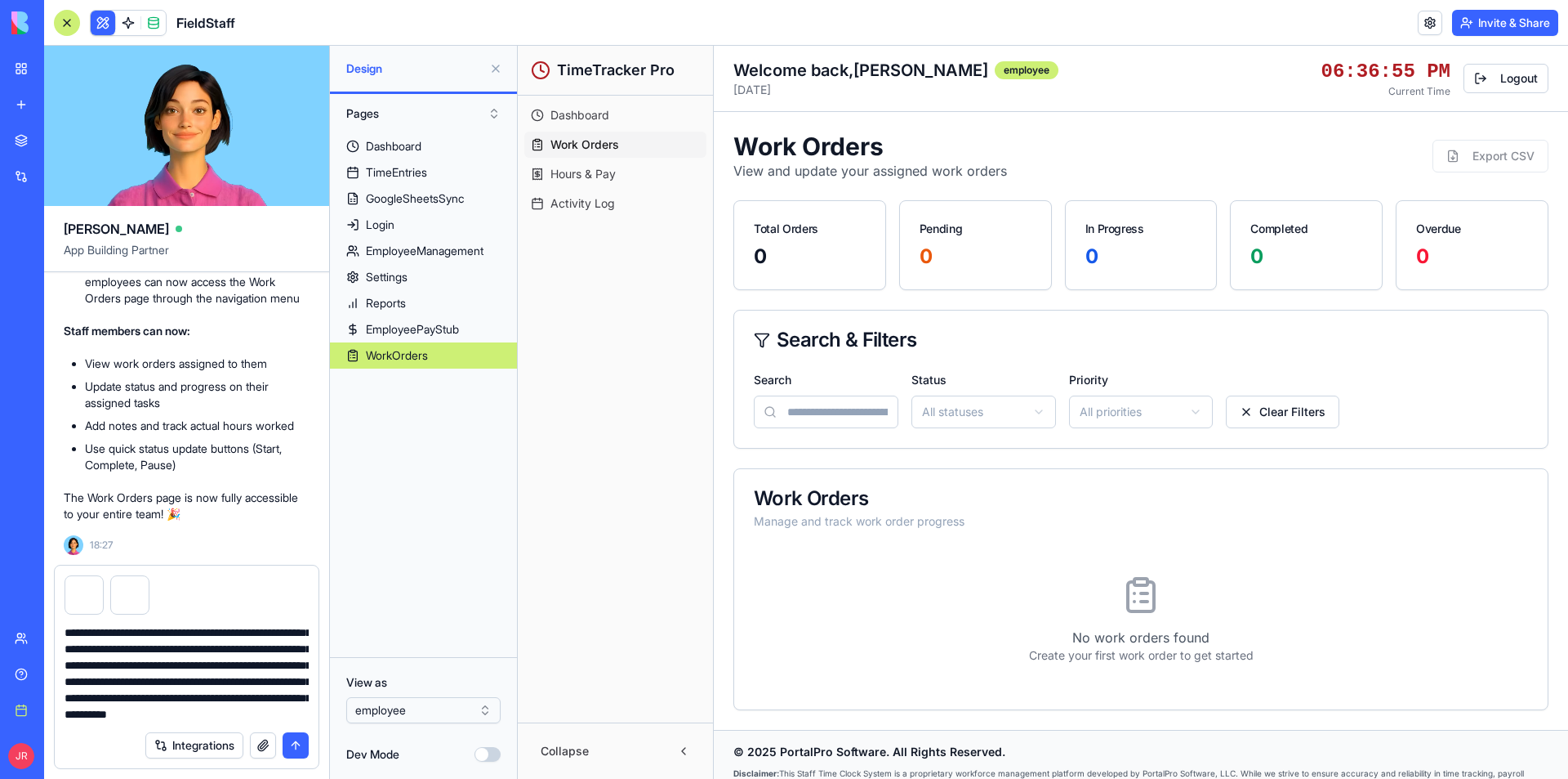
scroll to position [211, 0]
type textarea "**********"
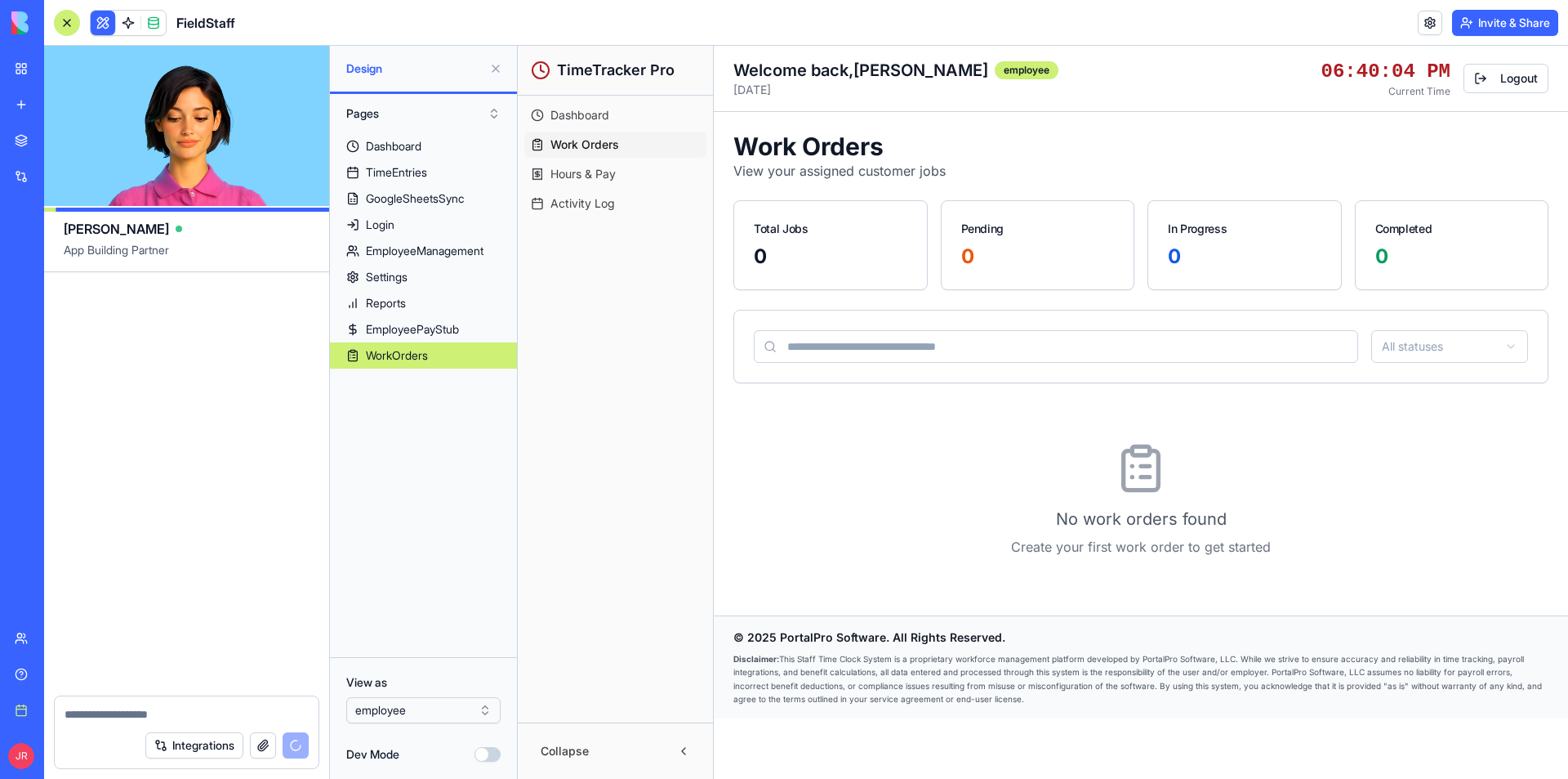
scroll to position [59392, 0]
